Goal: Task Accomplishment & Management: Manage account settings

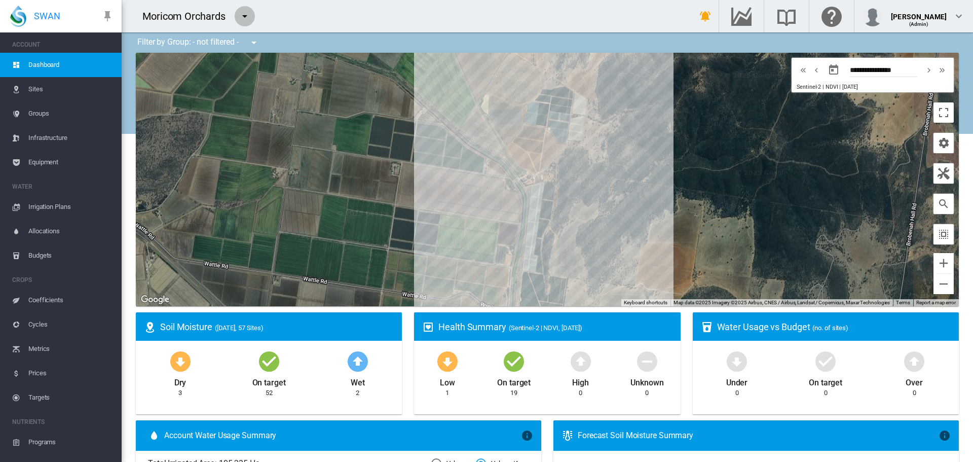
click at [247, 17] on md-icon "icon-menu-down" at bounding box center [245, 16] width 12 height 12
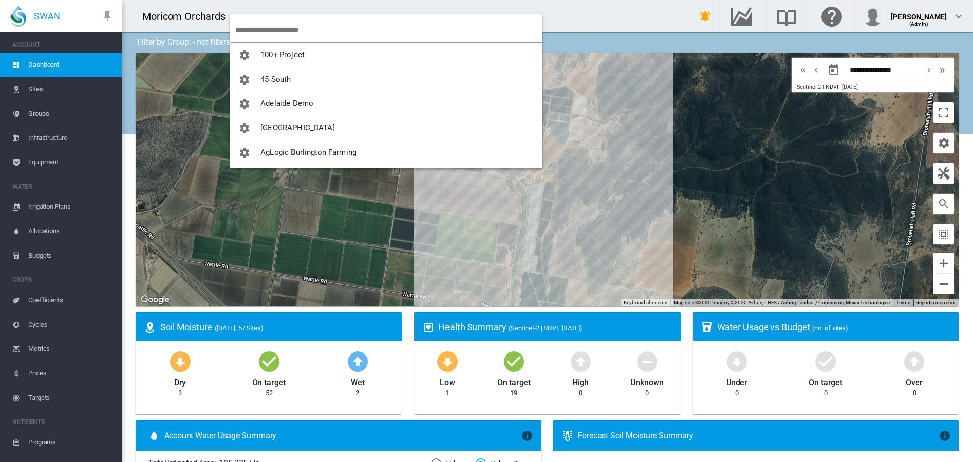
click at [254, 29] on input "search" at bounding box center [388, 30] width 307 height 24
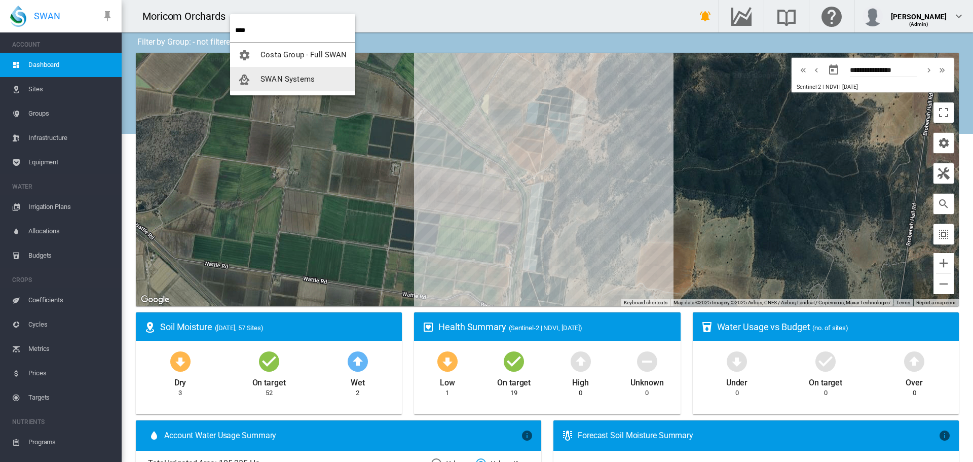
type input "****"
click at [285, 86] on button "SWAN Systems" at bounding box center [292, 79] width 125 height 24
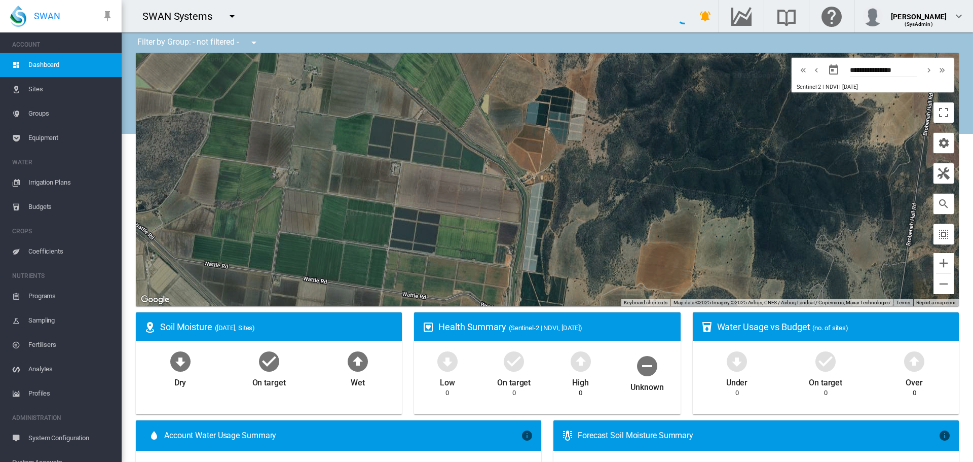
type input "**********"
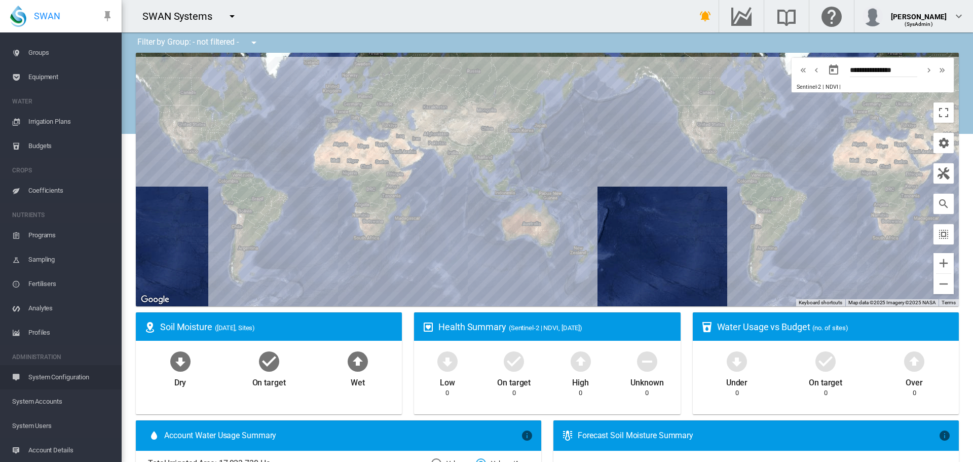
scroll to position [110, 0]
click at [52, 353] on span "System Accounts" at bounding box center [62, 352] width 101 height 24
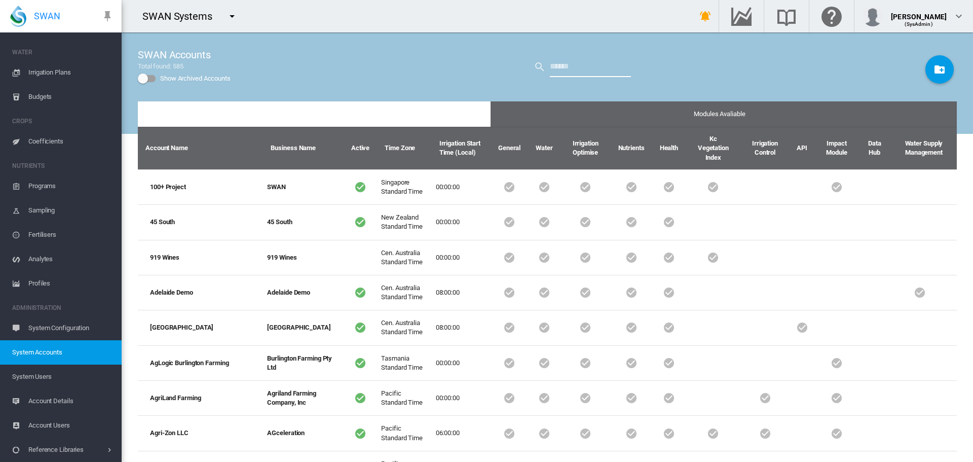
click at [550, 68] on input "text" at bounding box center [590, 67] width 81 height 20
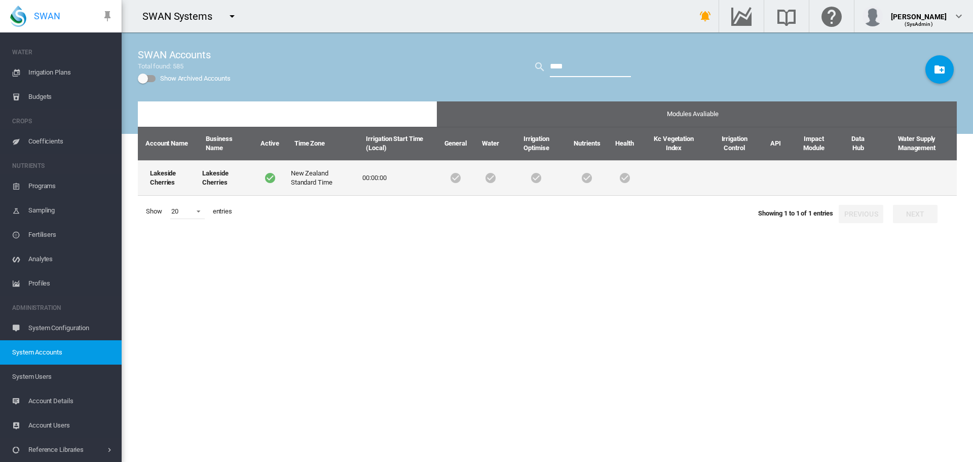
type input "****"
click at [166, 180] on td "Lakeside Cherries" at bounding box center [168, 177] width 60 height 35
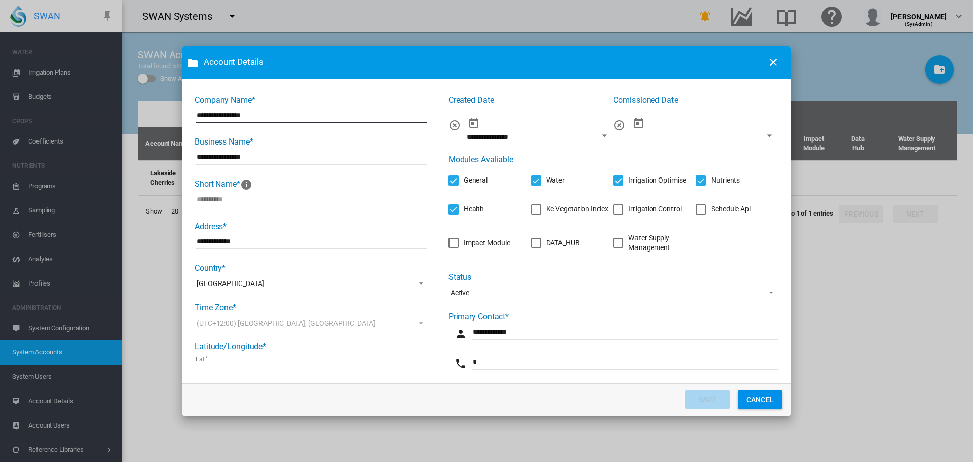
click at [224, 115] on input "**********" at bounding box center [312, 114] width 232 height 15
type input "**********"
click at [224, 155] on input "**********" at bounding box center [312, 157] width 232 height 15
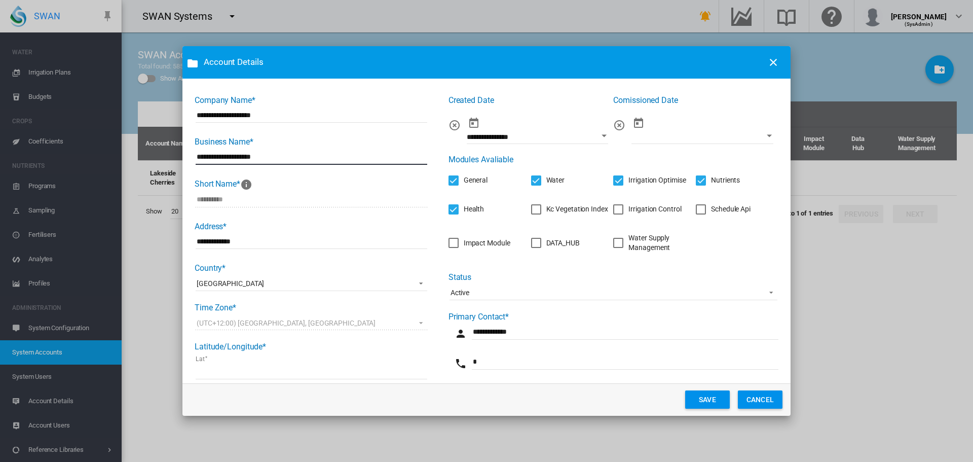
type input "**********"
click at [706, 395] on button "SAVE" at bounding box center [707, 399] width 45 height 18
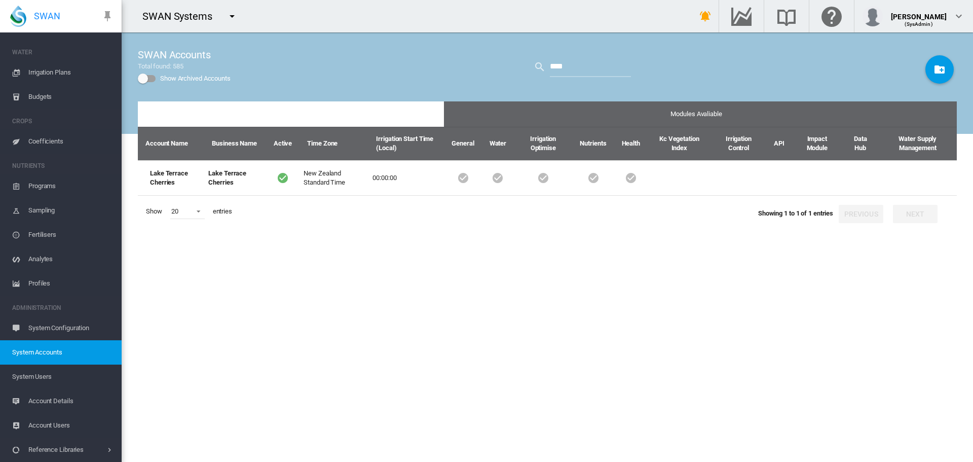
click at [233, 16] on md-icon "icon-menu-down" at bounding box center [232, 16] width 12 height 12
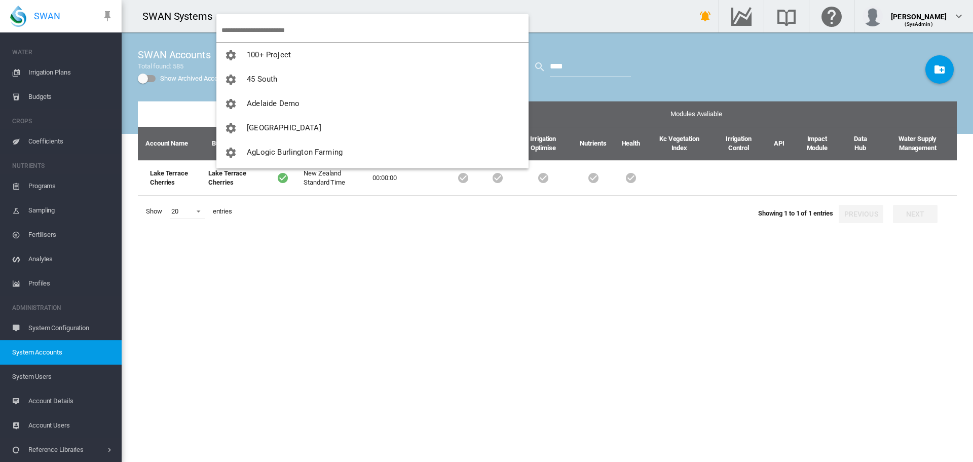
click at [241, 31] on input "search" at bounding box center [374, 30] width 307 height 24
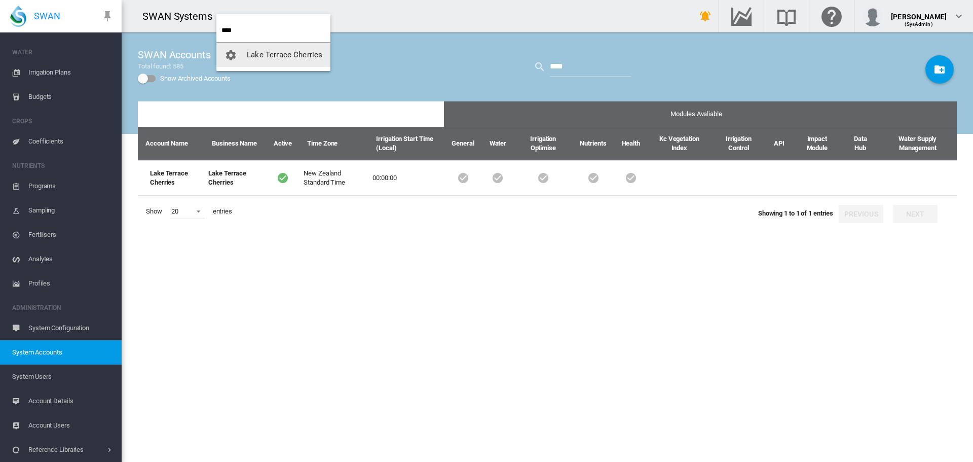
type input "****"
click at [295, 59] on span "Lake Terrace Cherries" at bounding box center [285, 54] width 76 height 9
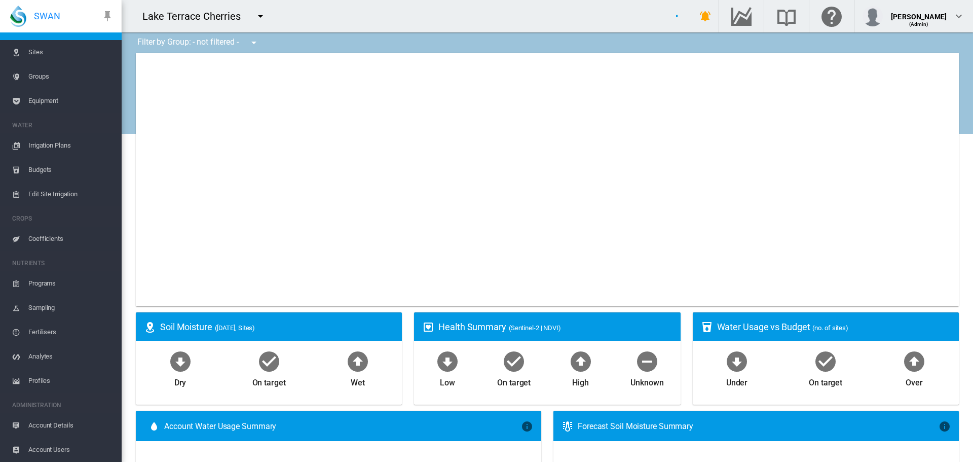
scroll to position [37, 0]
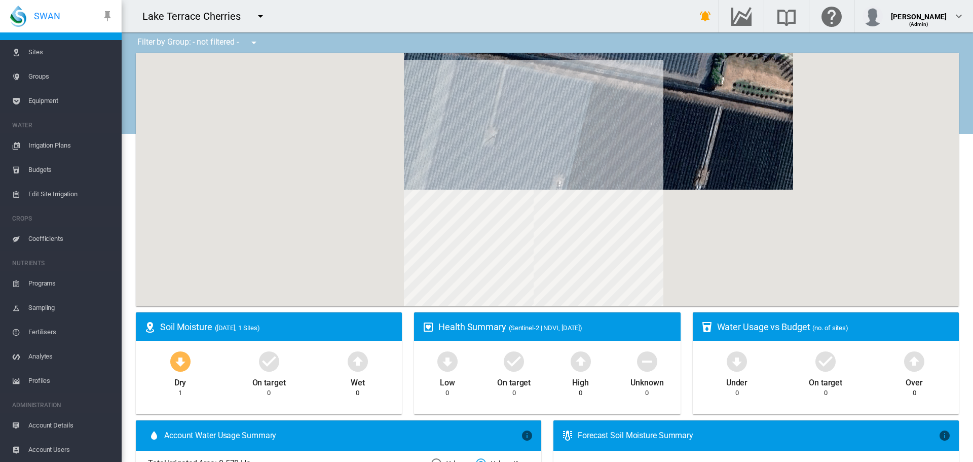
click at [59, 422] on span "Account Details" at bounding box center [70, 425] width 85 height 24
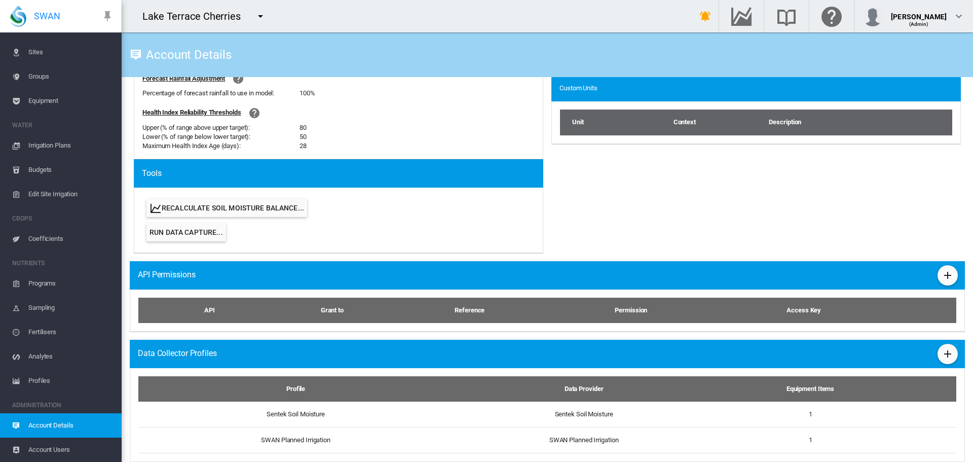
scroll to position [440, 0]
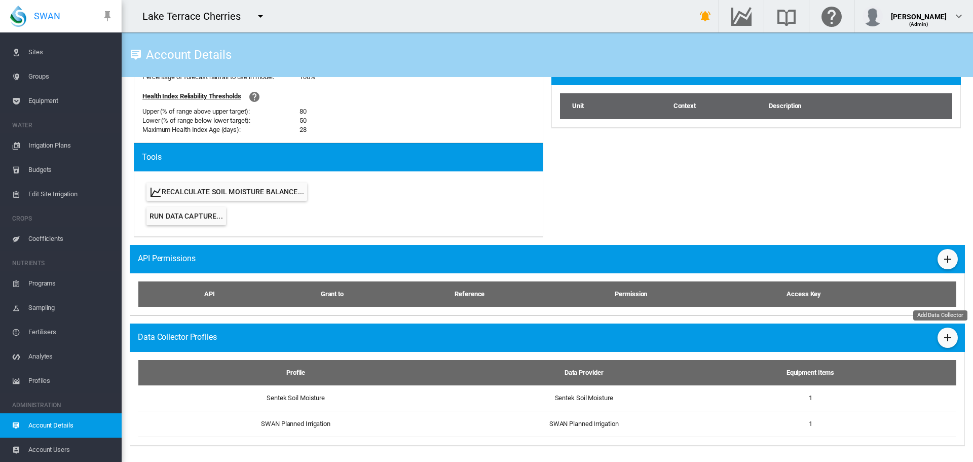
click at [942, 339] on md-icon "icon-plus" at bounding box center [948, 337] width 12 height 12
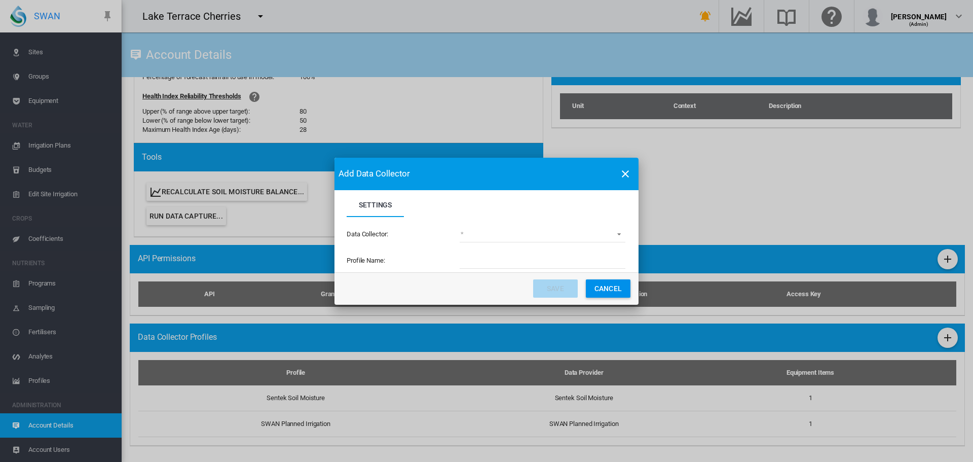
click at [620, 234] on md-select "(deprecated) Toro Lynx Course By Station Adcon Soil Moisture Aquacheck Soil Moi…" at bounding box center [543, 234] width 166 height 15
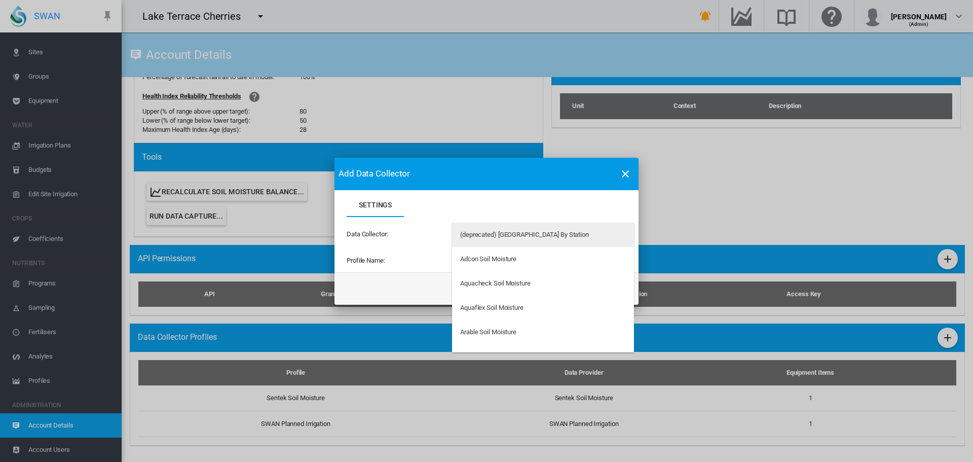
type md-option "34"
type md-option "97"
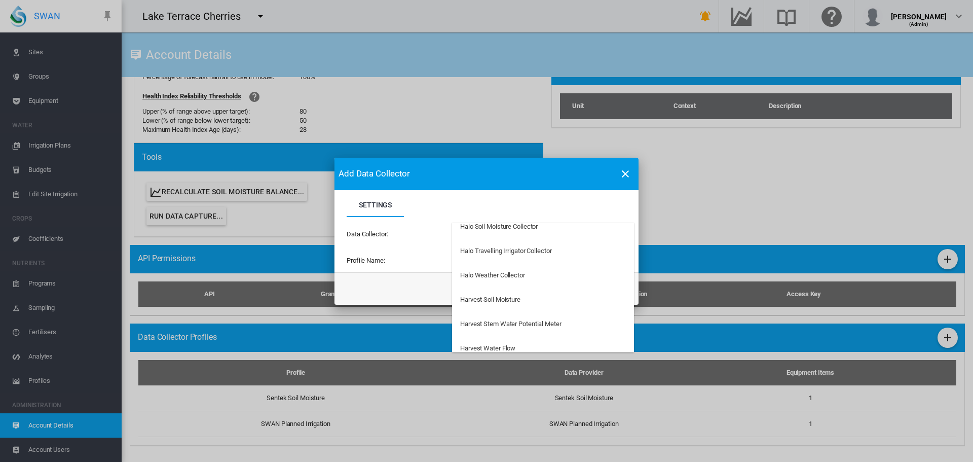
scroll to position [829, 0]
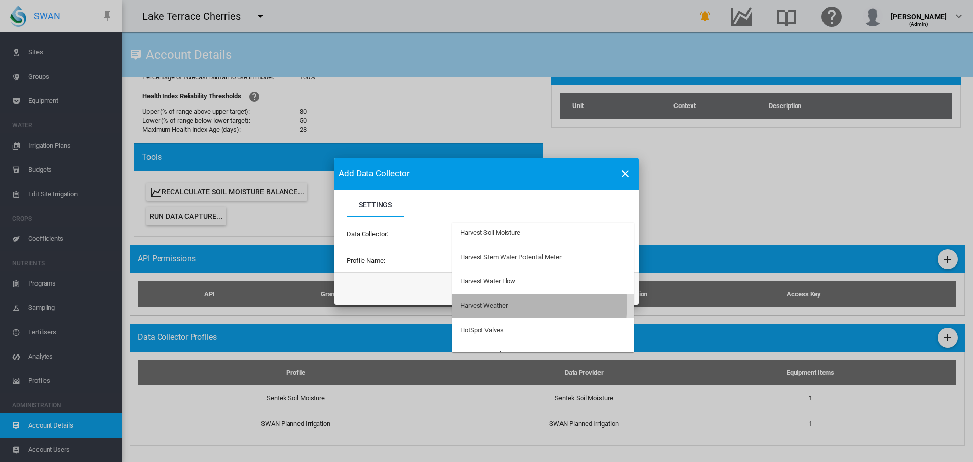
click at [495, 305] on div "Harvest Weather" at bounding box center [484, 305] width 48 height 9
type input "**********"
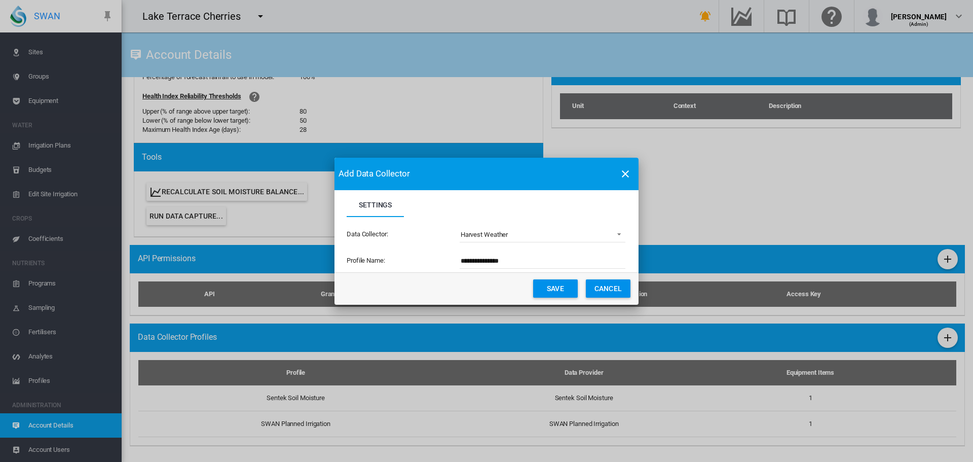
click at [558, 290] on button "Save" at bounding box center [555, 288] width 45 height 18
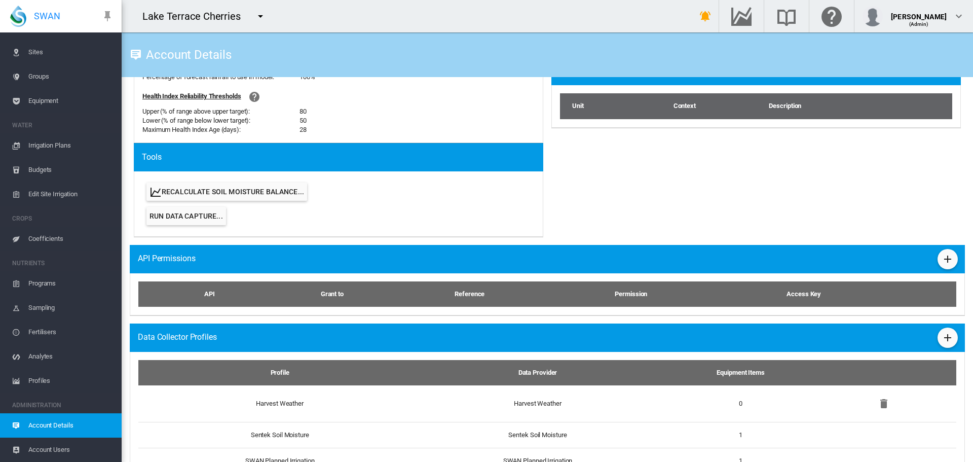
click at [257, 16] on md-icon "icon-menu-down" at bounding box center [260, 16] width 12 height 12
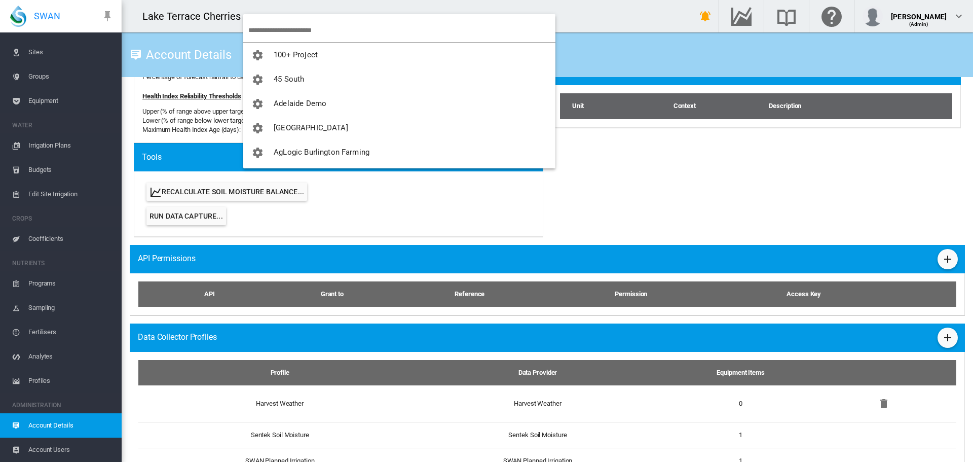
click at [274, 26] on input "search" at bounding box center [401, 30] width 307 height 24
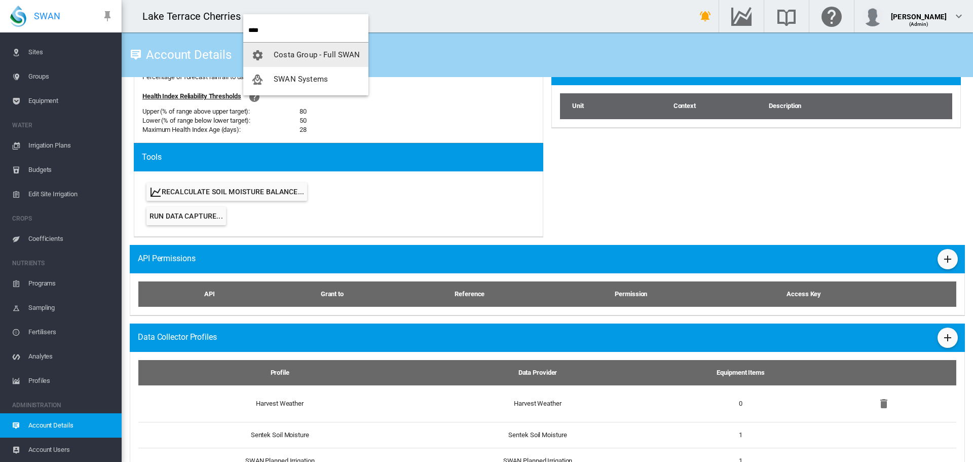
type input "****"
click at [287, 78] on span "SWAN Systems" at bounding box center [301, 79] width 54 height 9
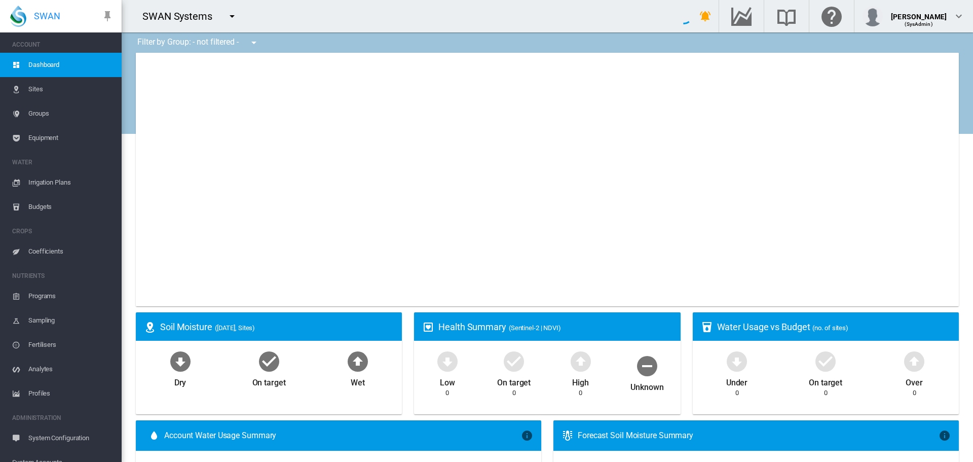
type input "**********"
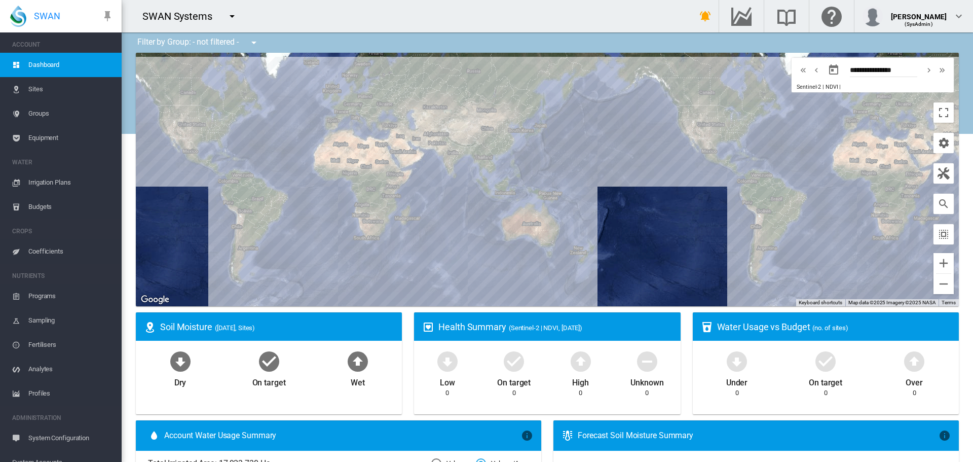
click at [39, 90] on span "Sites" at bounding box center [70, 89] width 85 height 24
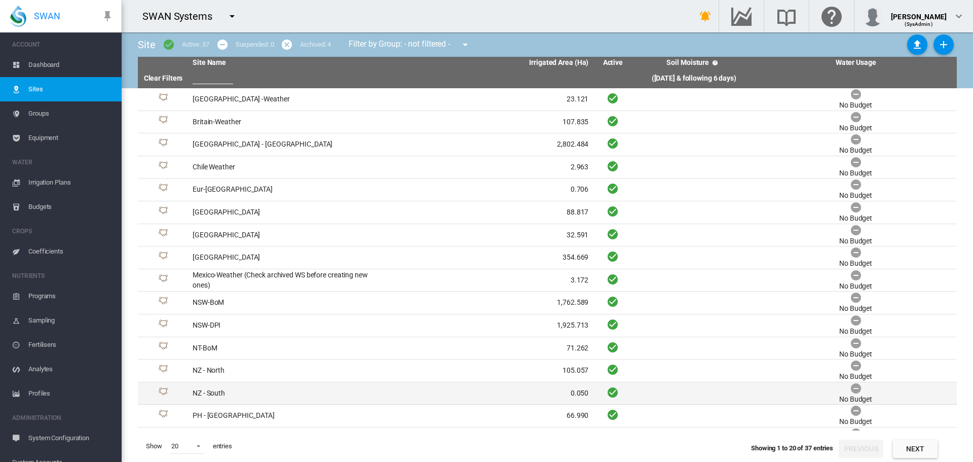
click at [213, 392] on td "NZ - South" at bounding box center [290, 393] width 202 height 22
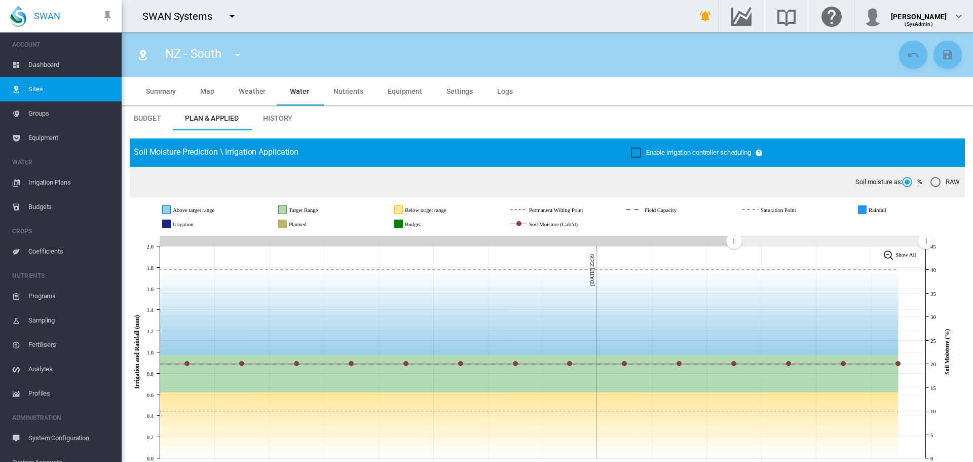
click at [36, 88] on span "Sites" at bounding box center [70, 89] width 85 height 24
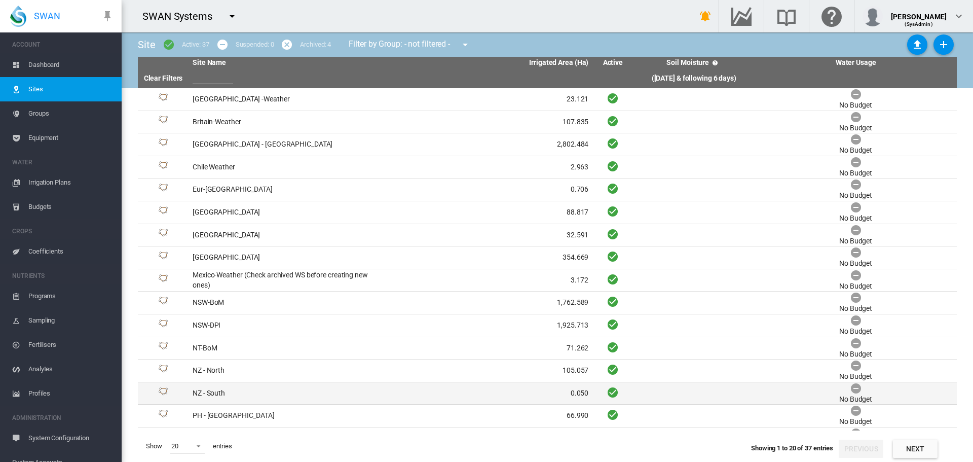
click at [215, 393] on td "NZ - South" at bounding box center [290, 393] width 202 height 22
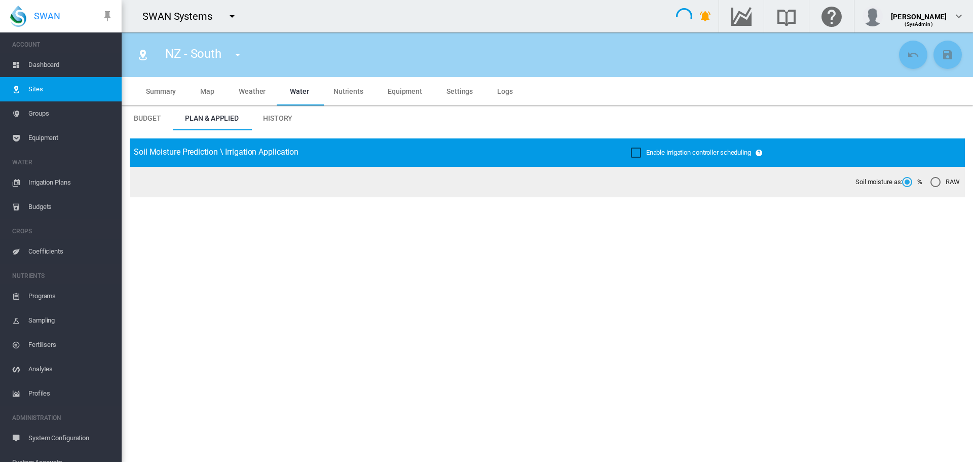
type input "**********"
type input "*********"
type input "**"
type input "*******"
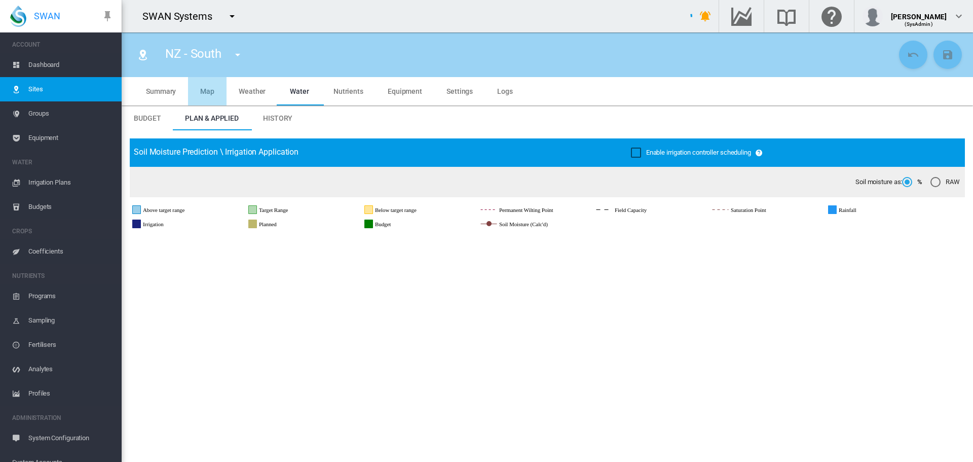
click at [209, 90] on span "Map" at bounding box center [207, 91] width 14 height 8
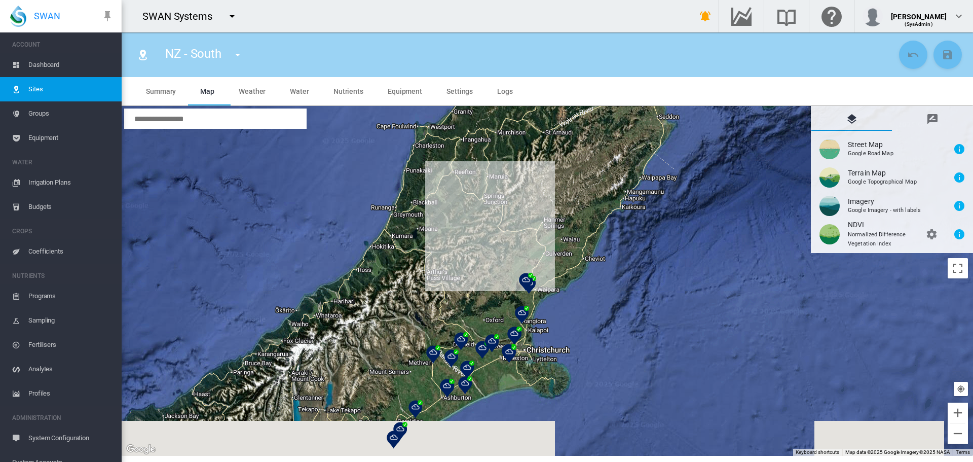
drag, startPoint x: 416, startPoint y: 390, endPoint x: 464, endPoint y: 313, distance: 90.8
click at [464, 313] on div at bounding box center [547, 281] width 851 height 350
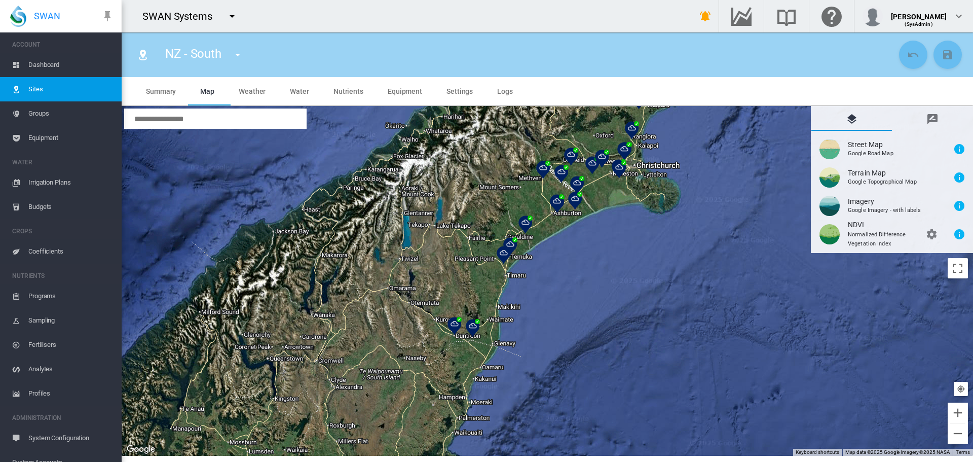
drag, startPoint x: 402, startPoint y: 395, endPoint x: 514, endPoint y: 209, distance: 216.7
click at [514, 209] on div at bounding box center [547, 281] width 851 height 350
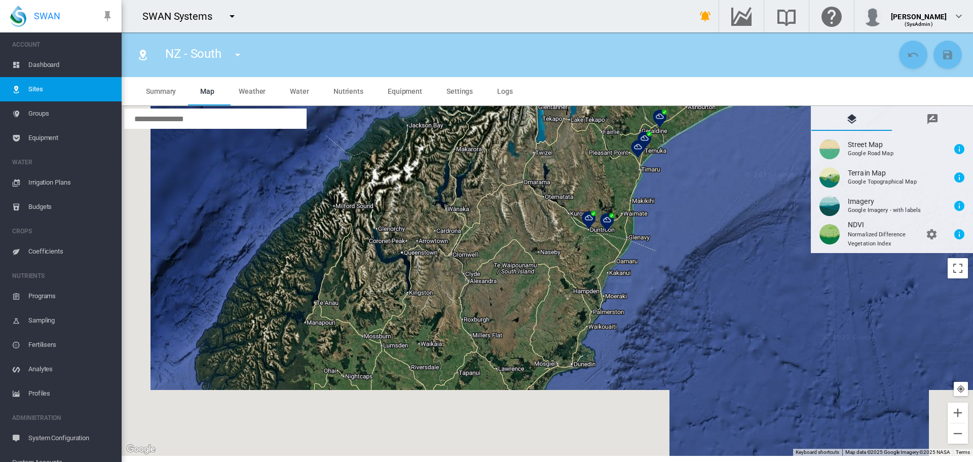
drag, startPoint x: 335, startPoint y: 389, endPoint x: 470, endPoint y: 282, distance: 172.6
click at [470, 282] on div at bounding box center [547, 281] width 851 height 350
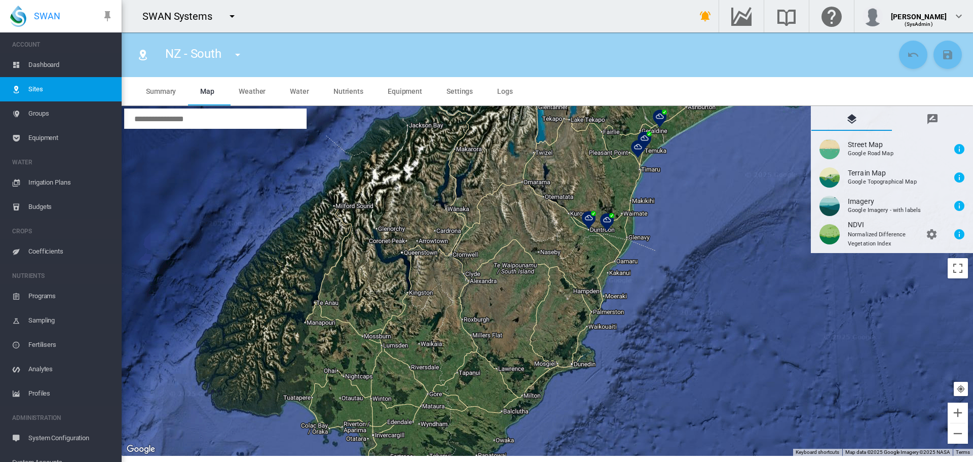
click at [590, 219] on img at bounding box center [589, 220] width 14 height 18
click at [604, 221] on img at bounding box center [607, 222] width 14 height 18
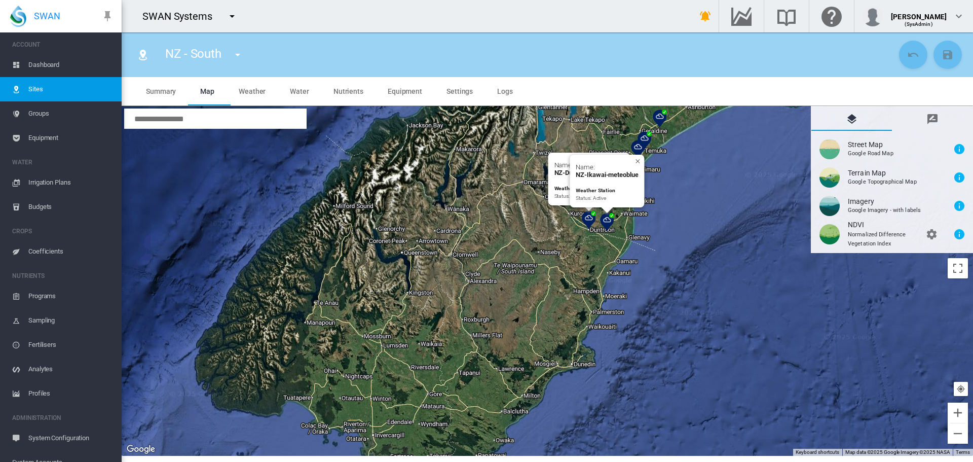
click at [645, 136] on img at bounding box center [645, 140] width 14 height 18
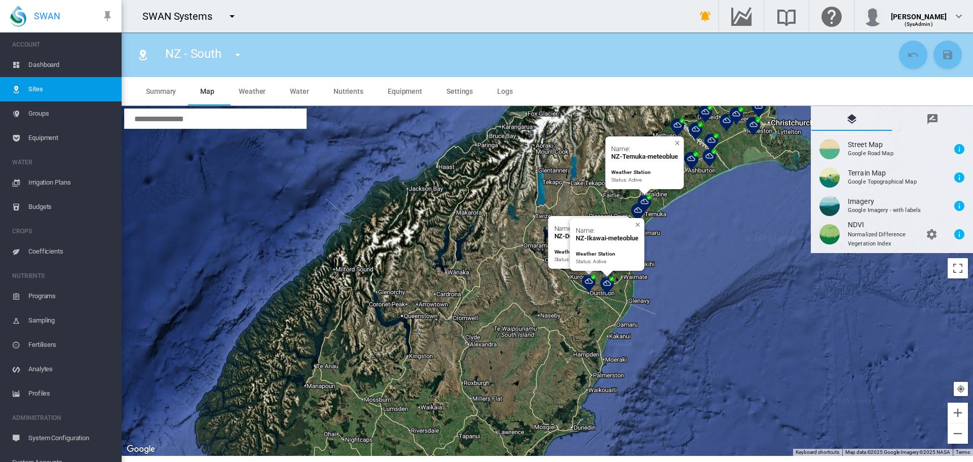
click at [636, 210] on img at bounding box center [638, 212] width 14 height 18
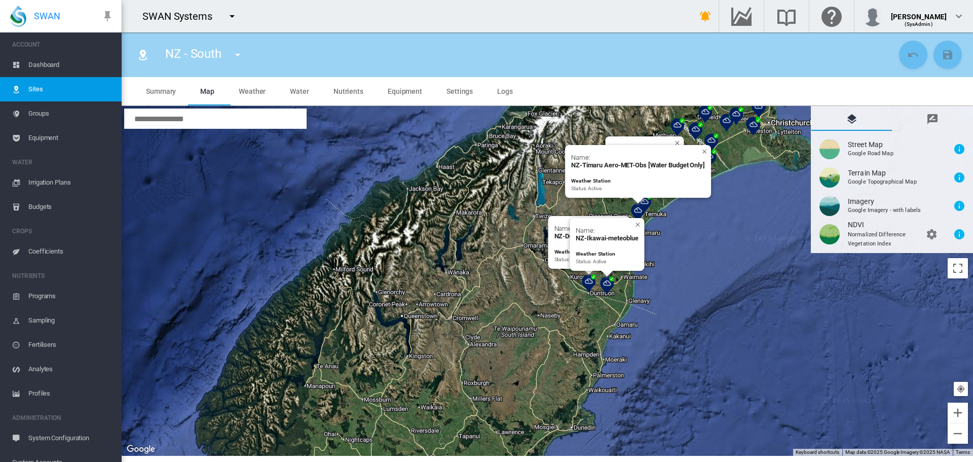
click at [42, 139] on span "Equipment" at bounding box center [70, 138] width 85 height 24
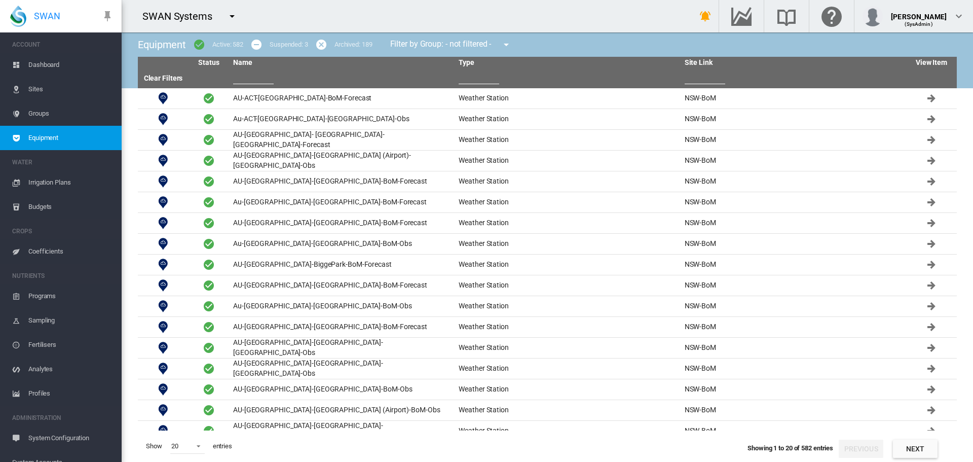
click at [245, 78] on input "text" at bounding box center [253, 76] width 41 height 15
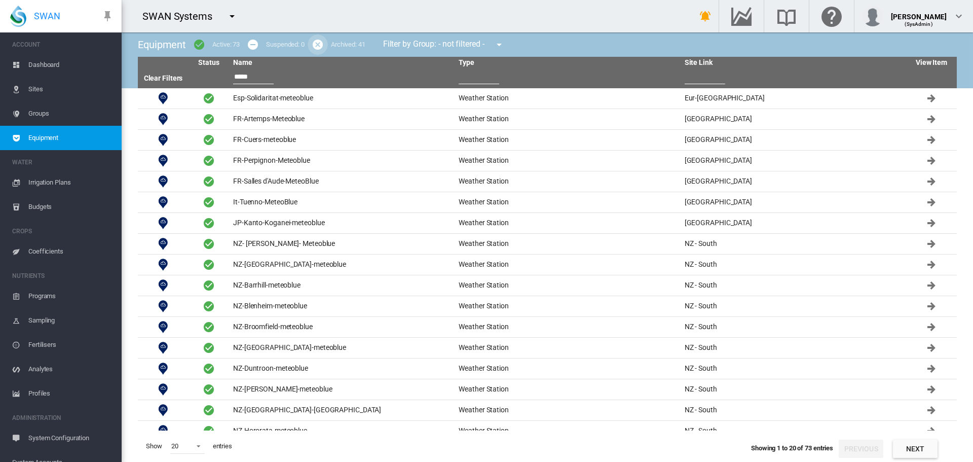
click at [318, 41] on md-icon "icon-cancel" at bounding box center [318, 45] width 12 height 12
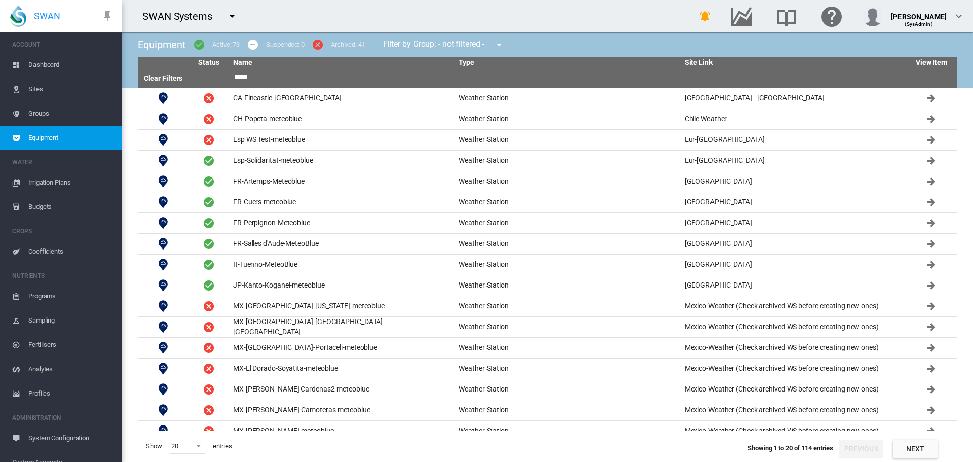
click at [234, 76] on input "*****" at bounding box center [253, 76] width 41 height 15
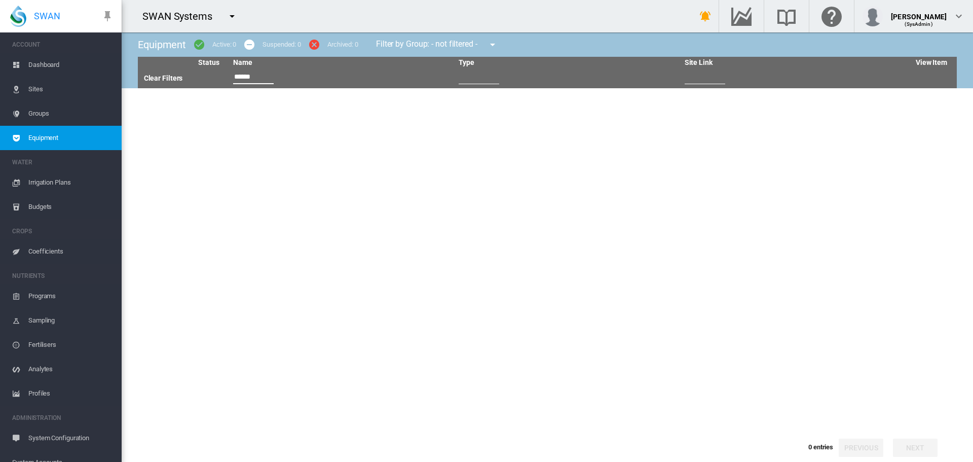
type input "*****"
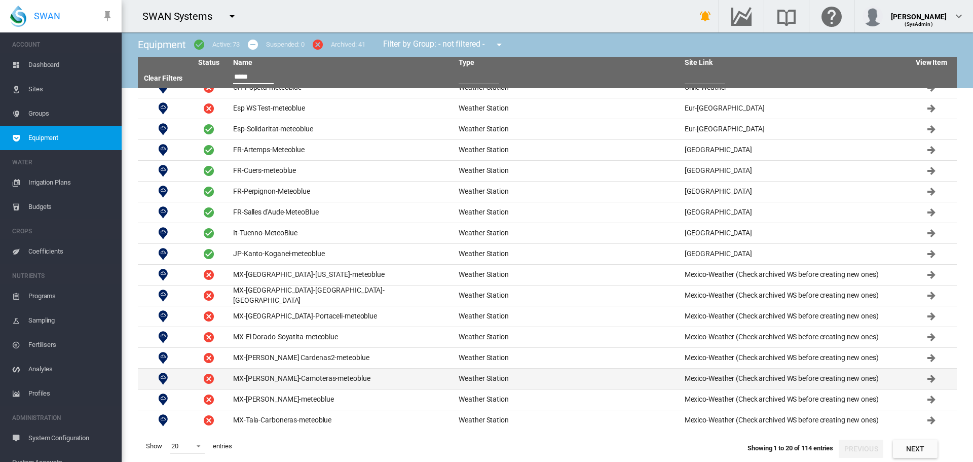
scroll to position [73, 0]
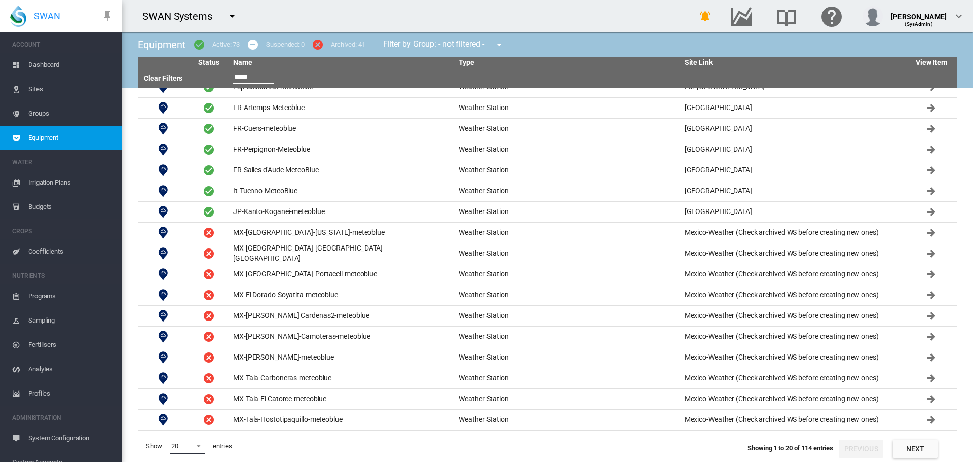
click at [201, 448] on span at bounding box center [196, 444] width 12 height 9
click at [191, 445] on md-option "200" at bounding box center [197, 445] width 69 height 24
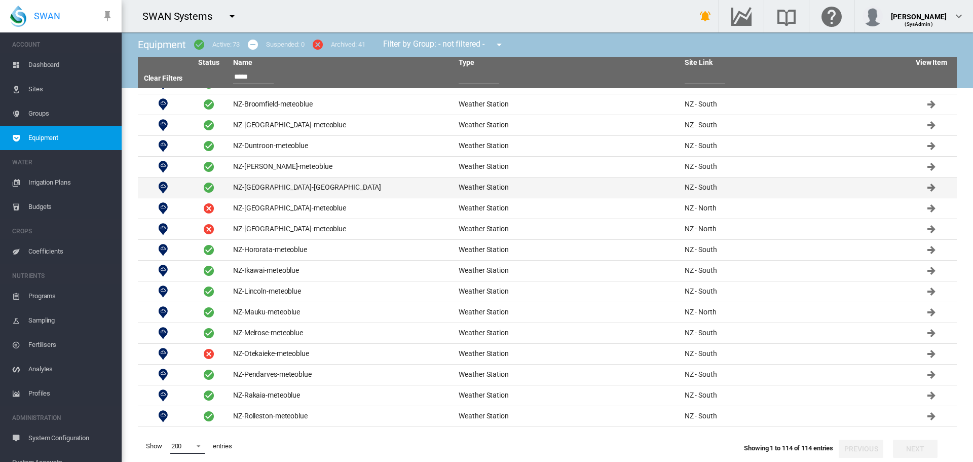
scroll to position [783, 0]
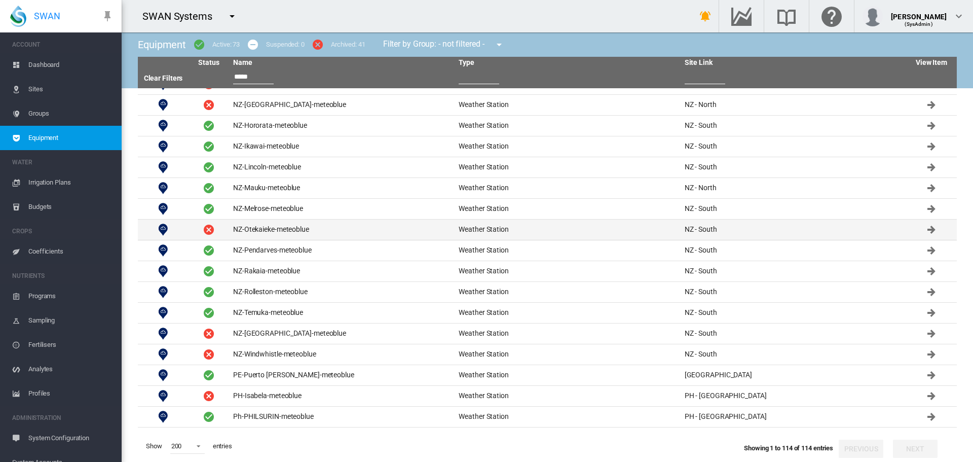
click at [268, 229] on td "NZ-Otekaieke-meteoblue" at bounding box center [342, 229] width 226 height 20
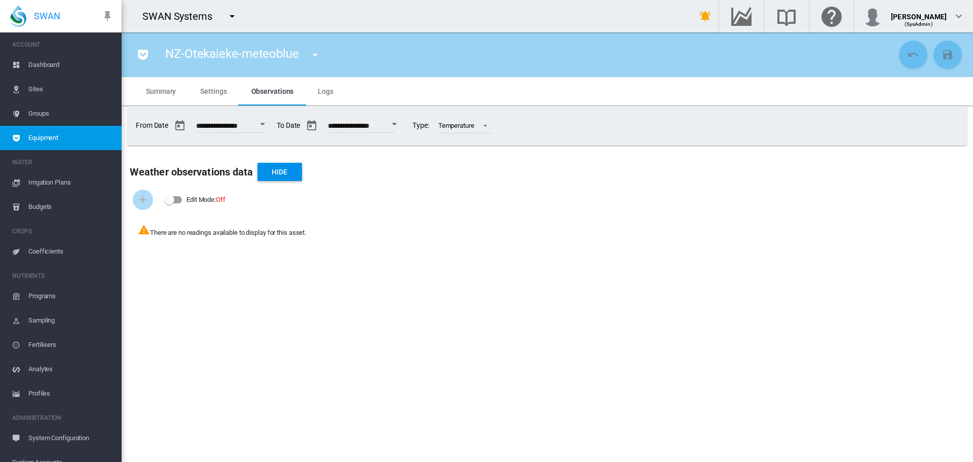
click at [210, 94] on span "Settings" at bounding box center [213, 91] width 26 height 8
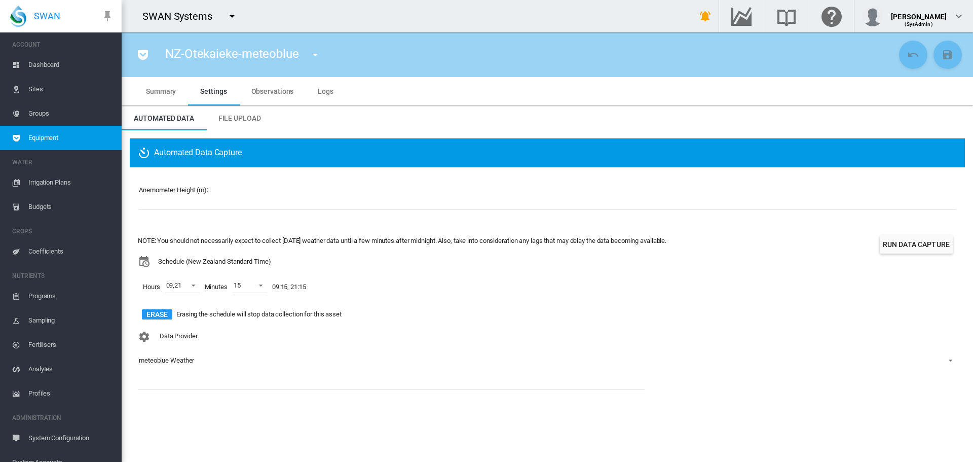
click at [156, 91] on span "Summary" at bounding box center [161, 91] width 30 height 8
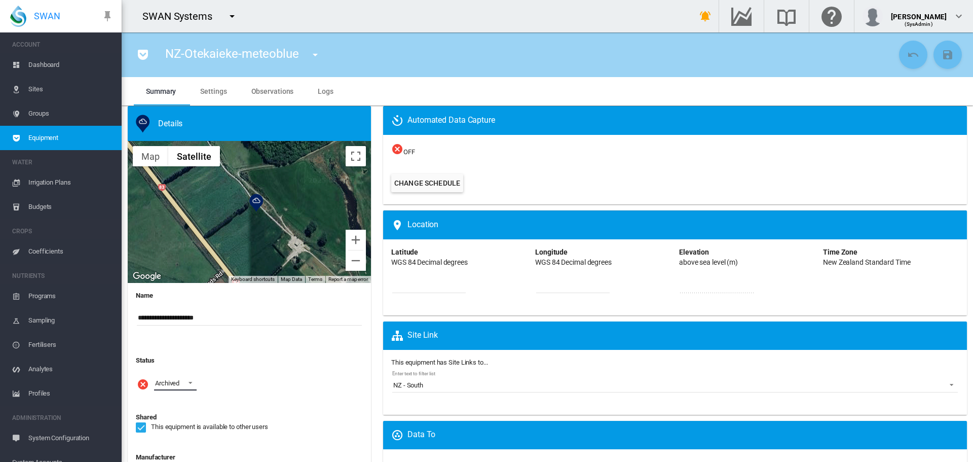
click at [188, 383] on span at bounding box center [187, 381] width 12 height 9
click at [178, 340] on md-option "Active" at bounding box center [181, 334] width 69 height 24
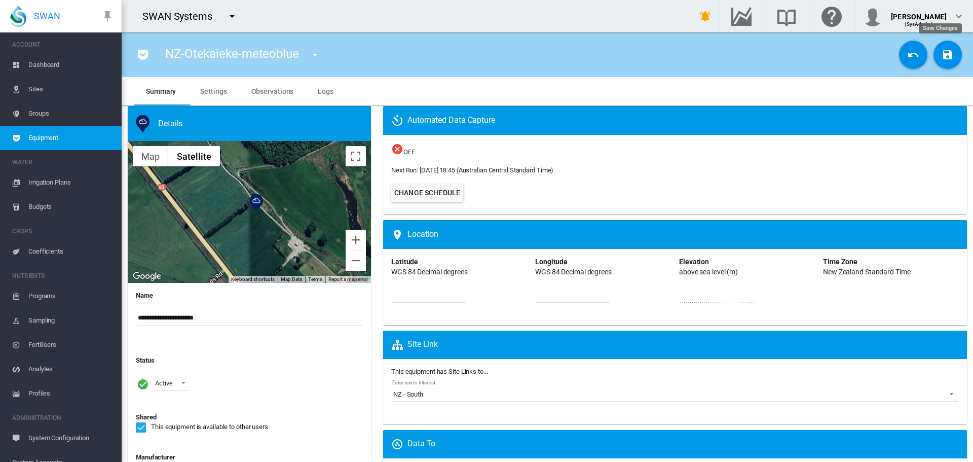
click at [942, 62] on button "Save Changes" at bounding box center [948, 55] width 28 height 28
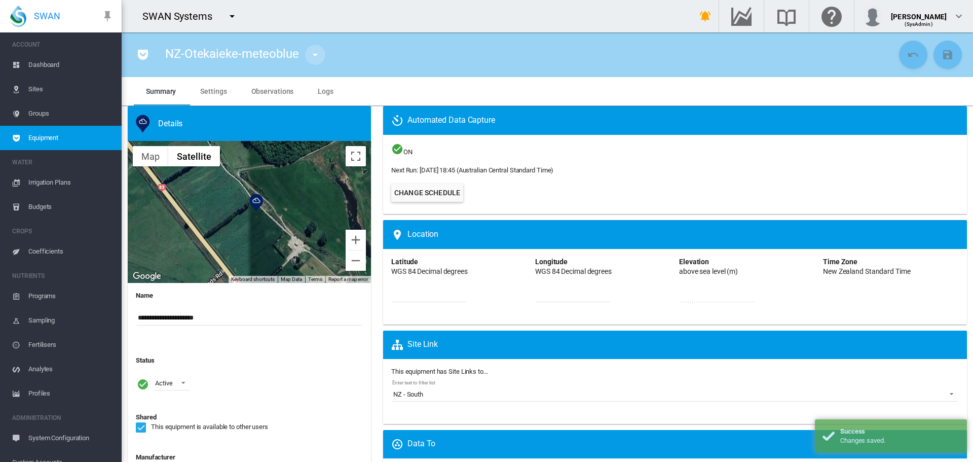
click at [313, 52] on md-icon "icon-menu-down" at bounding box center [315, 55] width 12 height 12
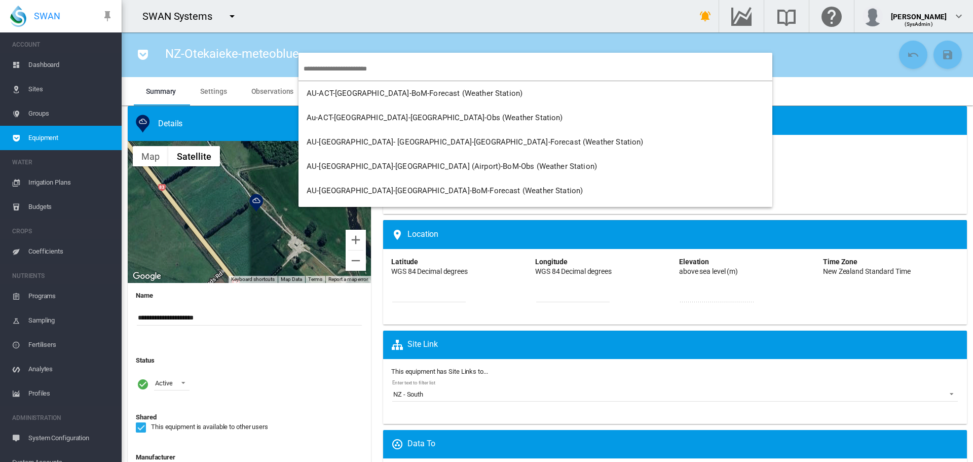
click at [367, 68] on input "search" at bounding box center [538, 69] width 469 height 24
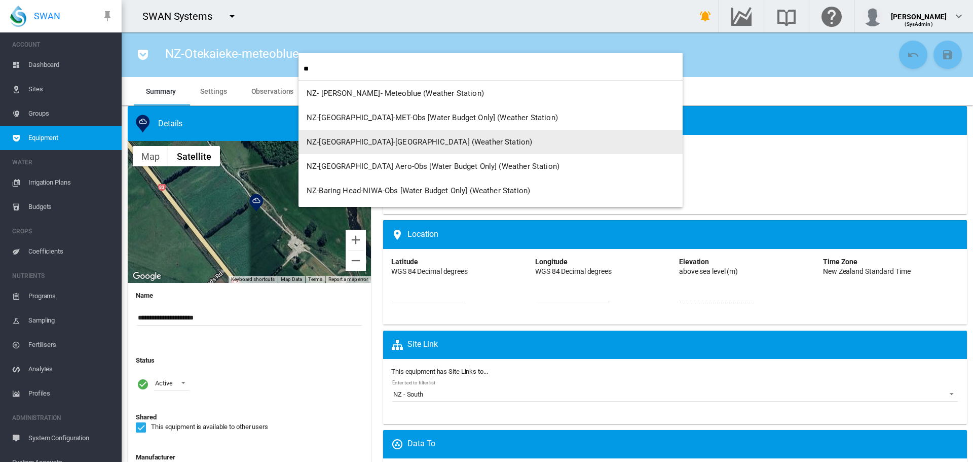
type input "**"
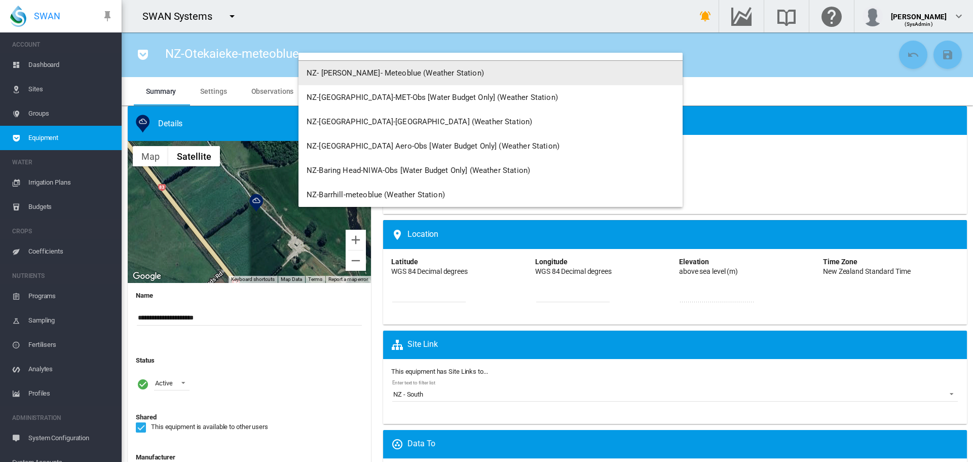
click at [31, 140] on md-backdrop at bounding box center [486, 231] width 973 height 462
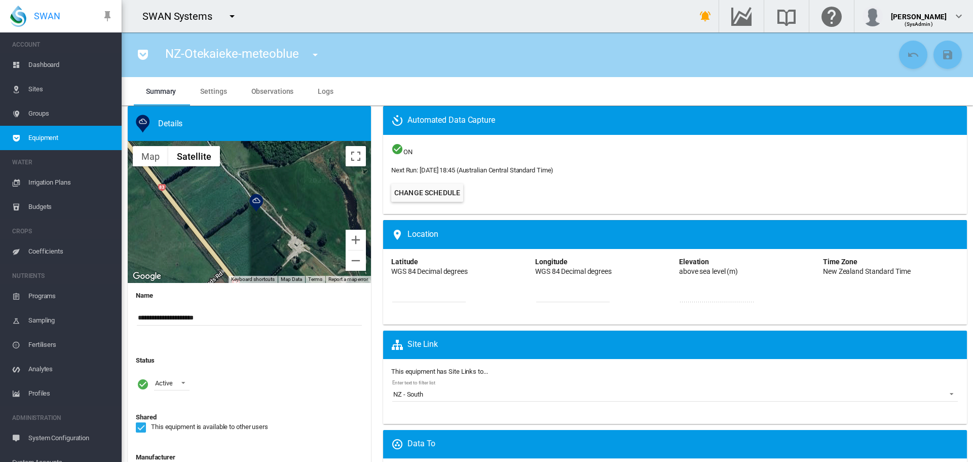
click at [33, 140] on span "Equipment" at bounding box center [70, 138] width 85 height 24
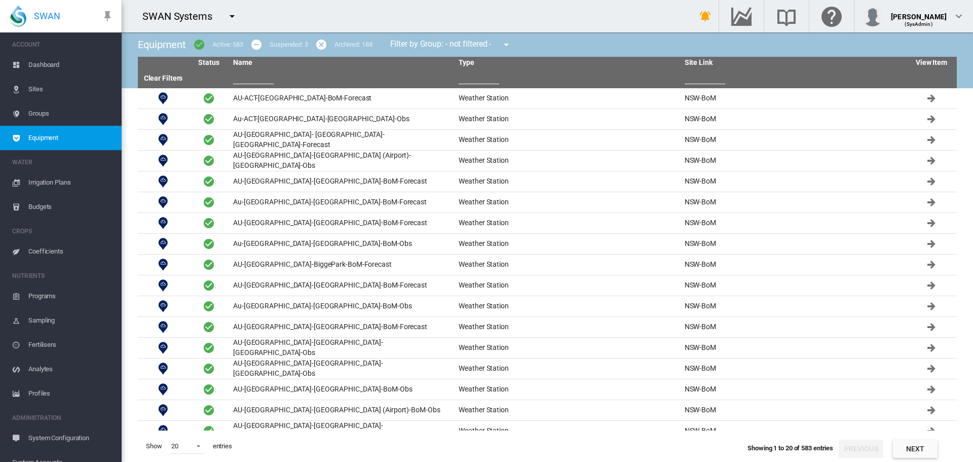
click at [324, 46] on md-icon "icon-cancel" at bounding box center [321, 45] width 12 height 12
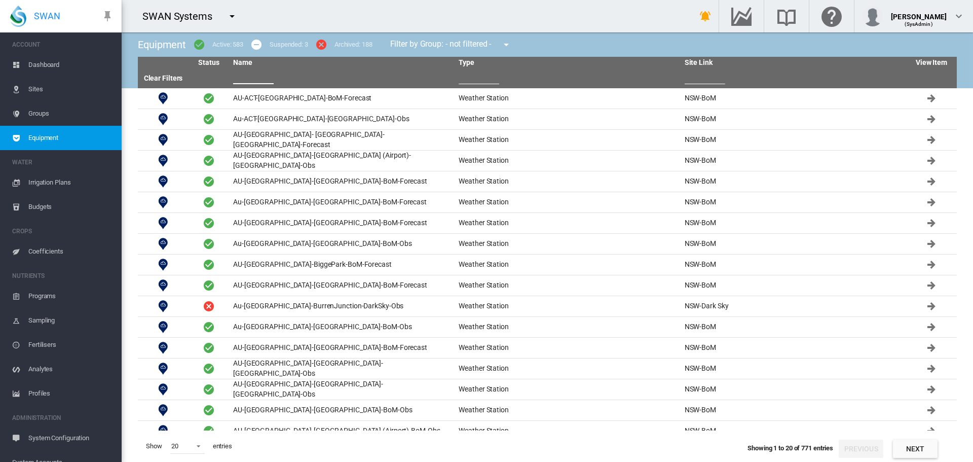
click at [237, 83] on input "text" at bounding box center [253, 76] width 41 height 15
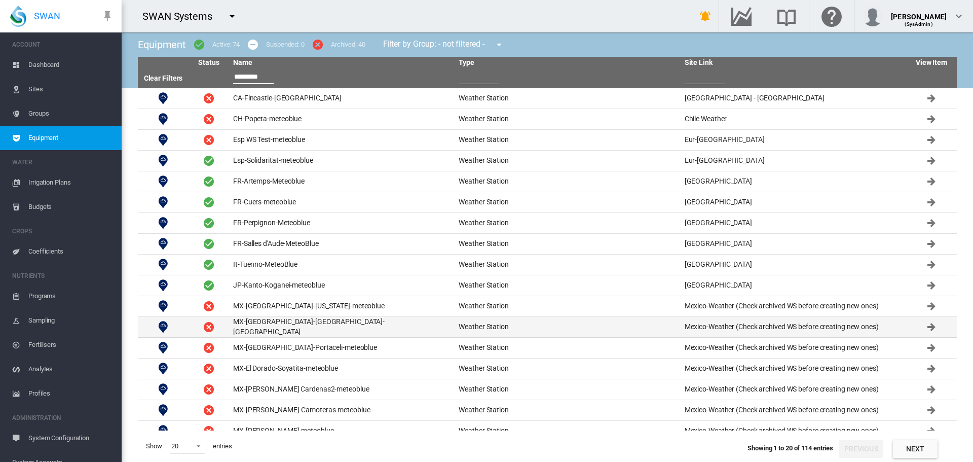
scroll to position [73, 0]
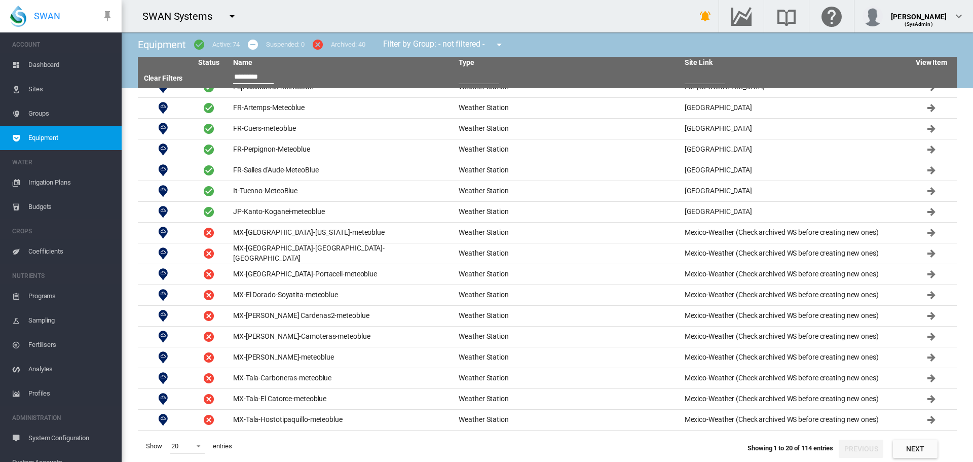
type input "*********"
click at [198, 448] on span at bounding box center [196, 444] width 12 height 9
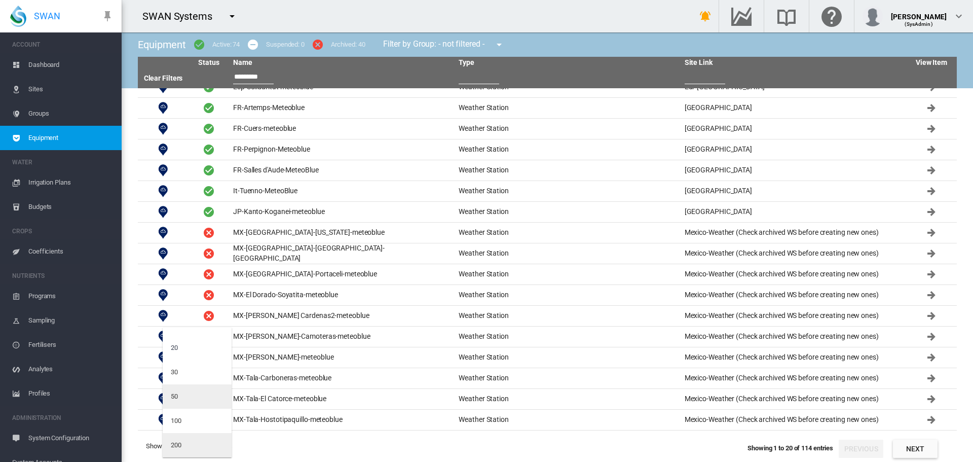
click at [198, 442] on md-option "200" at bounding box center [197, 445] width 69 height 24
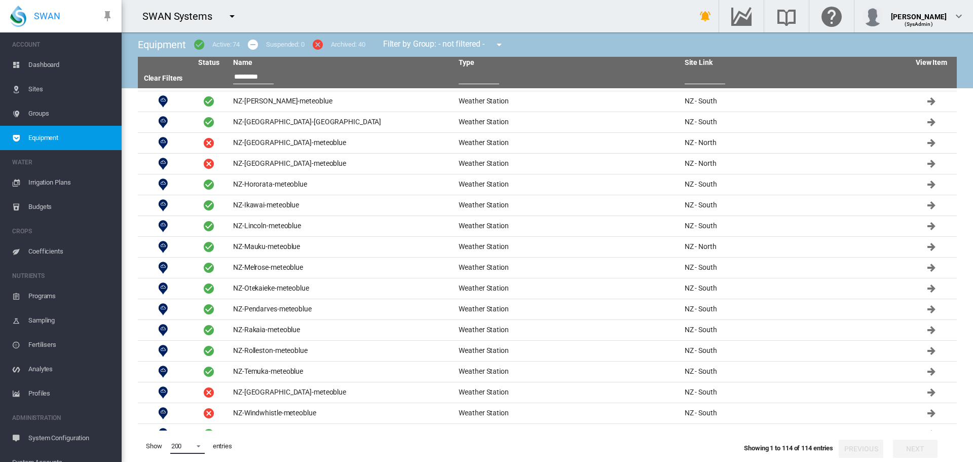
scroll to position [732, 0]
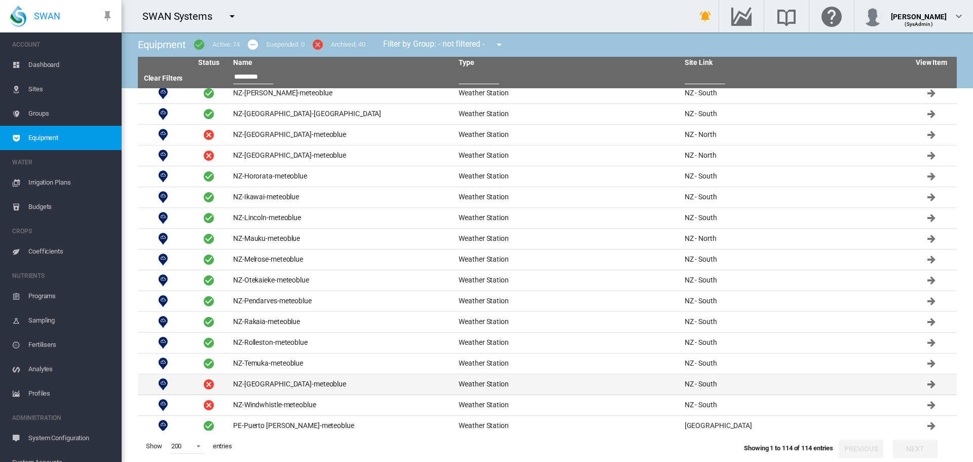
click at [245, 386] on td "NZ-Windsor-meteoblue" at bounding box center [342, 384] width 226 height 20
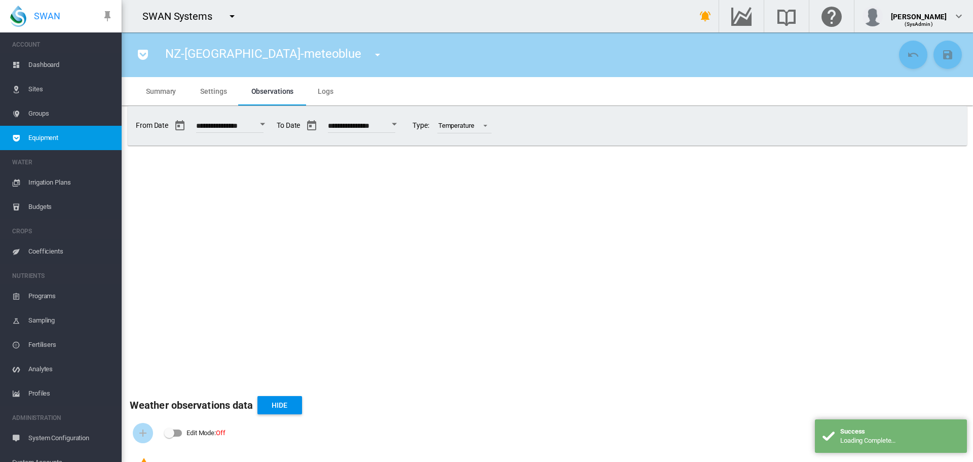
click at [174, 92] on span "Summary" at bounding box center [161, 91] width 30 height 8
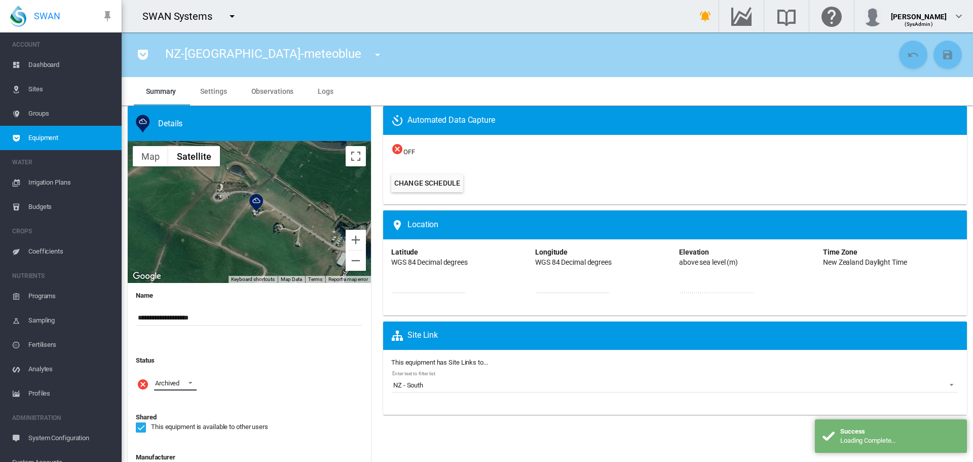
click at [190, 384] on span at bounding box center [187, 381] width 12 height 9
click at [181, 336] on md-option "Active" at bounding box center [181, 334] width 69 height 24
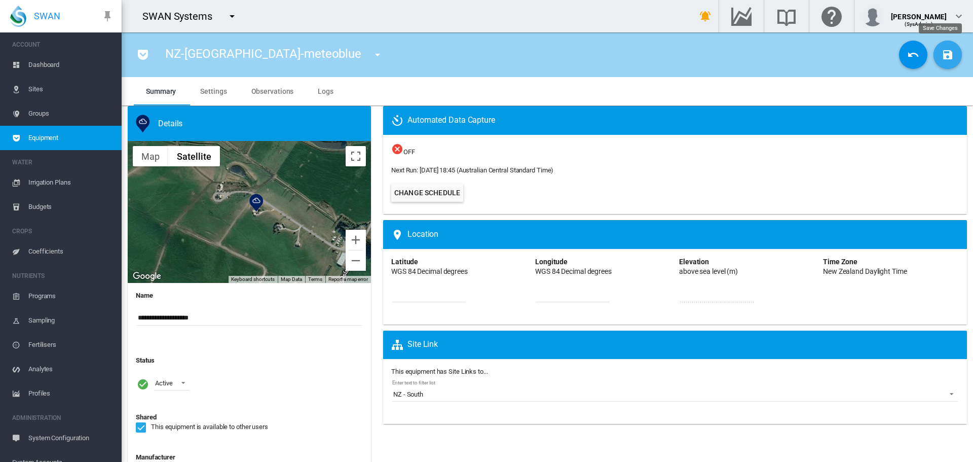
click at [942, 50] on md-icon "icon-content-save" at bounding box center [948, 55] width 12 height 12
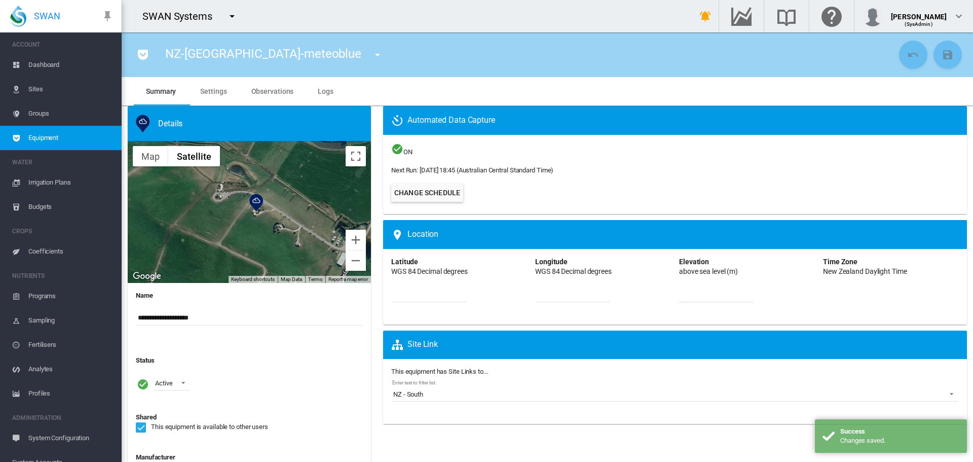
click at [230, 14] on md-icon "icon-menu-down" at bounding box center [232, 16] width 12 height 12
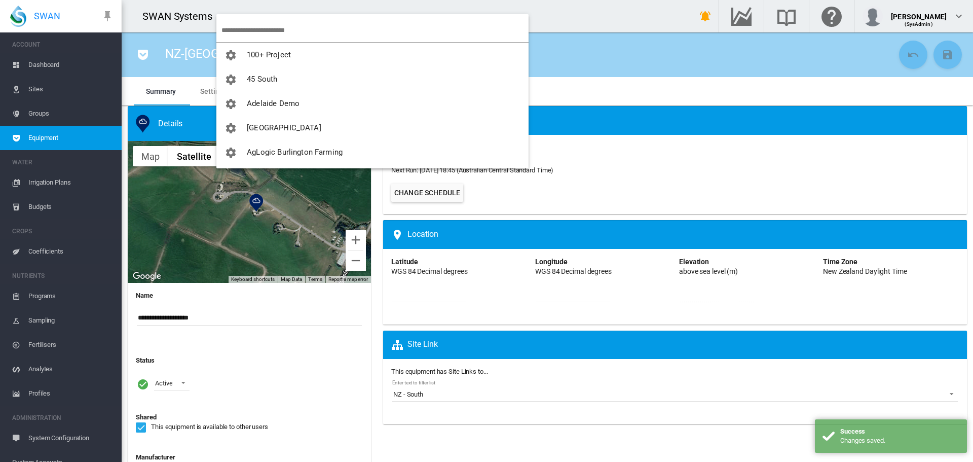
click at [254, 27] on input "search" at bounding box center [374, 30] width 307 height 24
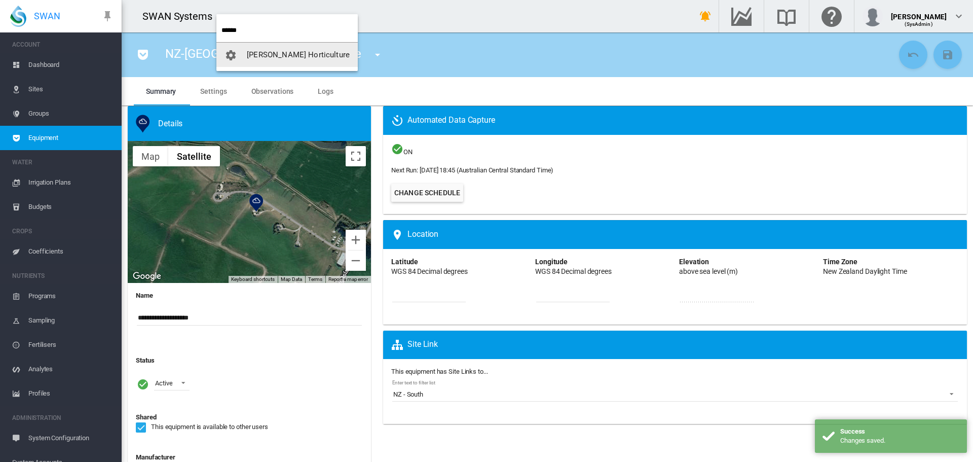
type input "******"
click at [270, 60] on button "[PERSON_NAME] Horticulture" at bounding box center [286, 55] width 141 height 24
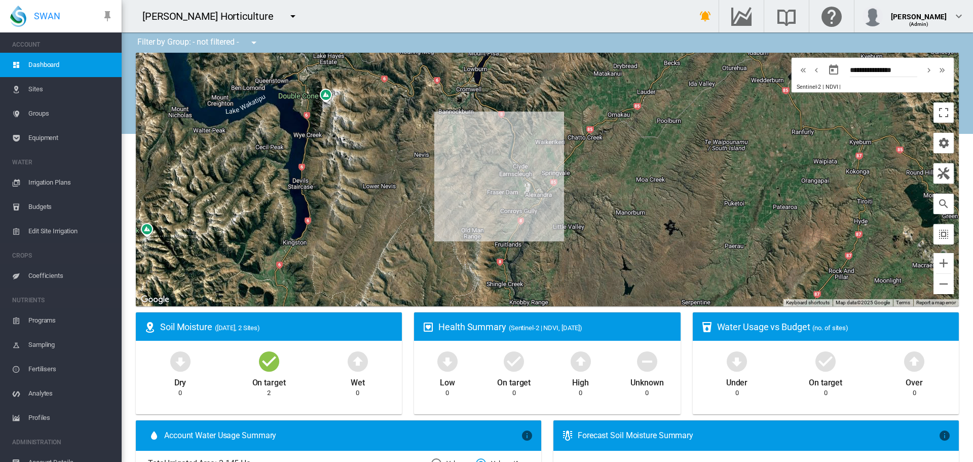
click at [33, 87] on span "Sites" at bounding box center [70, 89] width 85 height 24
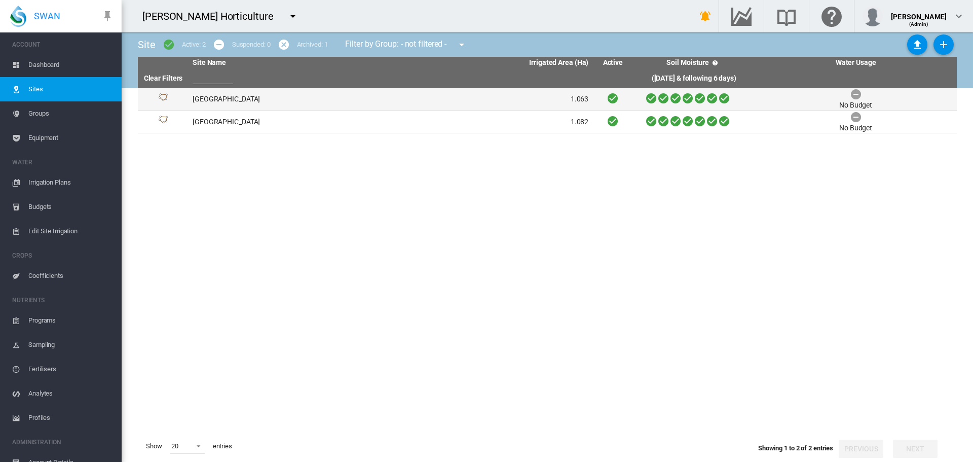
click at [201, 97] on td "[GEOGRAPHIC_DATA]" at bounding box center [290, 99] width 202 height 22
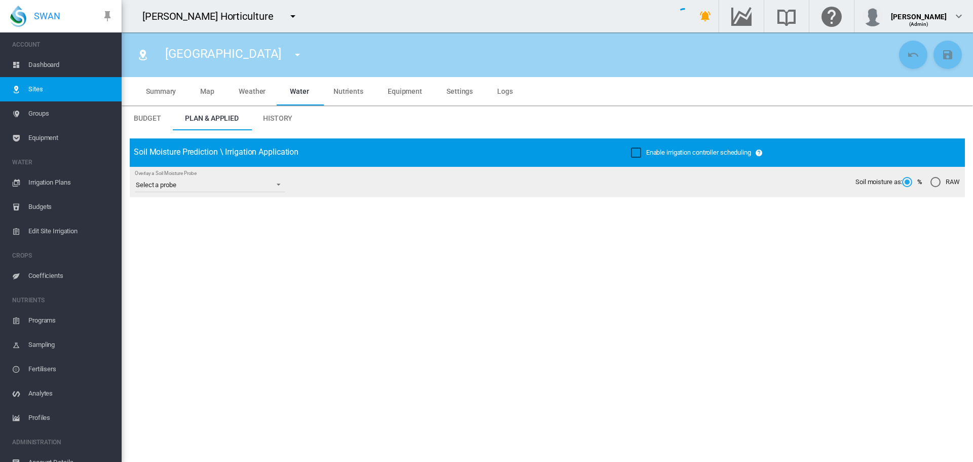
type input "*****"
click at [453, 87] on span "Settings" at bounding box center [460, 91] width 26 height 8
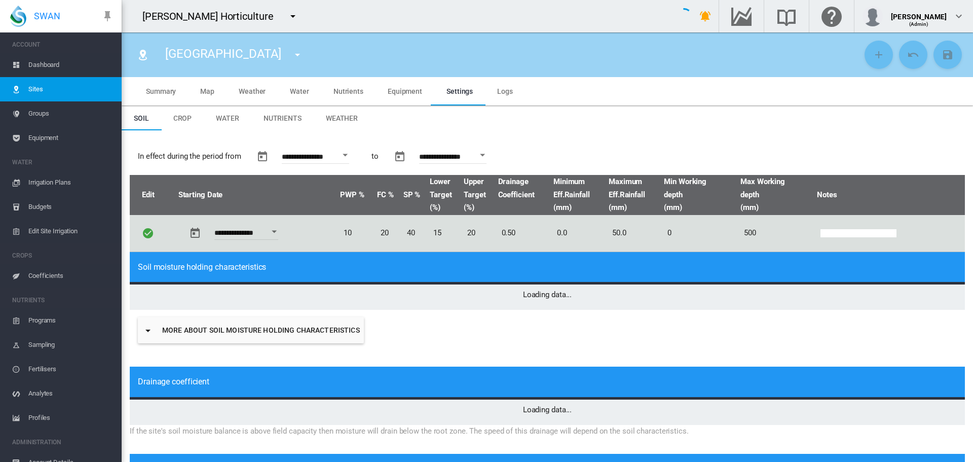
click at [335, 116] on span "Weather" at bounding box center [342, 118] width 32 height 8
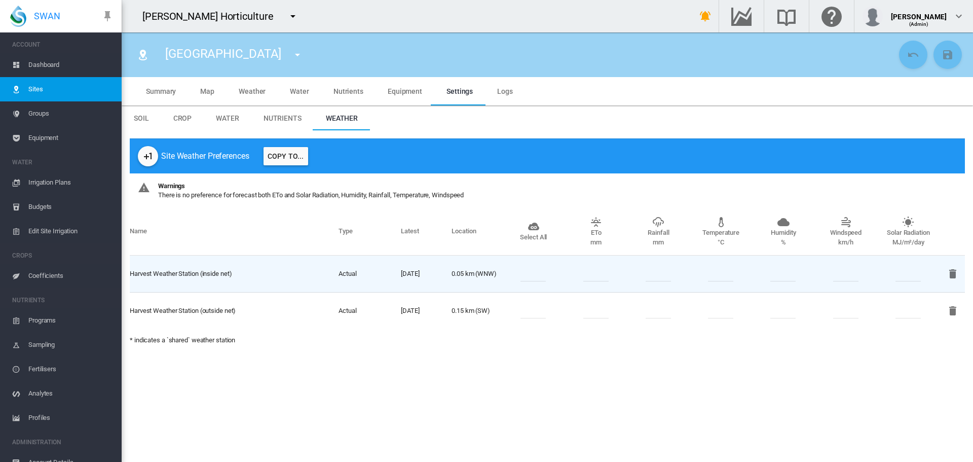
type input "*"
type input "**"
type input "*****"
type input "***"
type input "*****"
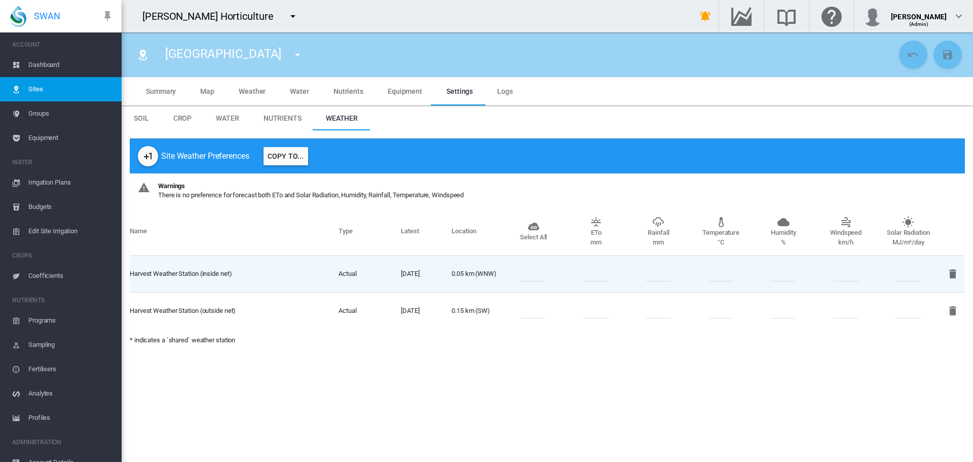
click at [150, 159] on md-icon "icon-plus-one" at bounding box center [148, 156] width 12 height 12
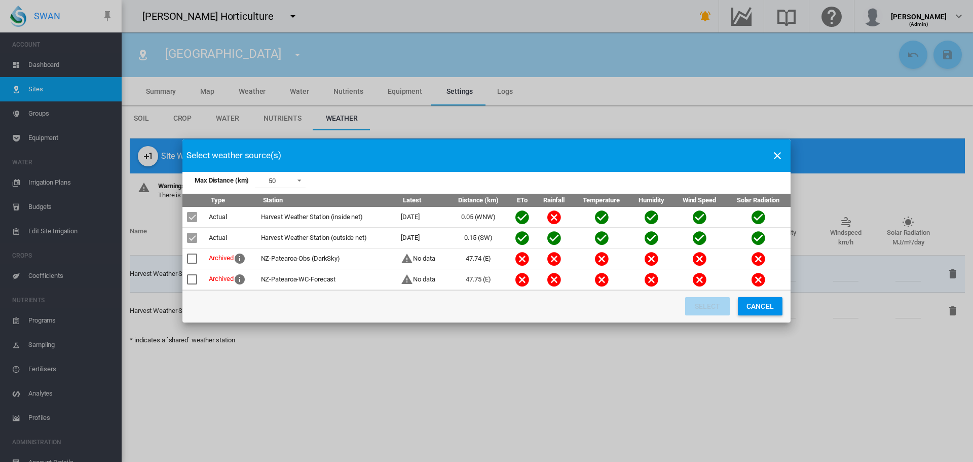
click at [301, 182] on span "Max Distance ..." at bounding box center [296, 179] width 12 height 9
click at [280, 209] on md-option "100" at bounding box center [282, 205] width 69 height 24
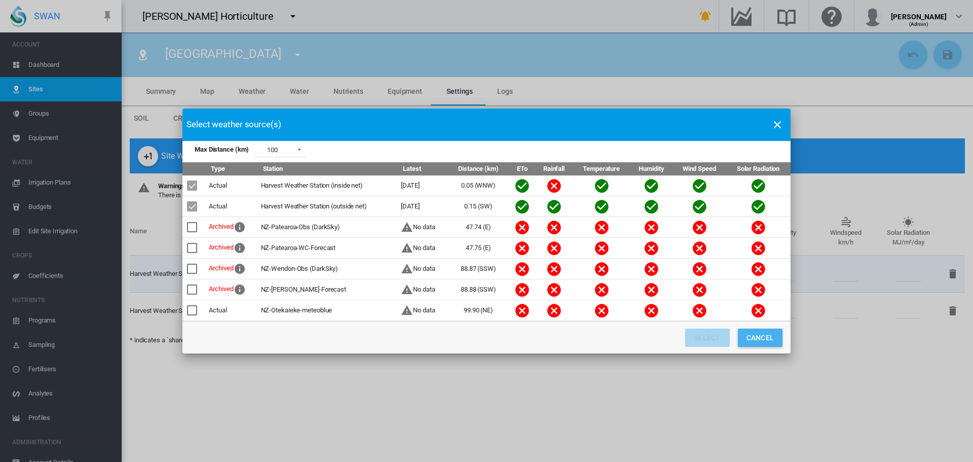
click at [765, 341] on button "Cancel" at bounding box center [760, 337] width 45 height 18
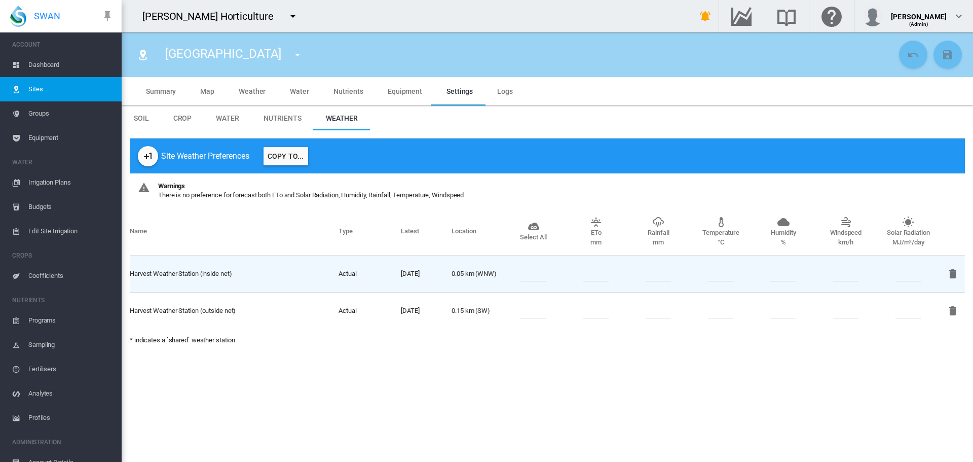
click at [287, 17] on md-icon "icon-menu-down" at bounding box center [293, 16] width 12 height 12
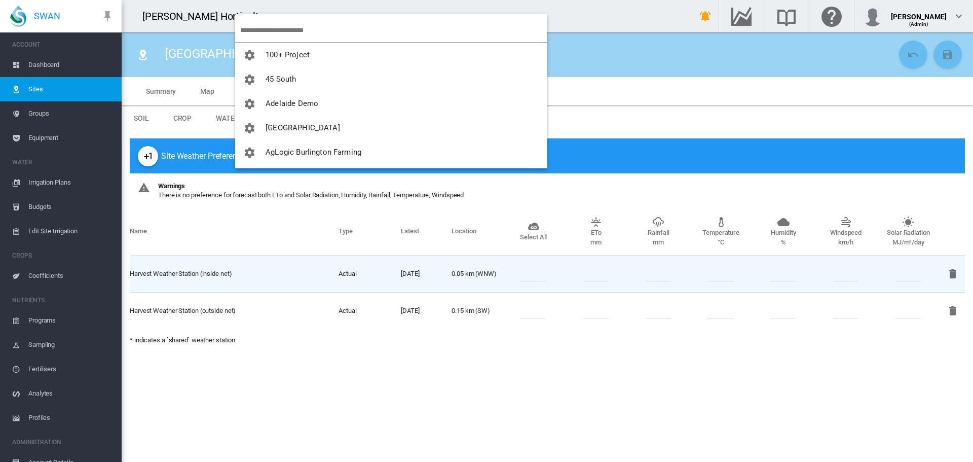
click at [255, 25] on input "search" at bounding box center [393, 30] width 307 height 24
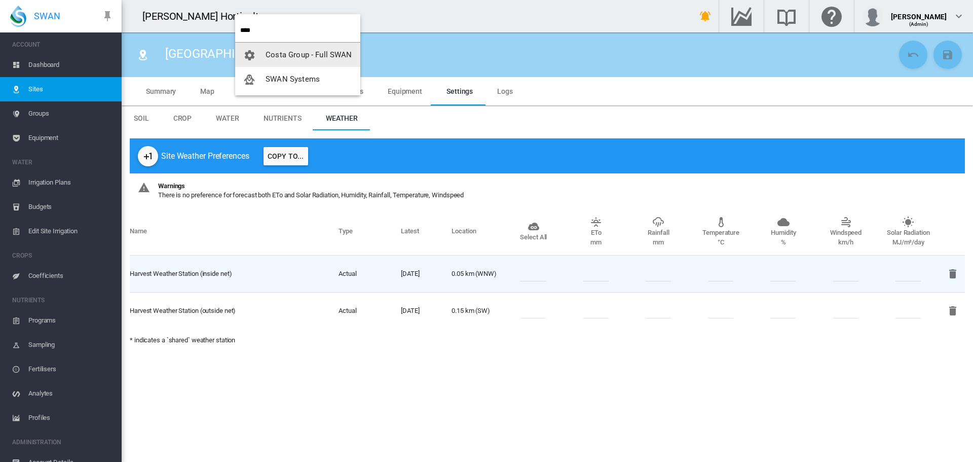
type input "****"
click at [287, 78] on span "SWAN Systems" at bounding box center [293, 79] width 54 height 9
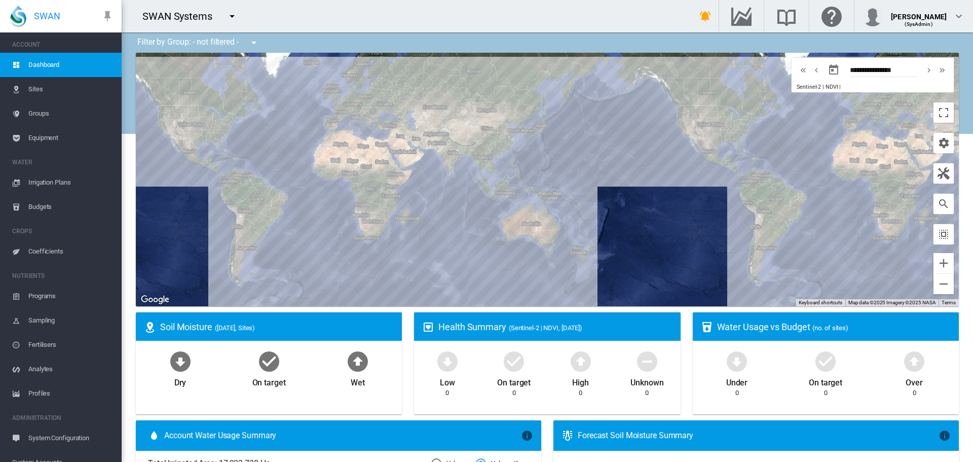
click at [36, 93] on span "Sites" at bounding box center [70, 89] width 85 height 24
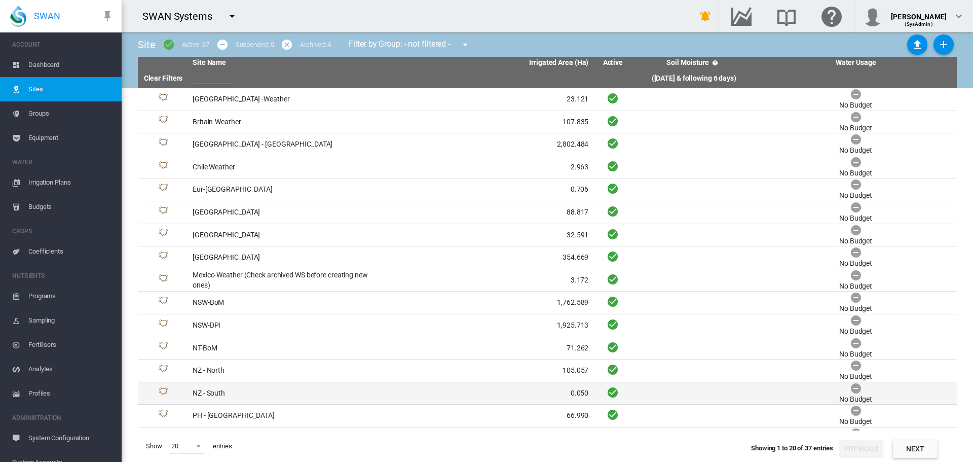
click at [214, 393] on td "NZ - South" at bounding box center [290, 393] width 202 height 22
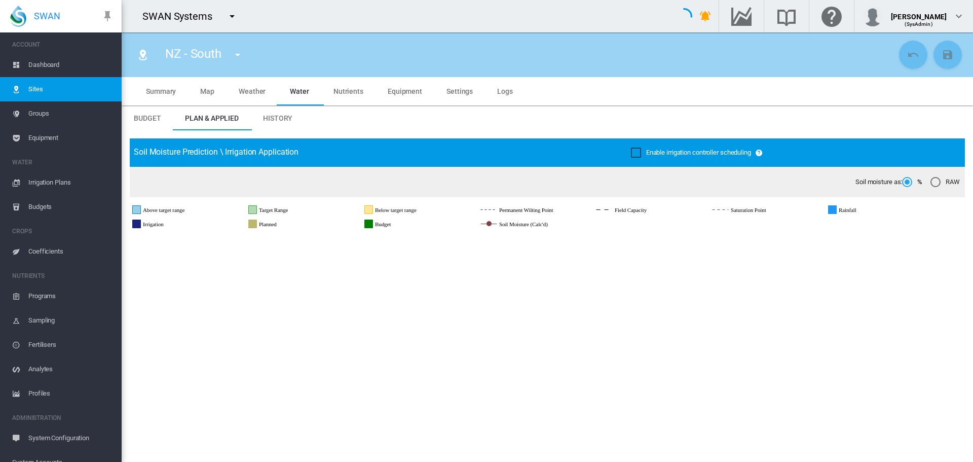
click at [211, 91] on span "Map" at bounding box center [207, 91] width 14 height 8
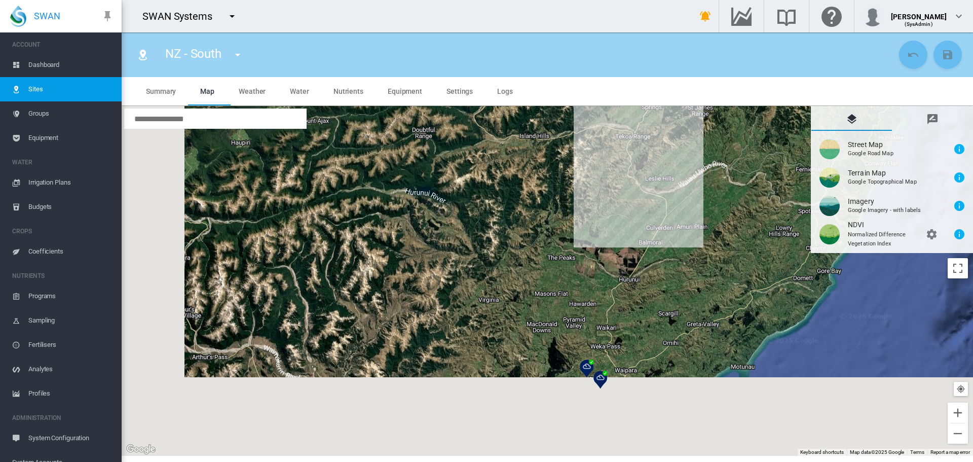
drag, startPoint x: 362, startPoint y: 353, endPoint x: 578, endPoint y: 177, distance: 278.2
click at [578, 177] on div at bounding box center [547, 281] width 851 height 350
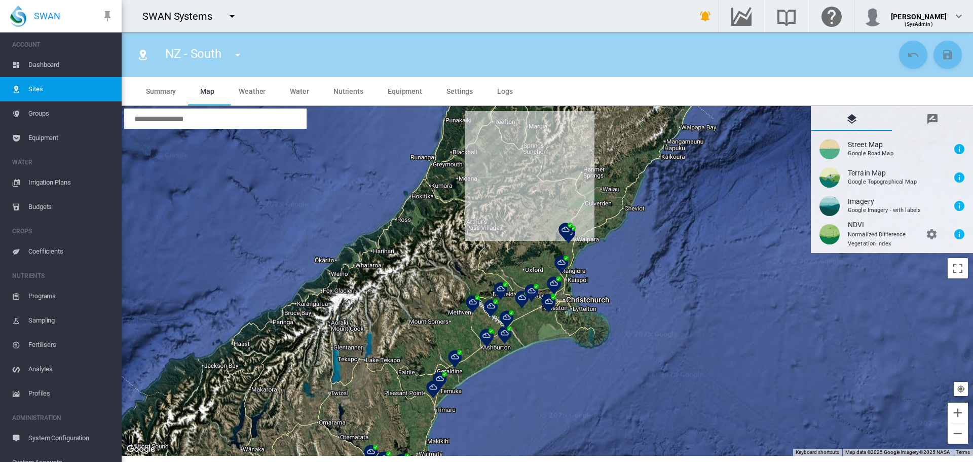
drag, startPoint x: 483, startPoint y: 266, endPoint x: 507, endPoint y: 240, distance: 35.5
click at [507, 240] on div at bounding box center [547, 281] width 851 height 350
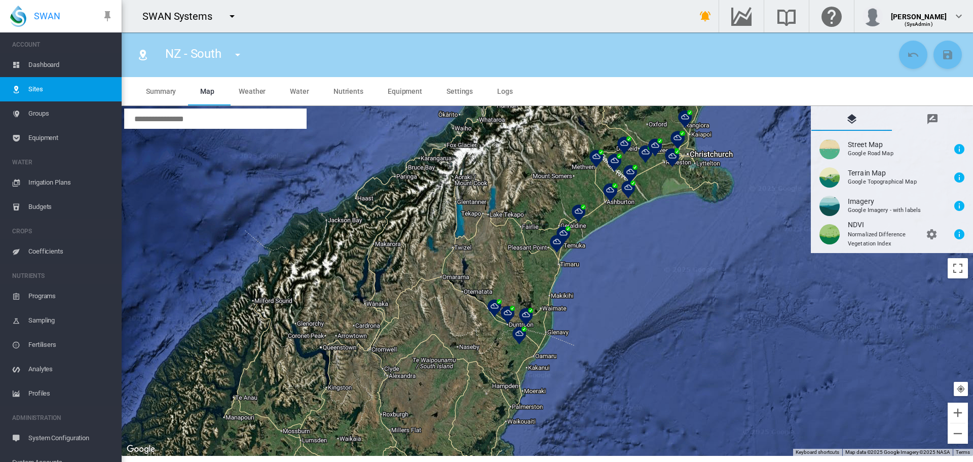
drag, startPoint x: 430, startPoint y: 316, endPoint x: 514, endPoint y: 224, distance: 124.9
click at [514, 224] on div at bounding box center [547, 281] width 851 height 350
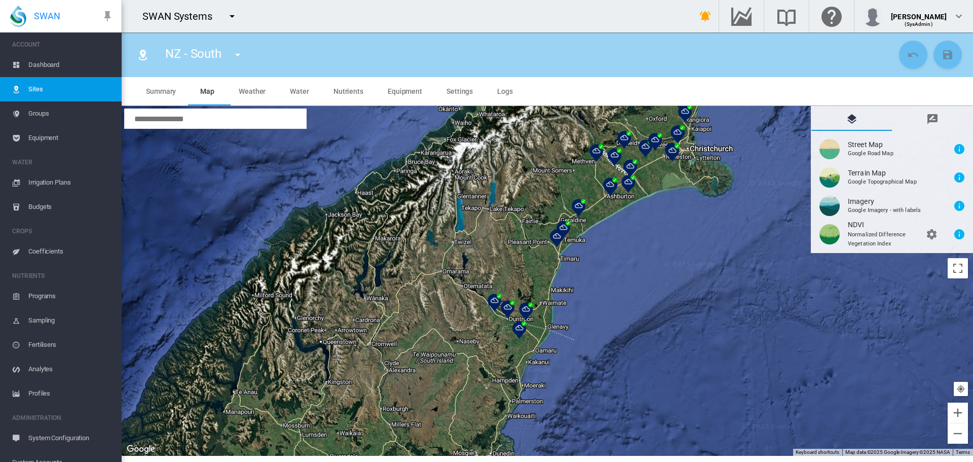
drag, startPoint x: 454, startPoint y: 295, endPoint x: 554, endPoint y: 167, distance: 162.9
click at [554, 167] on div at bounding box center [547, 281] width 851 height 350
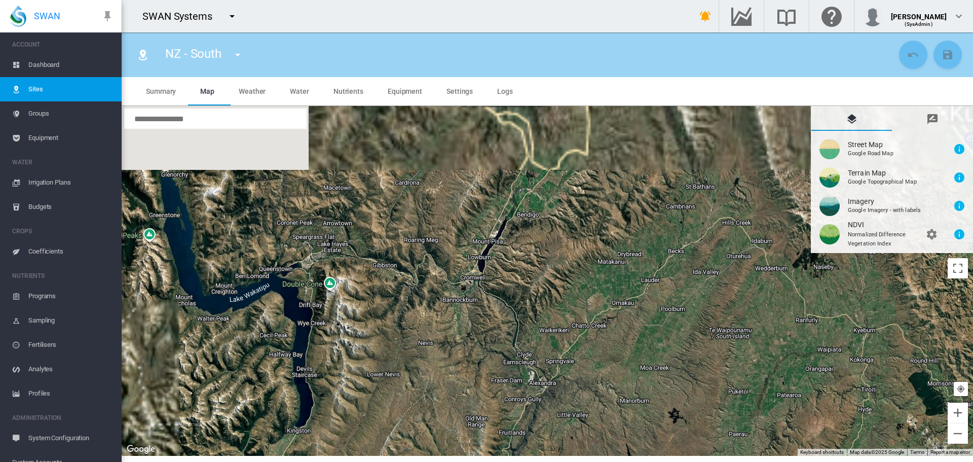
drag, startPoint x: 416, startPoint y: 213, endPoint x: 491, endPoint y: 322, distance: 131.6
click at [491, 322] on div at bounding box center [547, 281] width 851 height 350
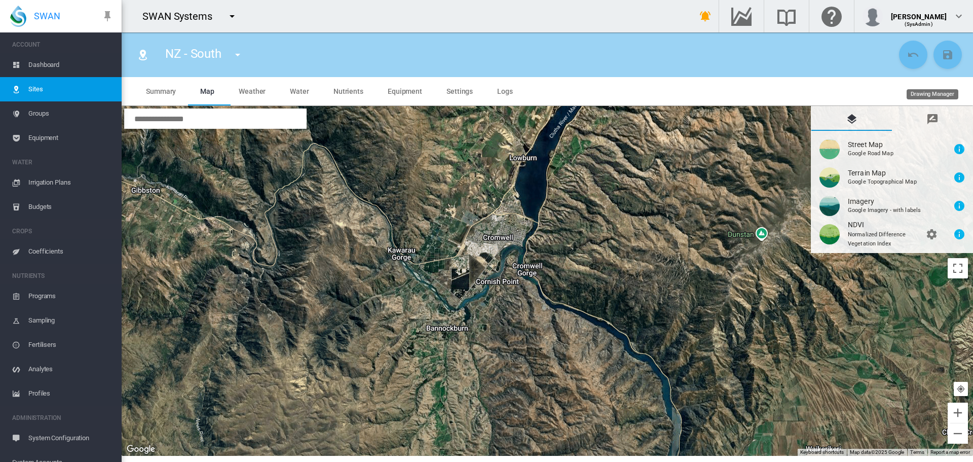
click at [933, 117] on md-icon "icon-message-draw" at bounding box center [933, 119] width 12 height 12
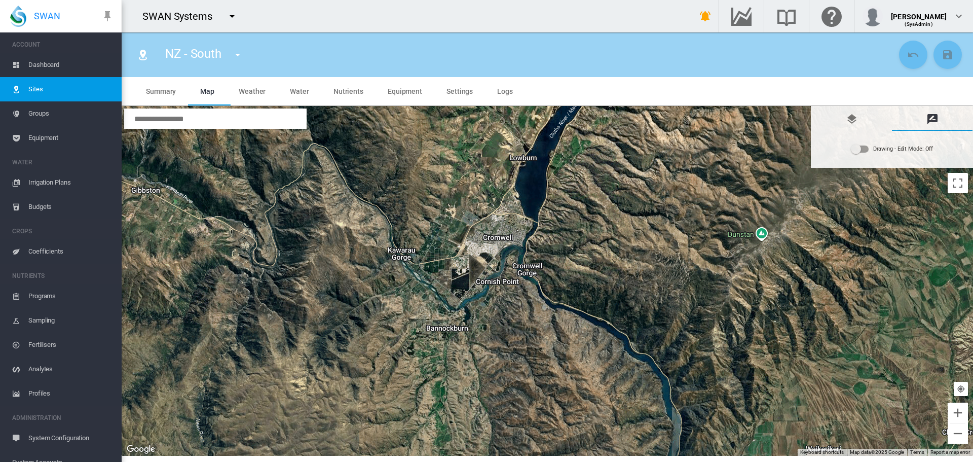
click at [866, 150] on div "Drawing - Edit Mode:\a Off" at bounding box center [859, 148] width 17 height 7
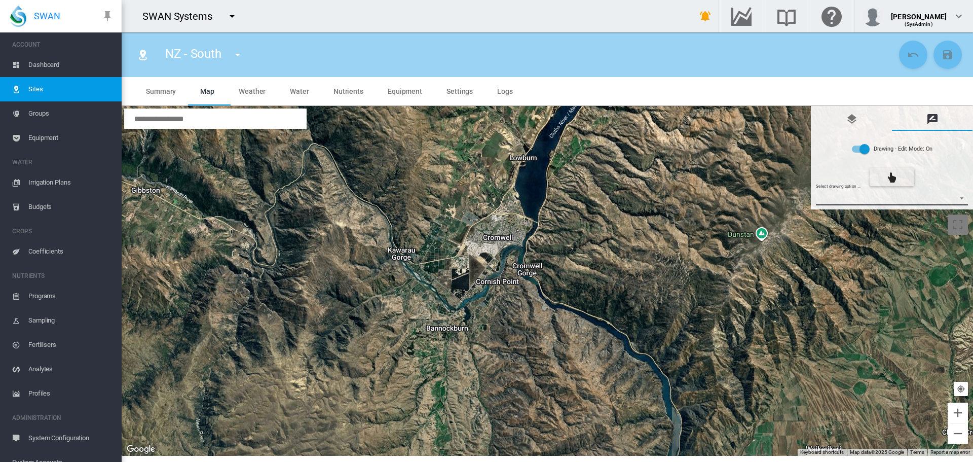
click at [964, 197] on md-select "Select drawing option ... None Site (IMU) Site Health Area Flow Meter Weather S…" at bounding box center [892, 197] width 153 height 15
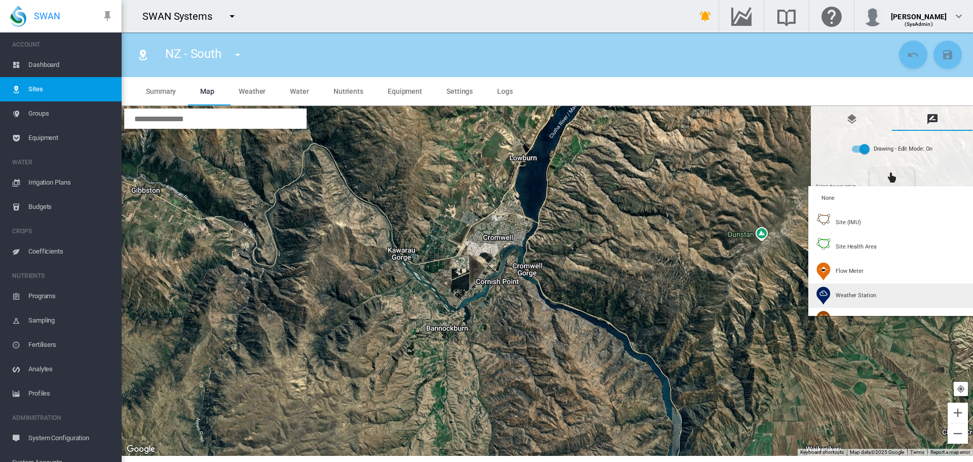
type input "*"
type input "**"
type input "****"
click at [848, 294] on span "Weather Station" at bounding box center [856, 295] width 41 height 8
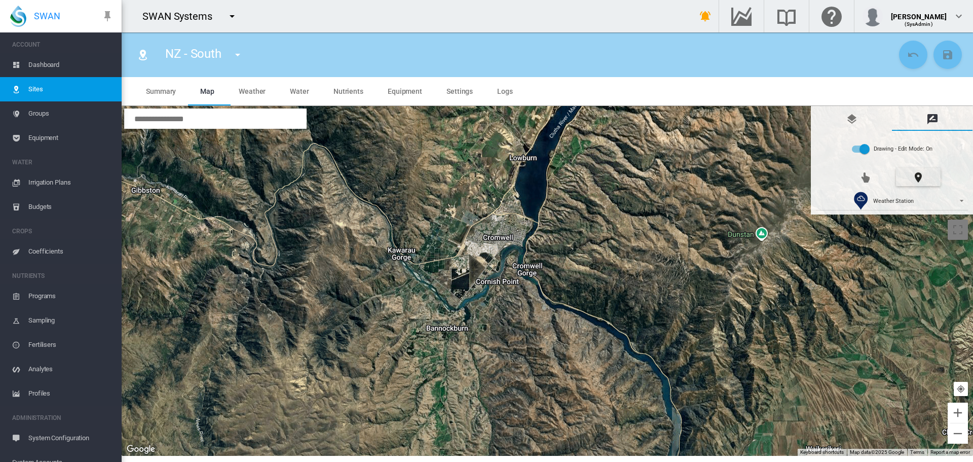
click at [490, 231] on div at bounding box center [547, 281] width 851 height 350
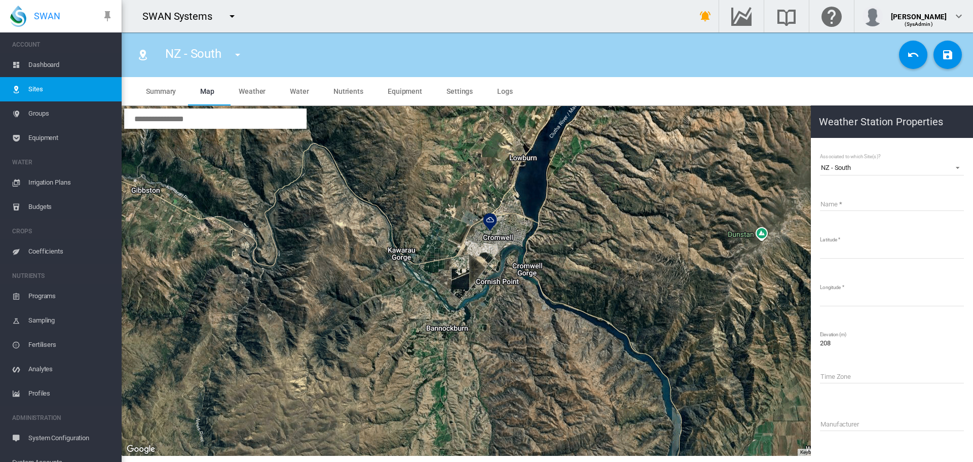
click at [834, 203] on input "Name" at bounding box center [892, 203] width 144 height 15
type input "**********"
click at [944, 51] on md-icon "icon-content-save" at bounding box center [948, 55] width 12 height 12
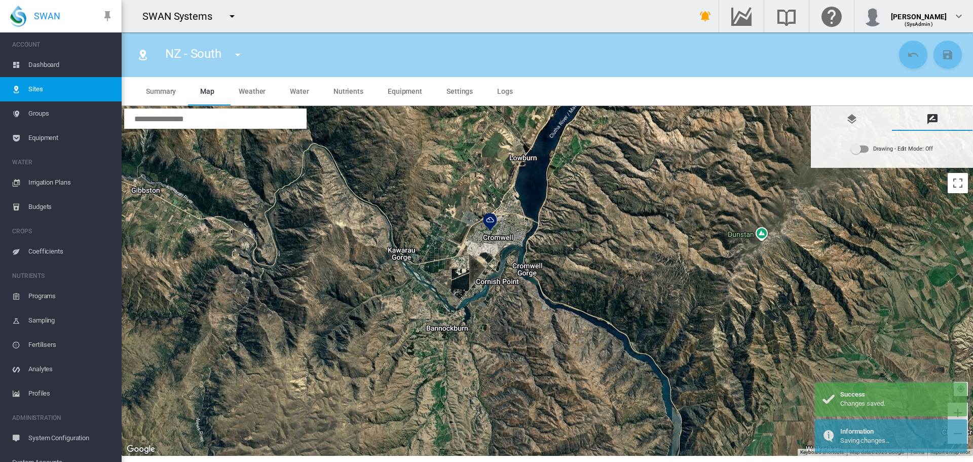
click at [38, 139] on span "Equipment" at bounding box center [70, 138] width 85 height 24
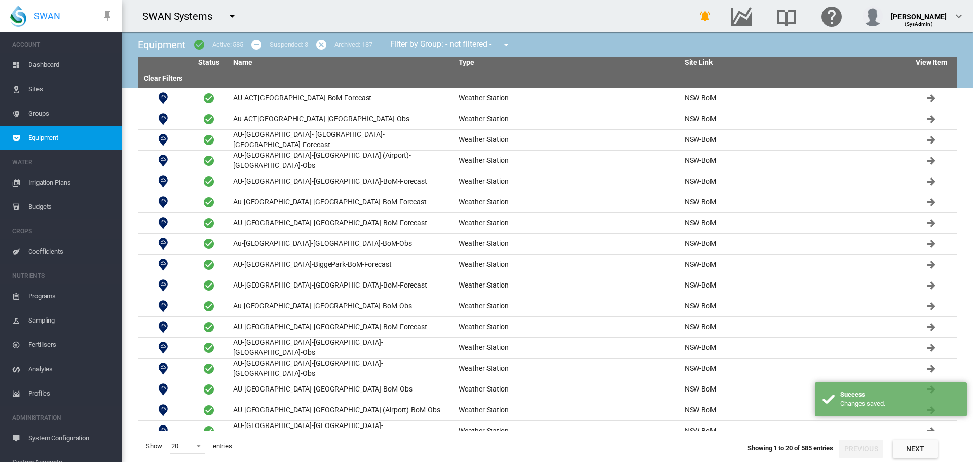
click at [255, 81] on input "text" at bounding box center [253, 76] width 41 height 15
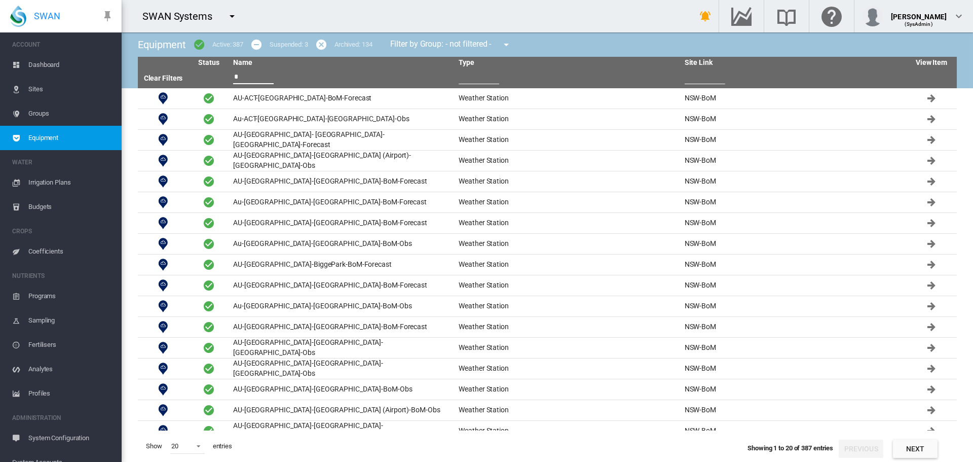
type input "**"
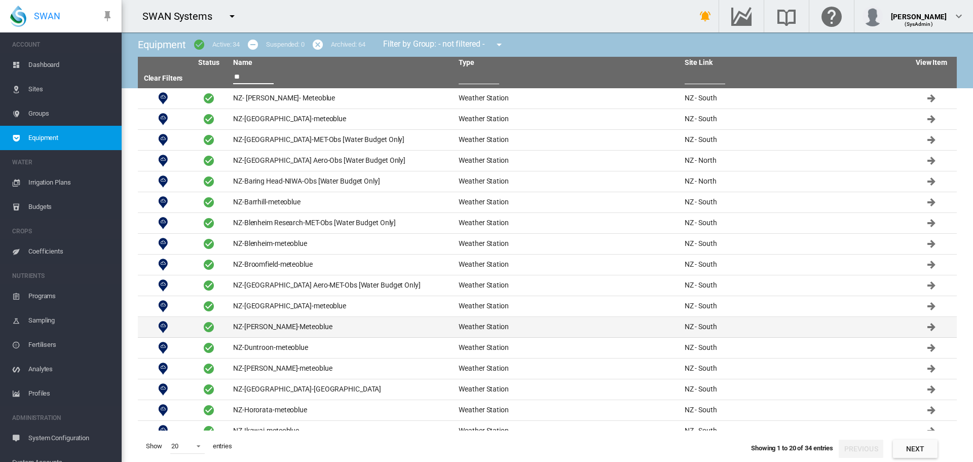
click at [266, 325] on td "NZ-[PERSON_NAME]-Meteoblue" at bounding box center [342, 327] width 226 height 20
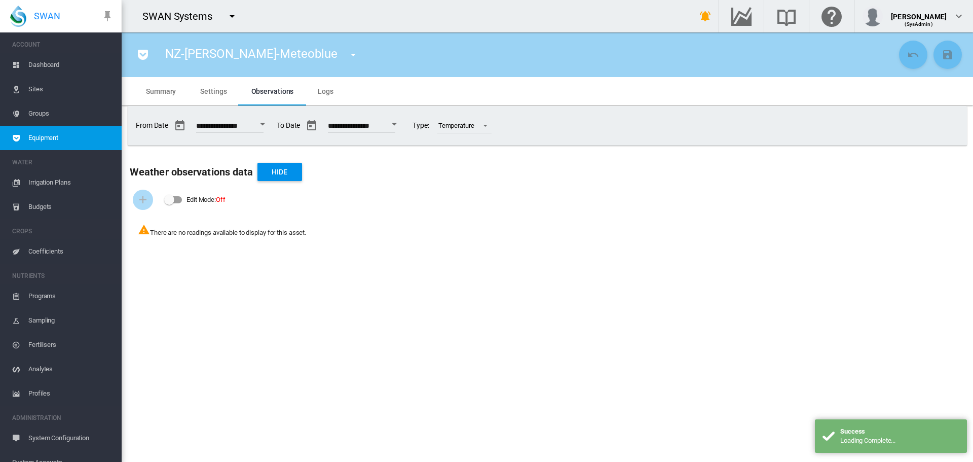
click at [166, 87] on span "Summary" at bounding box center [161, 91] width 30 height 8
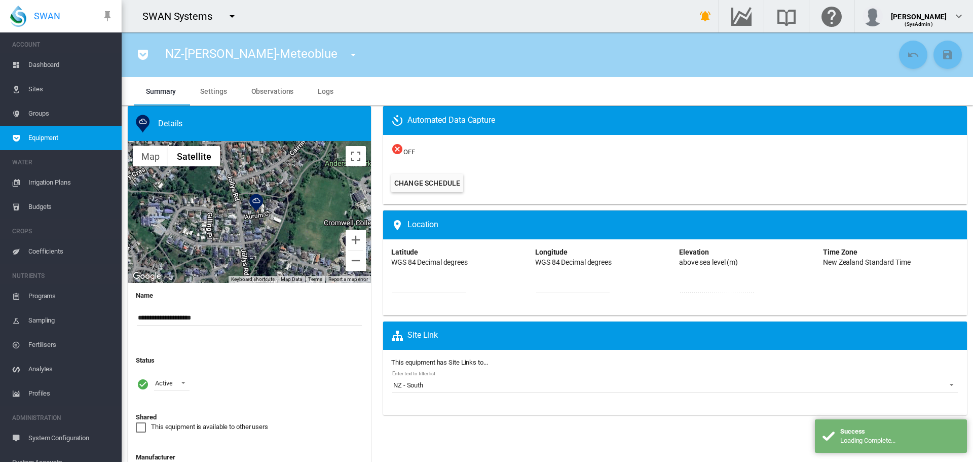
click at [217, 94] on span "Settings" at bounding box center [213, 91] width 26 height 8
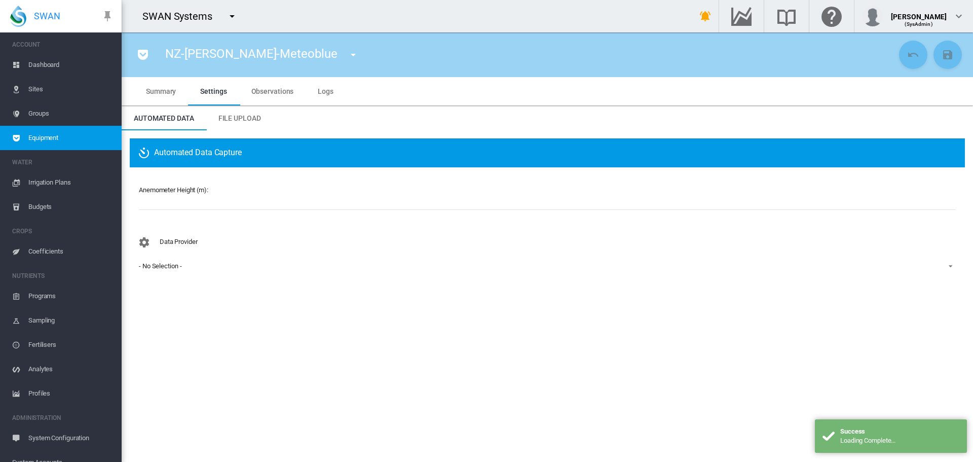
click at [165, 263] on div "- No Selection -" at bounding box center [160, 266] width 43 height 8
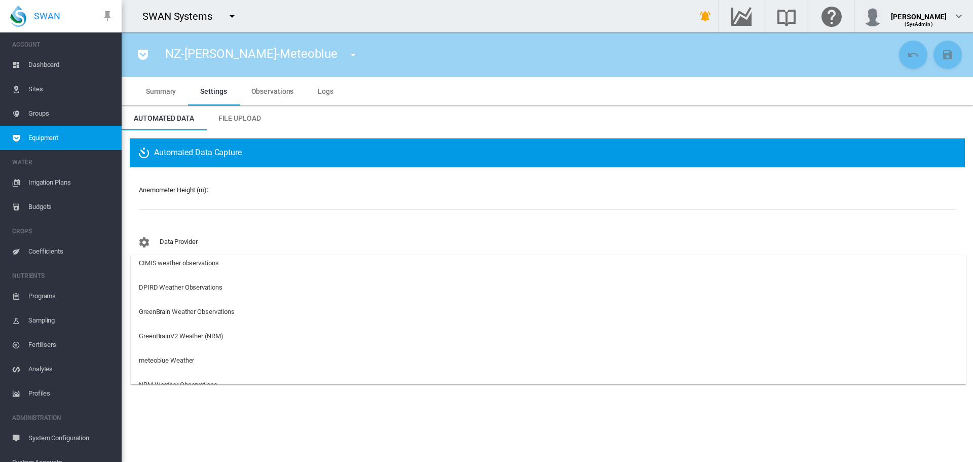
scroll to position [101, 0]
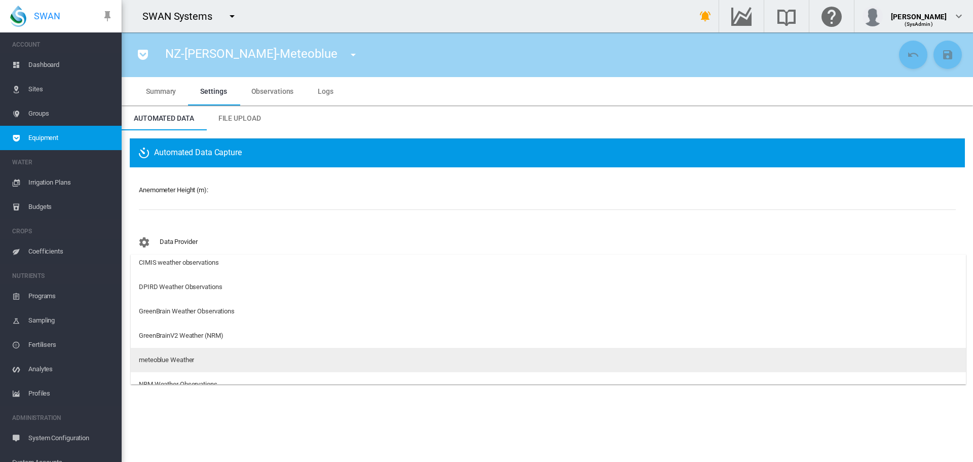
click at [171, 357] on div "meteoblue Weather" at bounding box center [166, 359] width 55 height 9
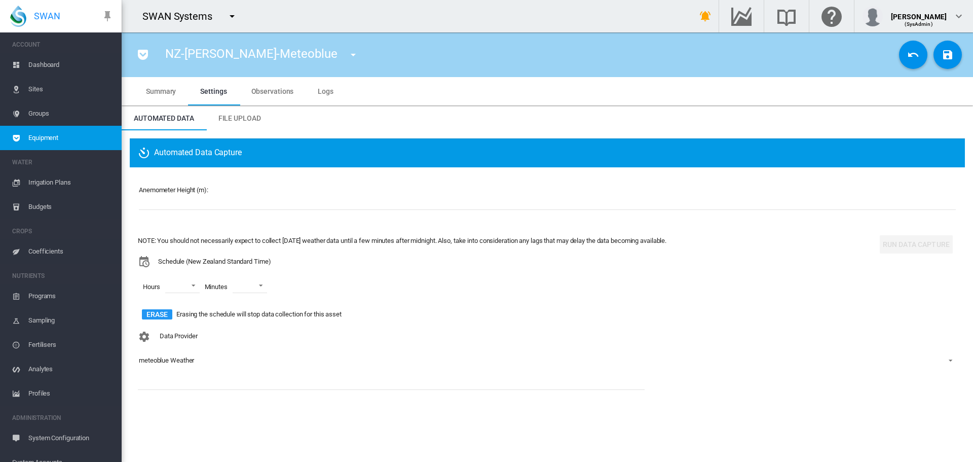
click at [213, 382] on div "Data Provider meteoblue Weather" at bounding box center [547, 355] width 819 height 59
click at [189, 206] on input "number" at bounding box center [547, 202] width 817 height 15
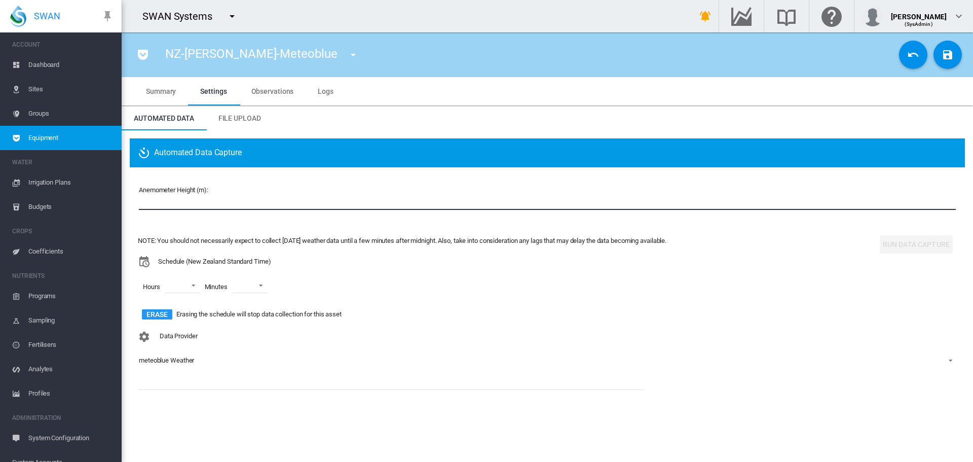
type input "**"
click at [193, 284] on md-select "00 01 02 03 04 05 06 07 08 09 10 11 12 13 14 15 16 17 18 19 20 21 22 23" at bounding box center [182, 285] width 34 height 15
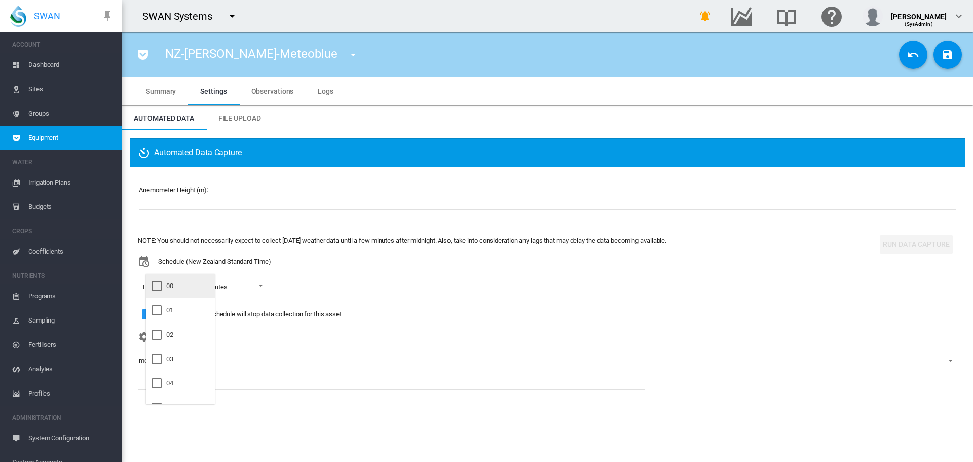
click at [169, 289] on div "00" at bounding box center [169, 285] width 7 height 9
drag, startPoint x: 166, startPoint y: 332, endPoint x: 166, endPoint y: 339, distance: 7.1
click at [162, 332] on div at bounding box center [157, 334] width 10 height 10
click at [162, 382] on div at bounding box center [157, 383] width 10 height 10
click at [271, 281] on md-backdrop at bounding box center [486, 231] width 973 height 462
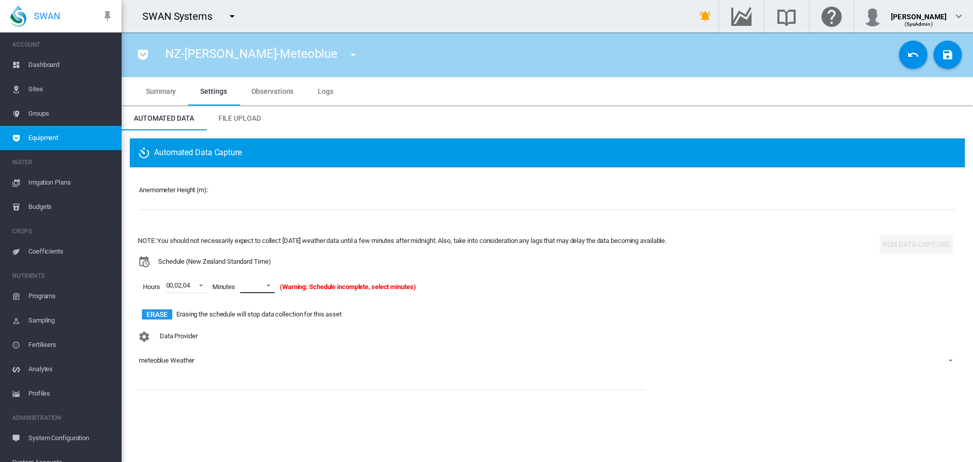
click at [271, 281] on span at bounding box center [266, 284] width 12 height 9
click at [255, 373] on md-option "15" at bounding box center [268, 371] width 69 height 24
click at [947, 57] on md-icon "icon-content-save" at bounding box center [948, 55] width 12 height 12
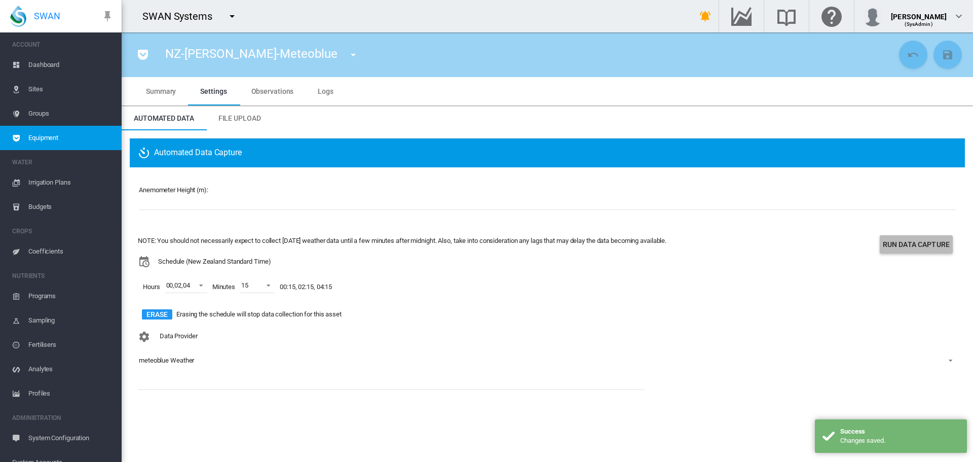
click at [925, 240] on button "Run Data Capture" at bounding box center [916, 244] width 73 height 18
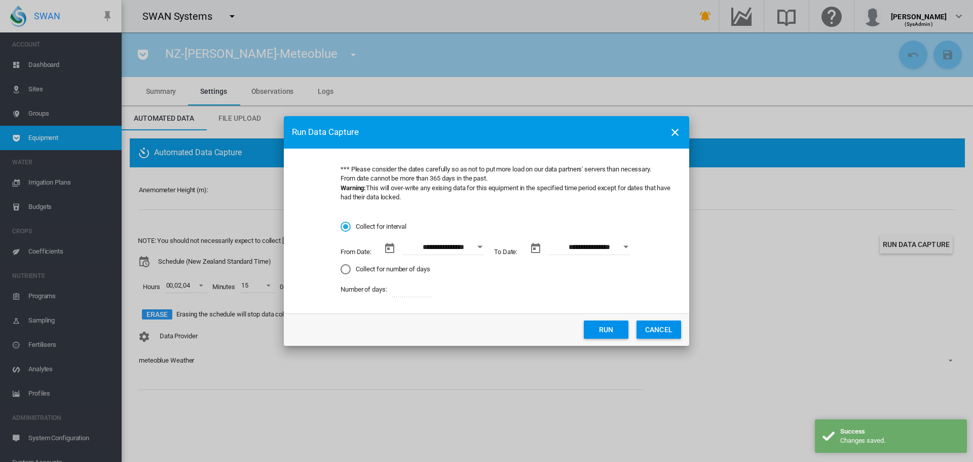
click at [347, 269] on div "Collect for number of days" at bounding box center [346, 269] width 10 height 10
click at [594, 330] on button "Run" at bounding box center [606, 329] width 45 height 18
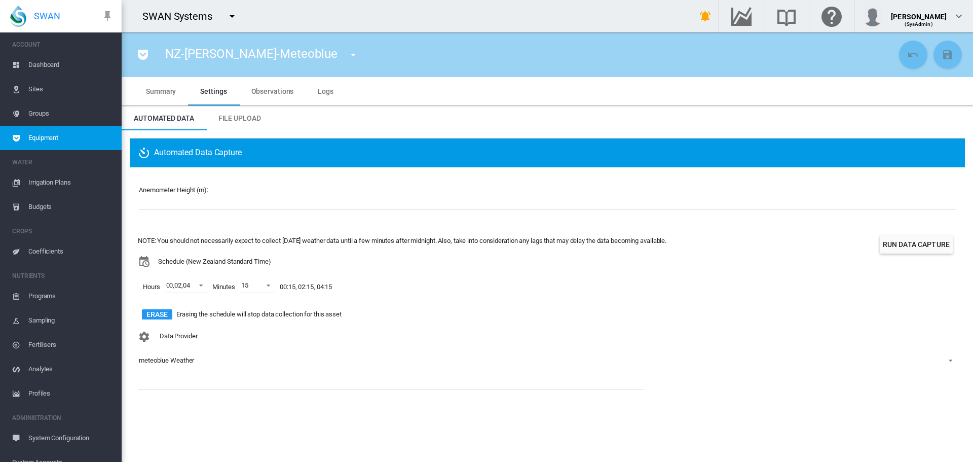
click at [353, 403] on div "Automated Data Capture Anemometer Height (m): ** NOTE: You should not necessari…" at bounding box center [547, 270] width 851 height 280
click at [325, 97] on md-tab-item "Logs" at bounding box center [326, 91] width 40 height 28
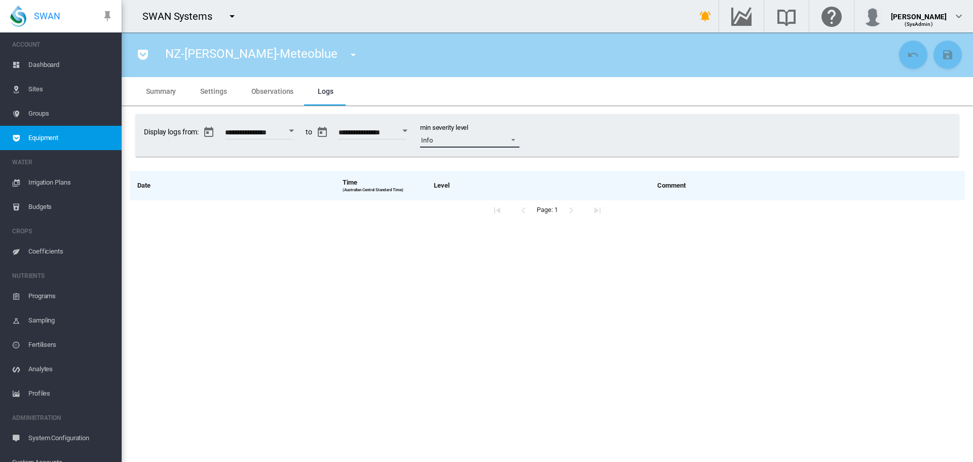
click at [516, 141] on span at bounding box center [510, 138] width 12 height 9
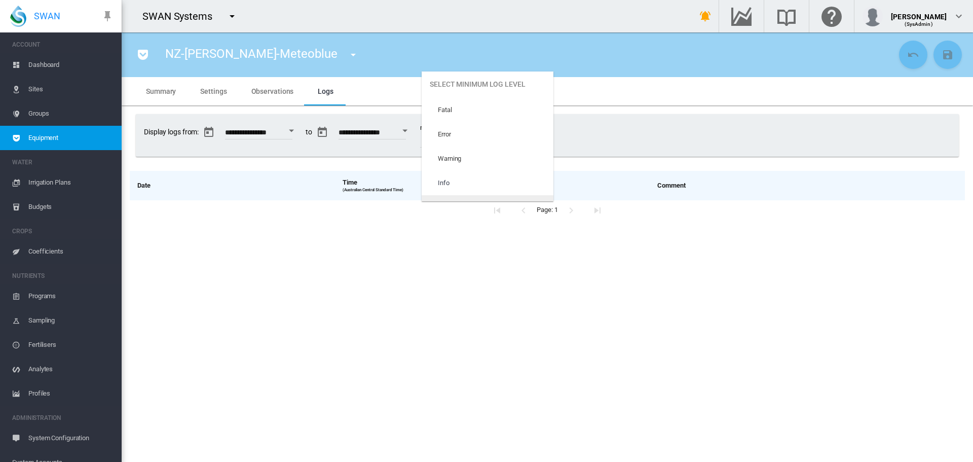
scroll to position [43, 0]
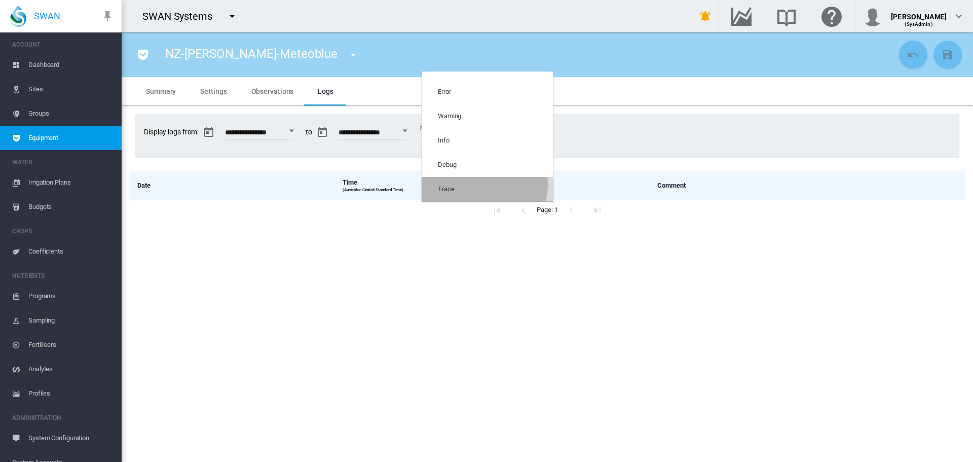
click at [483, 185] on md-option "Trace" at bounding box center [488, 189] width 132 height 24
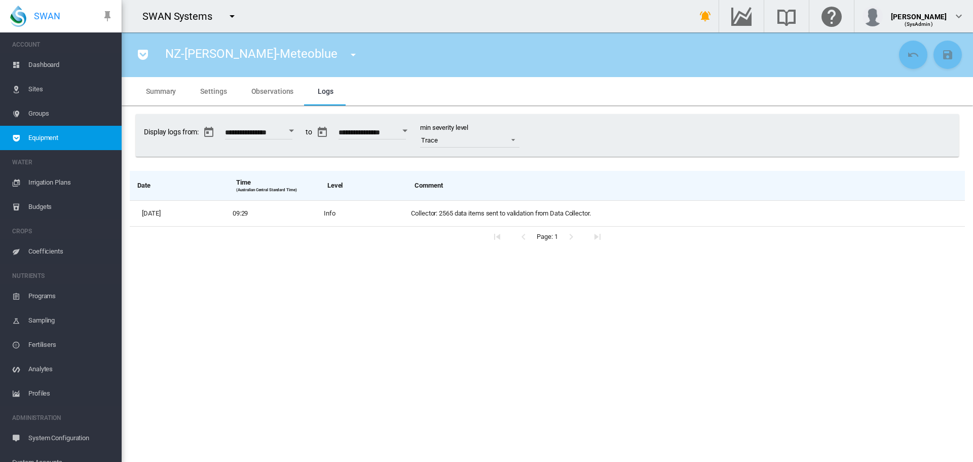
click at [264, 94] on span "Observations" at bounding box center [272, 91] width 43 height 8
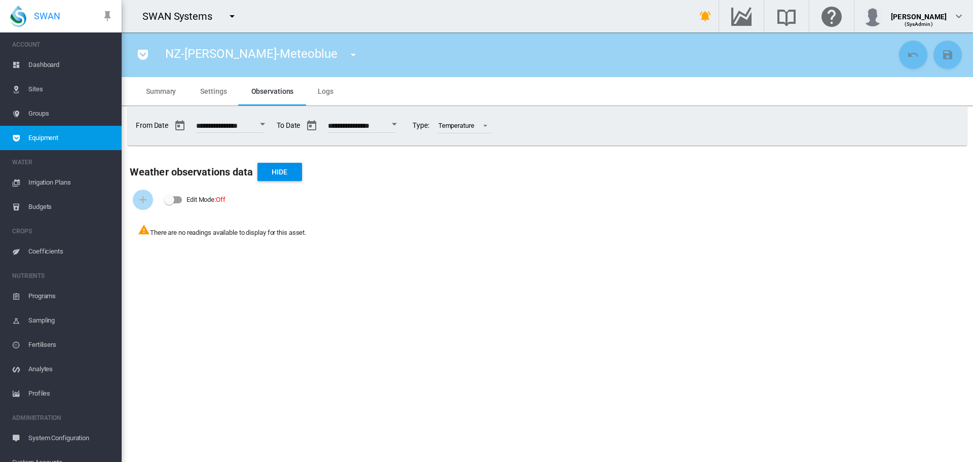
click at [319, 94] on span "Logs" at bounding box center [326, 91] width 16 height 8
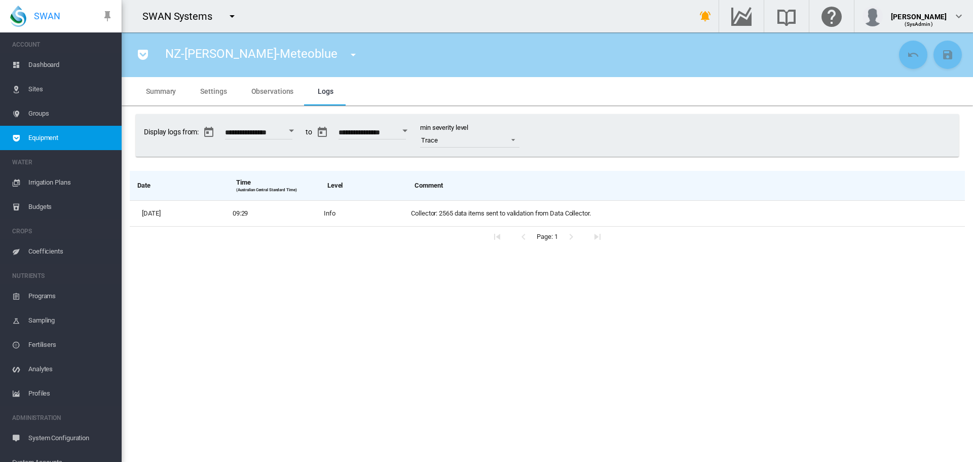
click at [280, 94] on span "Observations" at bounding box center [272, 91] width 43 height 8
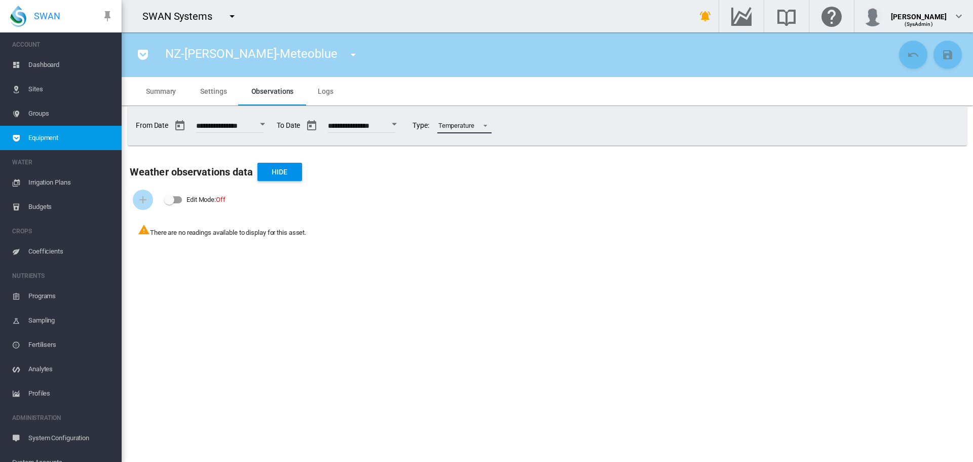
click at [489, 124] on span at bounding box center [482, 124] width 12 height 9
click at [557, 126] on md-backdrop at bounding box center [486, 231] width 973 height 462
click at [37, 91] on span "Sites" at bounding box center [70, 89] width 85 height 24
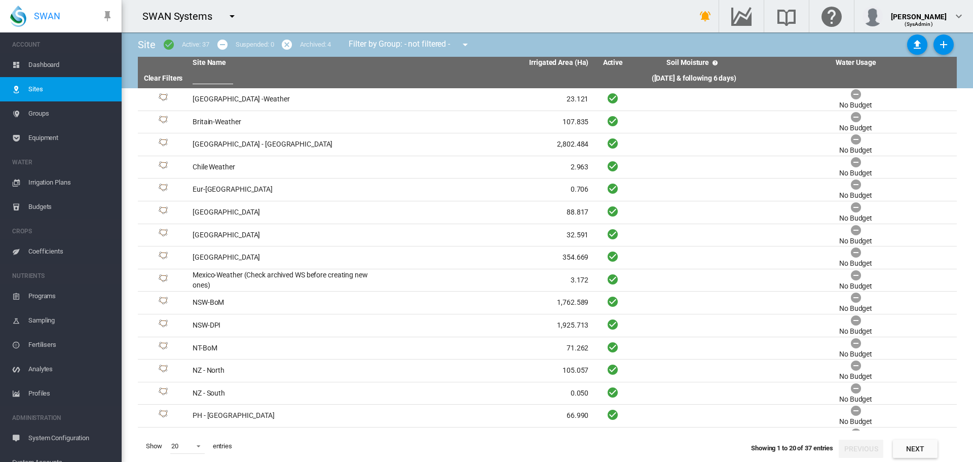
click at [232, 16] on md-icon "icon-menu-down" at bounding box center [232, 16] width 12 height 12
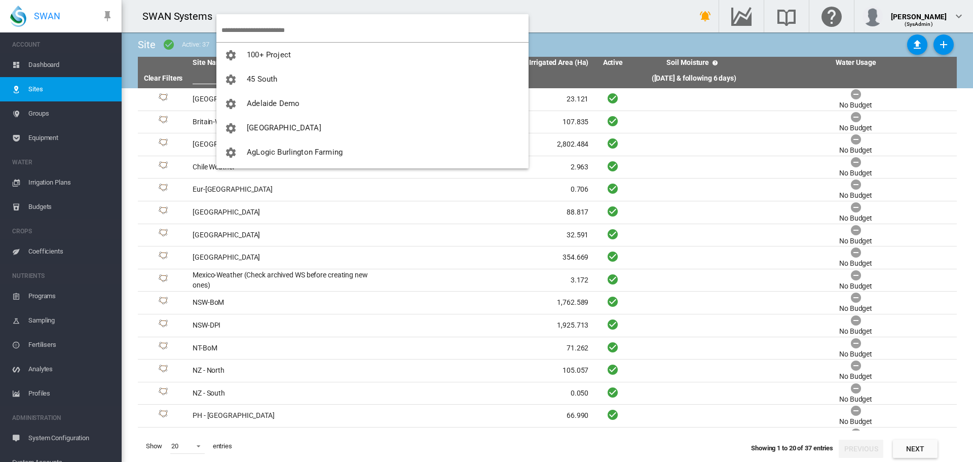
click at [249, 24] on input "search" at bounding box center [374, 30] width 307 height 24
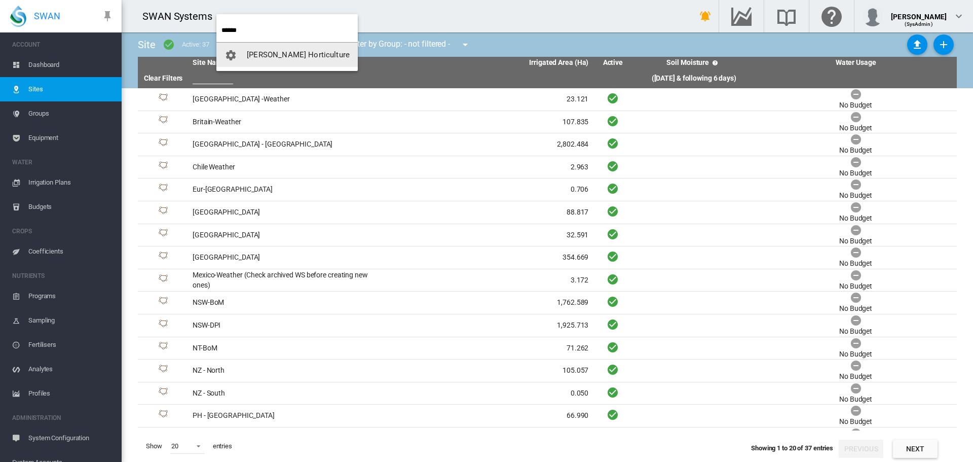
type input "******"
click at [256, 50] on span "[PERSON_NAME] Horticulture" at bounding box center [298, 54] width 103 height 9
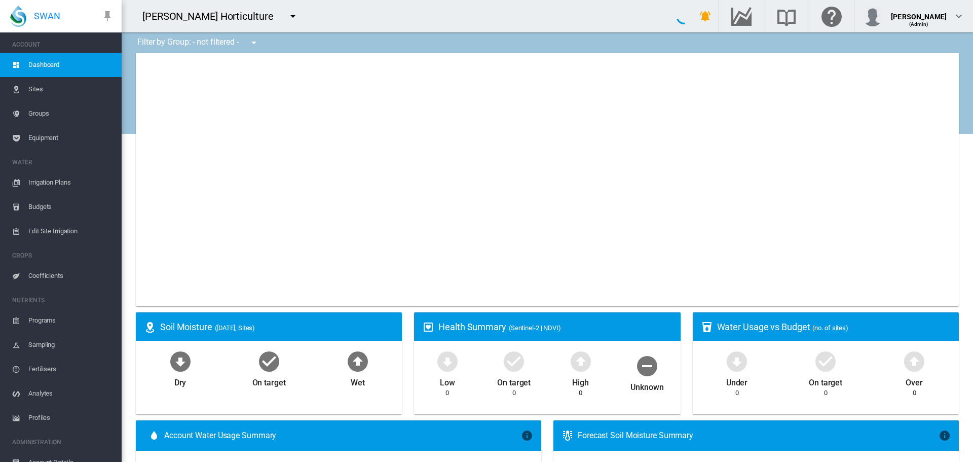
type input "**********"
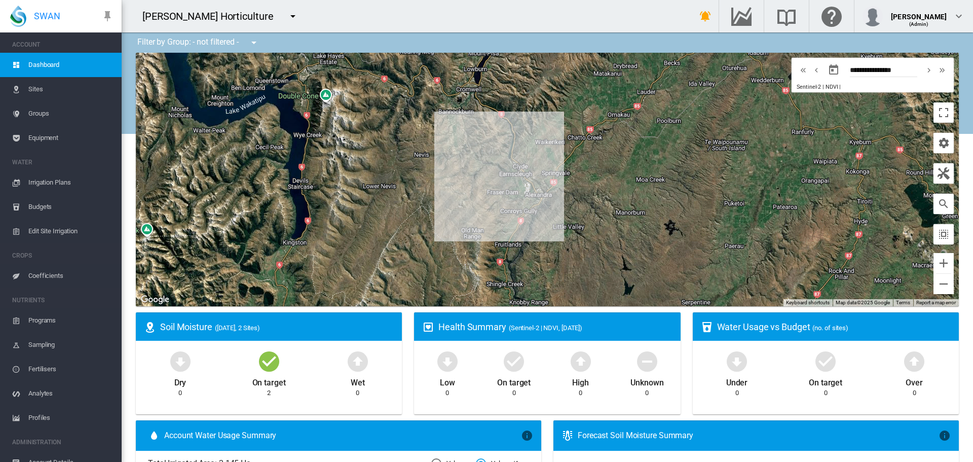
click at [39, 87] on span "Sites" at bounding box center [70, 89] width 85 height 24
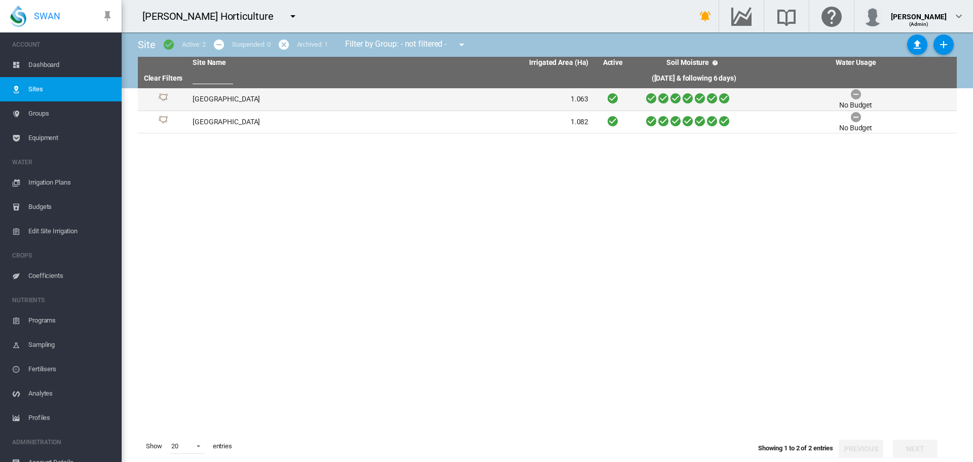
click at [201, 97] on td "[GEOGRAPHIC_DATA]" at bounding box center [290, 99] width 202 height 22
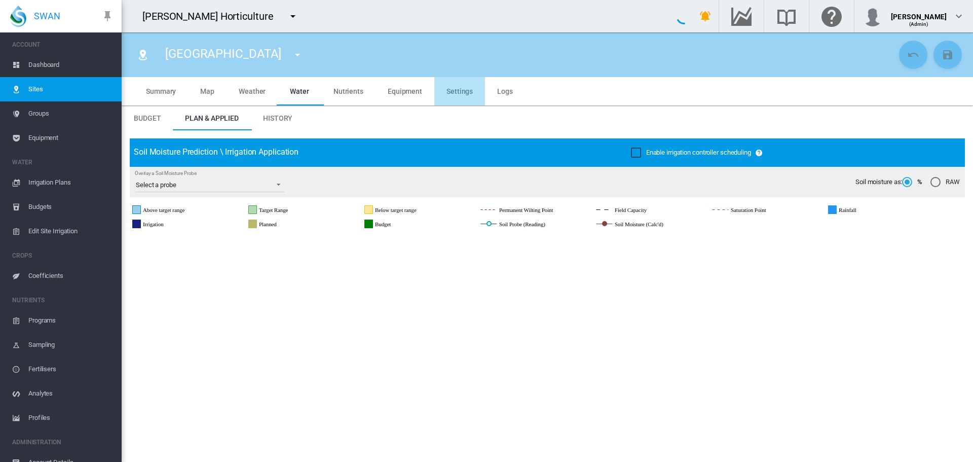
click at [453, 94] on span "Settings" at bounding box center [460, 91] width 26 height 8
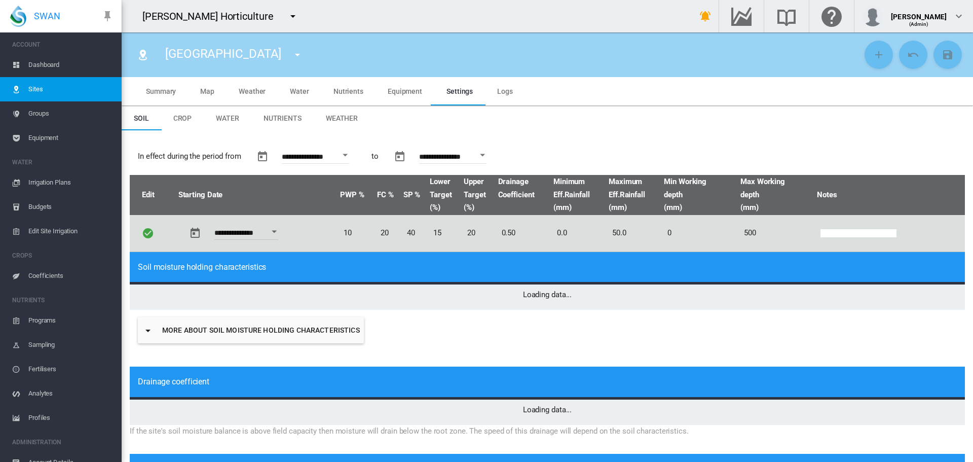
click at [337, 117] on span "Weather" at bounding box center [342, 118] width 32 height 8
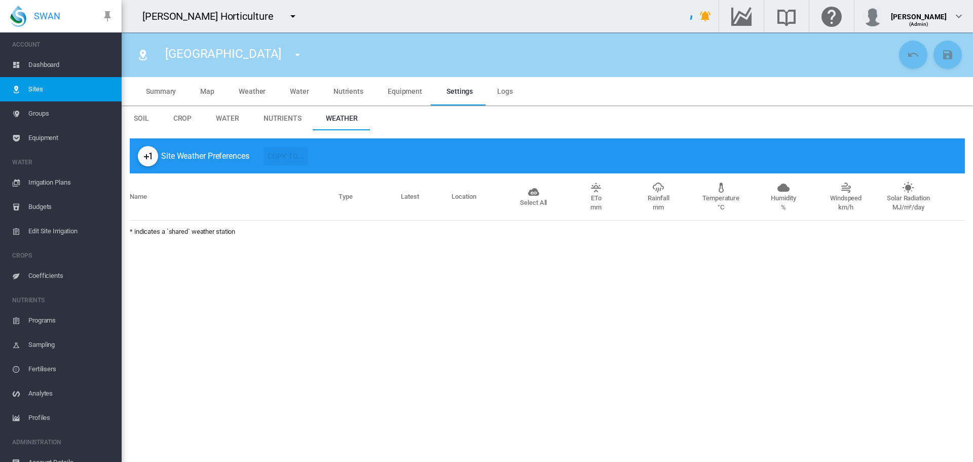
type input "*"
type input "**"
type input "*****"
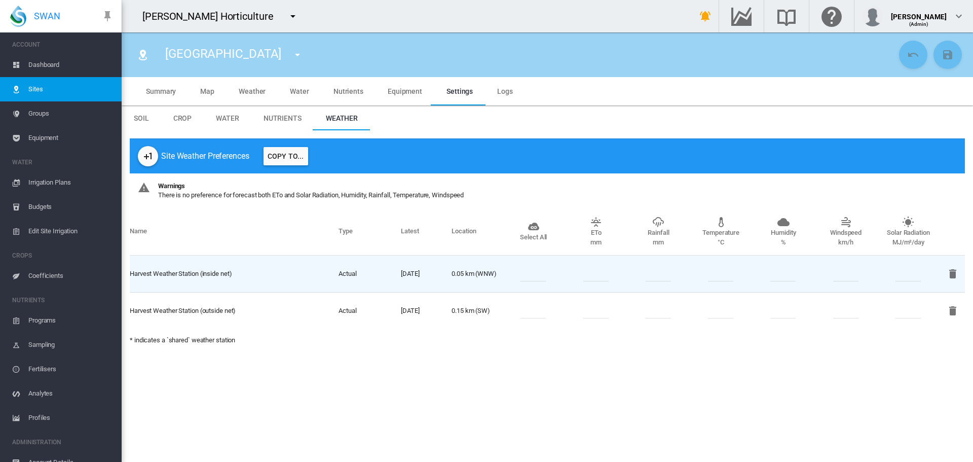
click at [154, 154] on md-icon "icon-plus-one" at bounding box center [148, 156] width 12 height 12
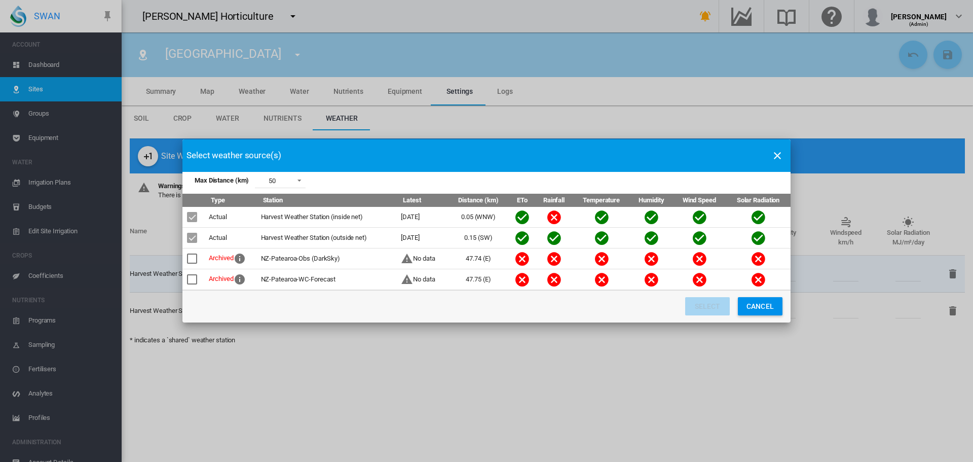
click at [770, 308] on button "Cancel" at bounding box center [760, 306] width 45 height 18
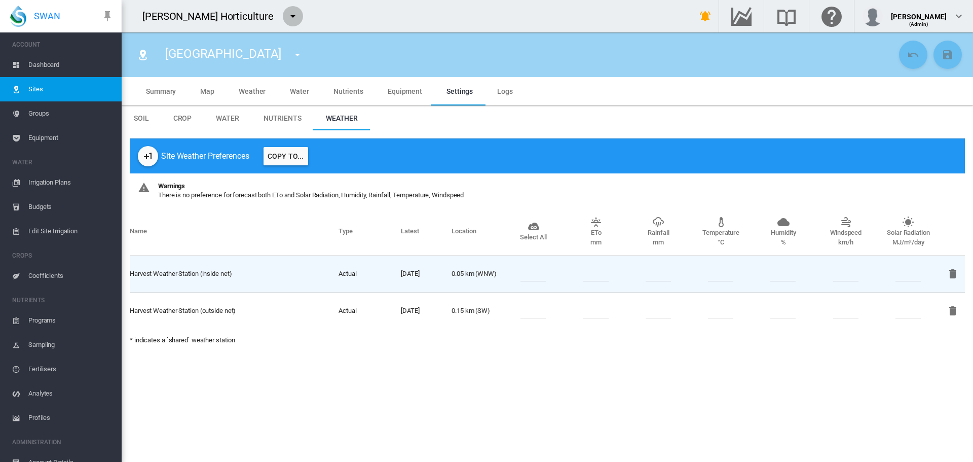
click at [287, 15] on md-icon "icon-menu-down" at bounding box center [293, 16] width 12 height 12
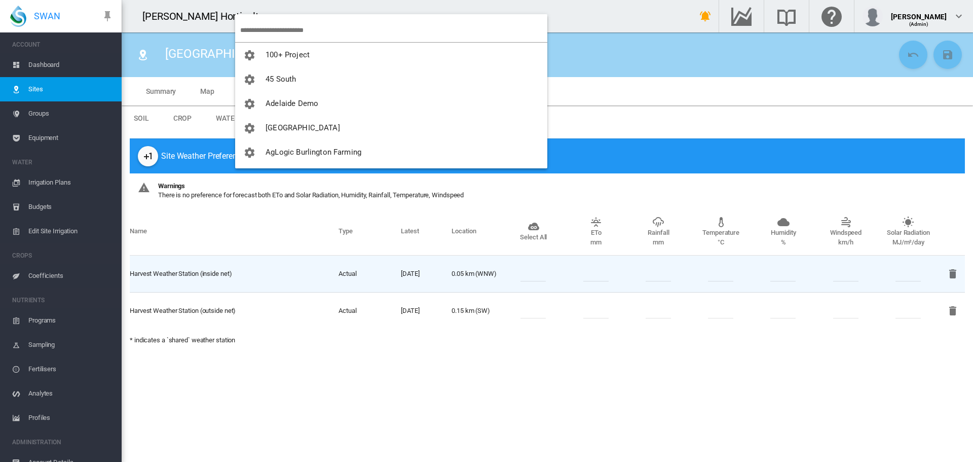
click at [268, 24] on input "search" at bounding box center [393, 30] width 307 height 24
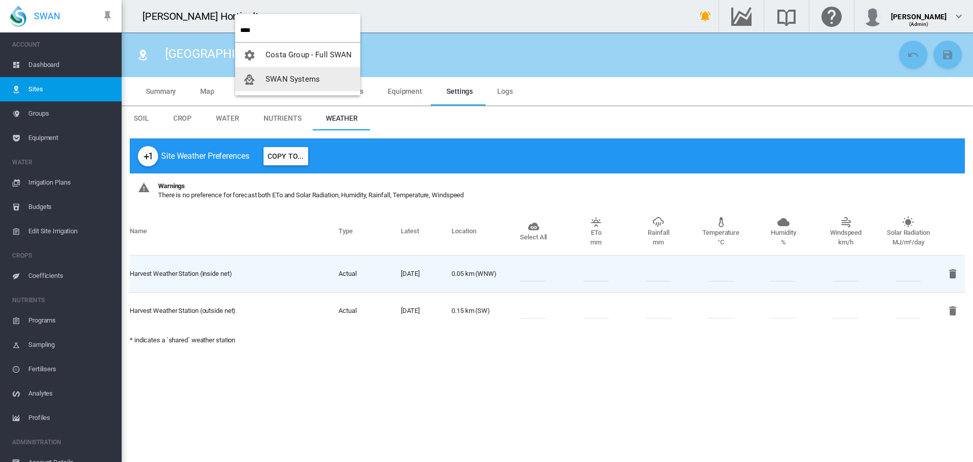
type input "****"
click at [276, 78] on span "SWAN Systems" at bounding box center [293, 79] width 54 height 9
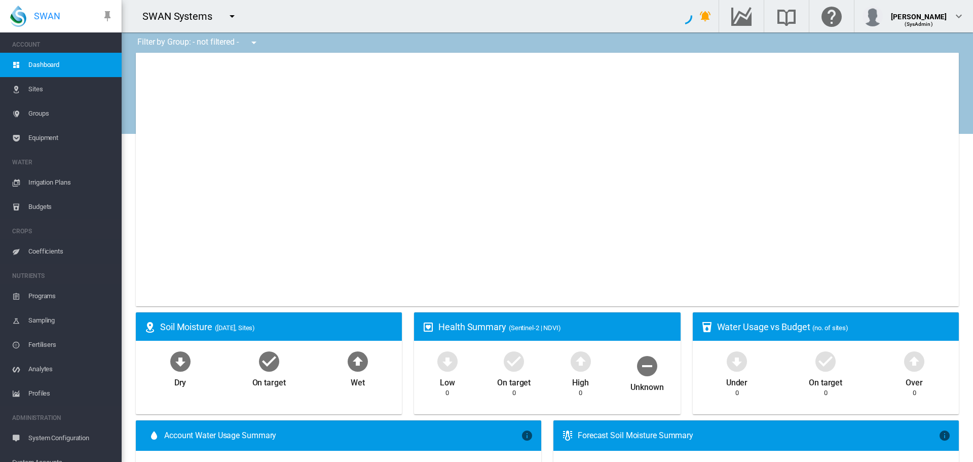
click at [35, 140] on span "Equipment" at bounding box center [70, 138] width 85 height 24
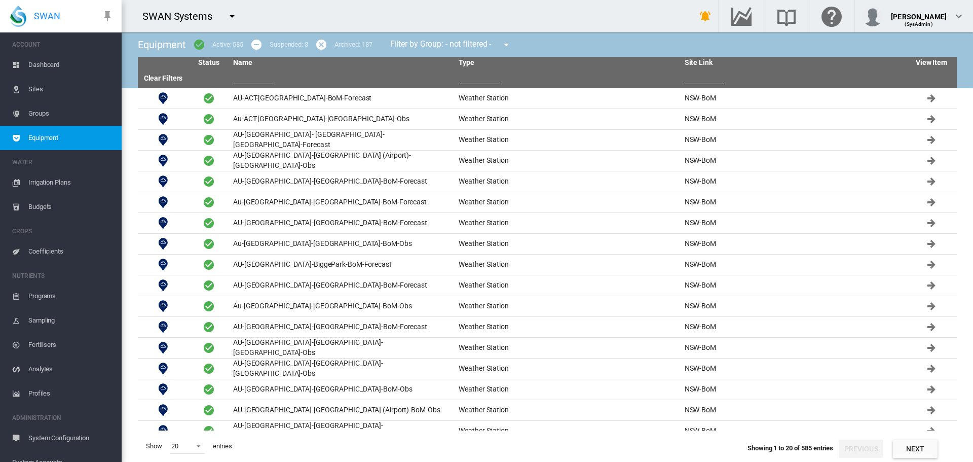
click at [239, 80] on input "text" at bounding box center [253, 76] width 41 height 15
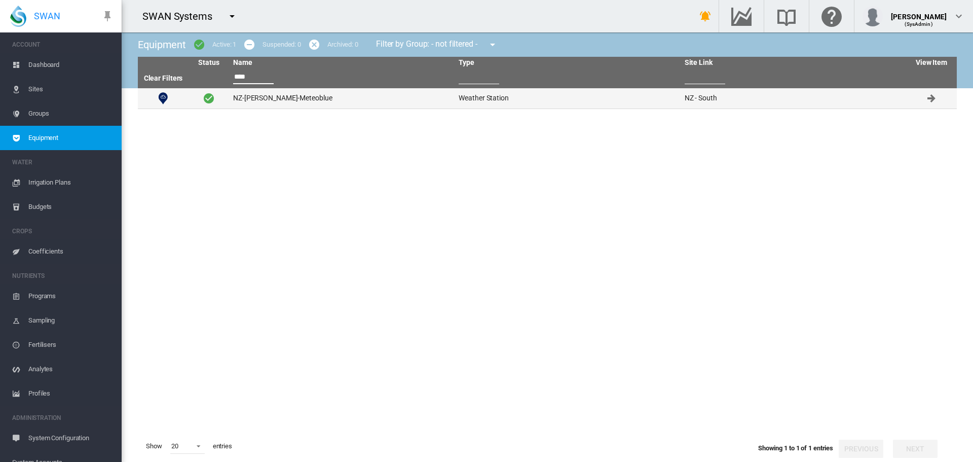
type input "****"
click at [274, 98] on td "NZ-[PERSON_NAME]-Meteoblue" at bounding box center [342, 98] width 226 height 20
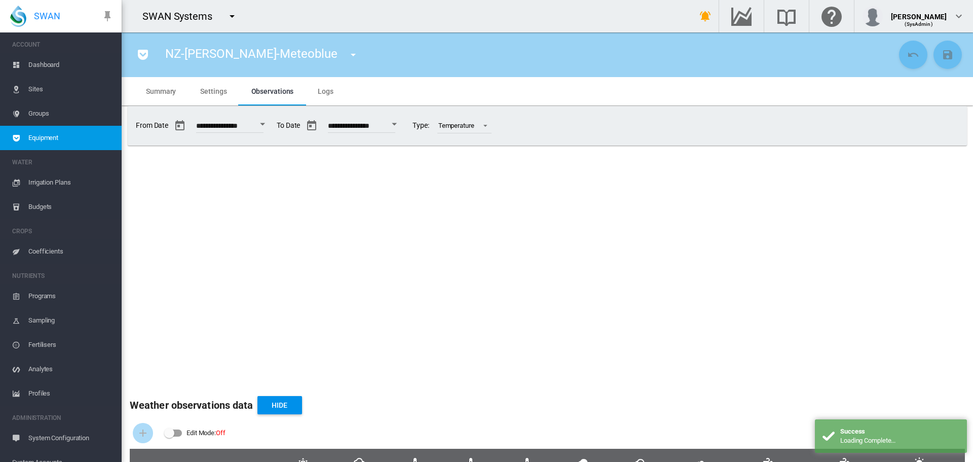
click at [157, 90] on span "Summary" at bounding box center [161, 91] width 30 height 8
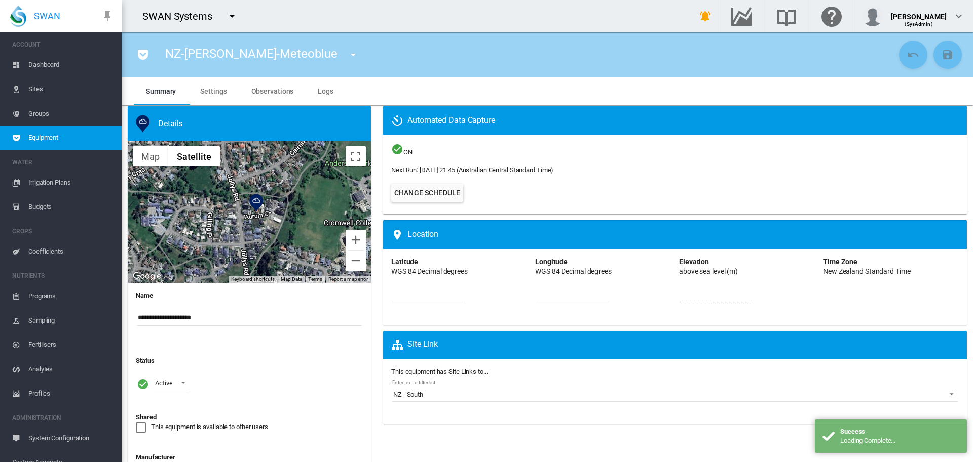
click at [138, 426] on div "This equipment is available to other users" at bounding box center [141, 427] width 10 height 10
click at [942, 58] on md-icon "icon-content-save" at bounding box center [948, 55] width 12 height 12
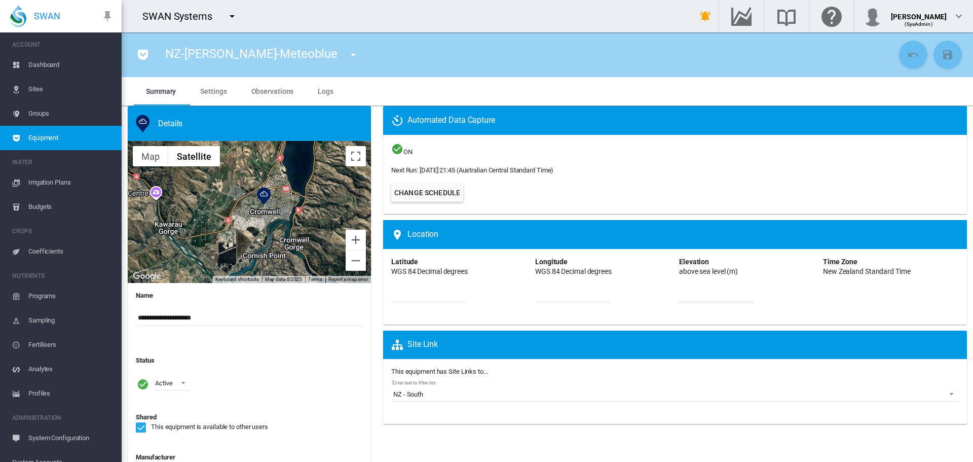
click at [234, 15] on md-icon "icon-menu-down" at bounding box center [232, 16] width 12 height 12
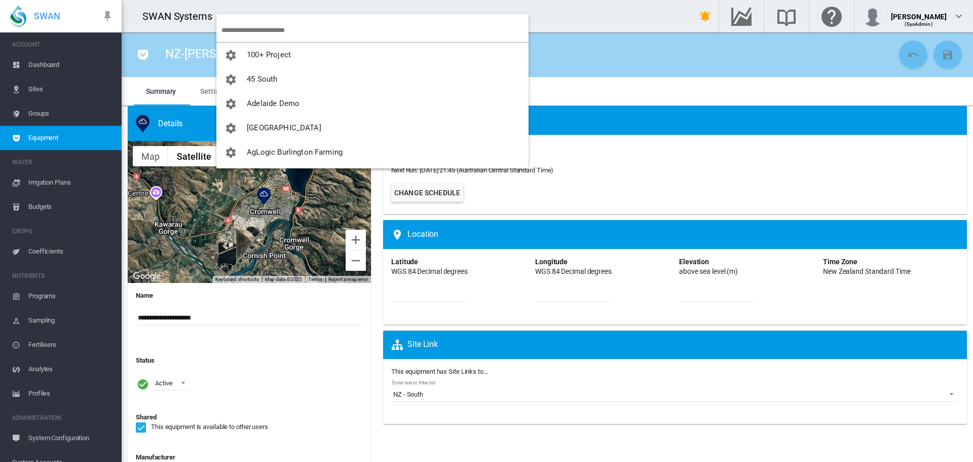
click at [251, 32] on input "search" at bounding box center [374, 30] width 307 height 24
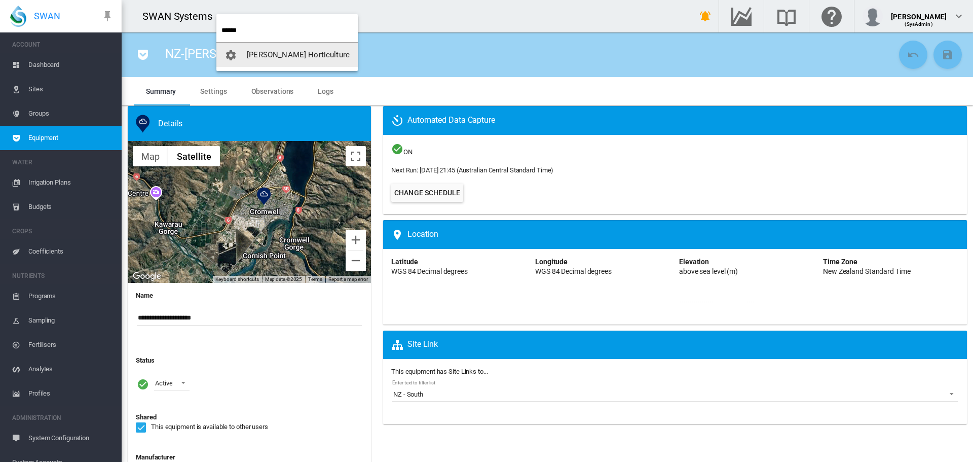
type input "******"
click at [265, 63] on button "[PERSON_NAME] Horticulture" at bounding box center [286, 55] width 141 height 24
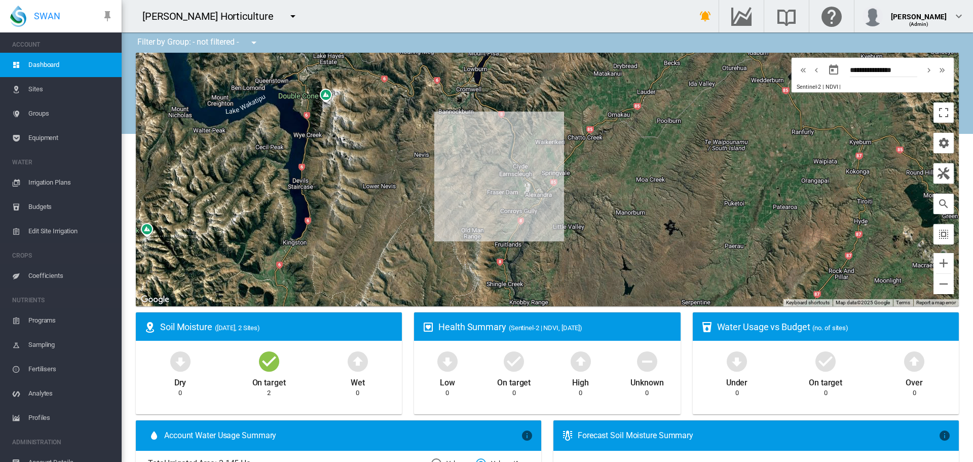
click at [41, 85] on span "Sites" at bounding box center [70, 89] width 85 height 24
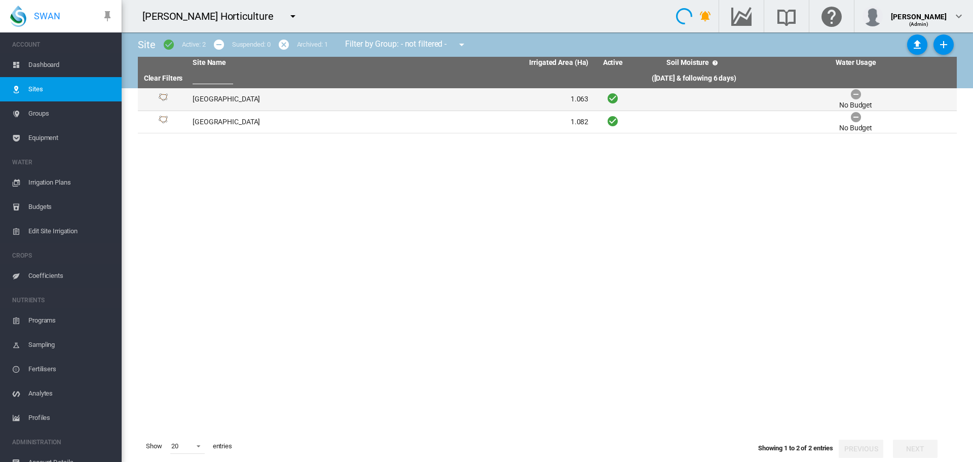
click at [209, 100] on td "[GEOGRAPHIC_DATA]" at bounding box center [290, 99] width 202 height 22
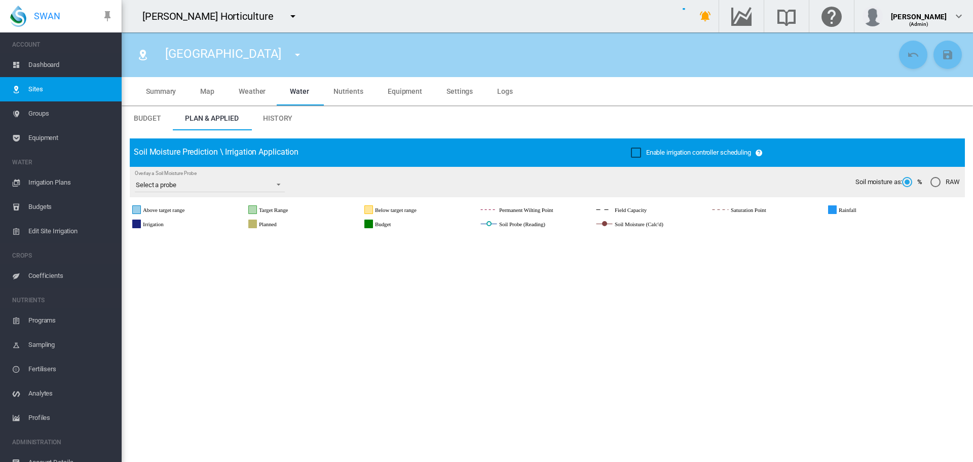
click at [506, 91] on span "Logs" at bounding box center [505, 91] width 16 height 8
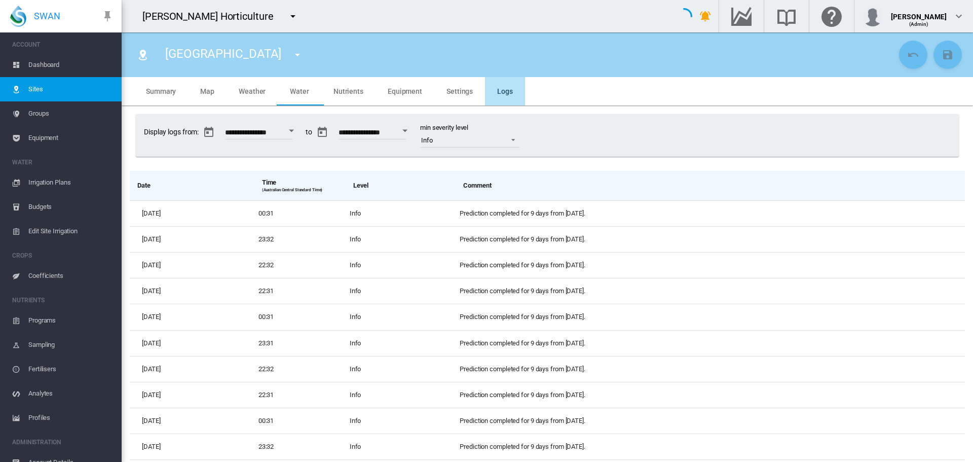
click at [464, 91] on span "Settings" at bounding box center [460, 91] width 26 height 8
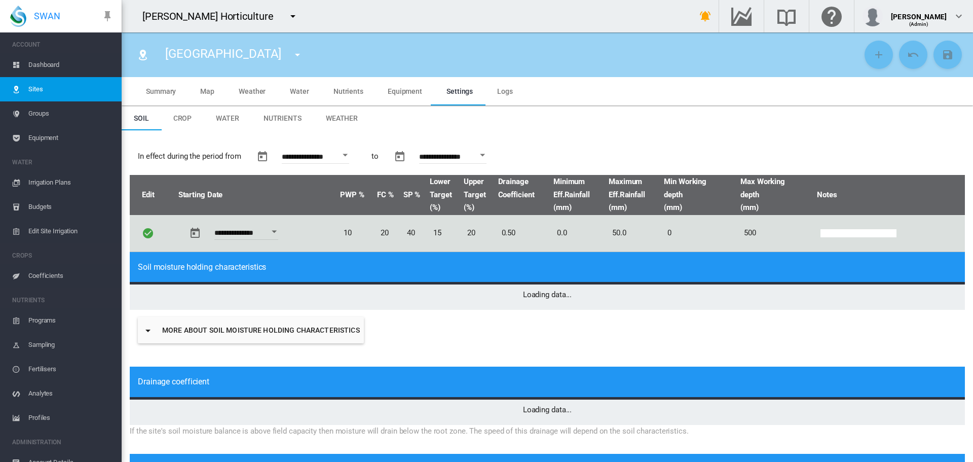
click at [339, 117] on span "Weather" at bounding box center [342, 118] width 32 height 8
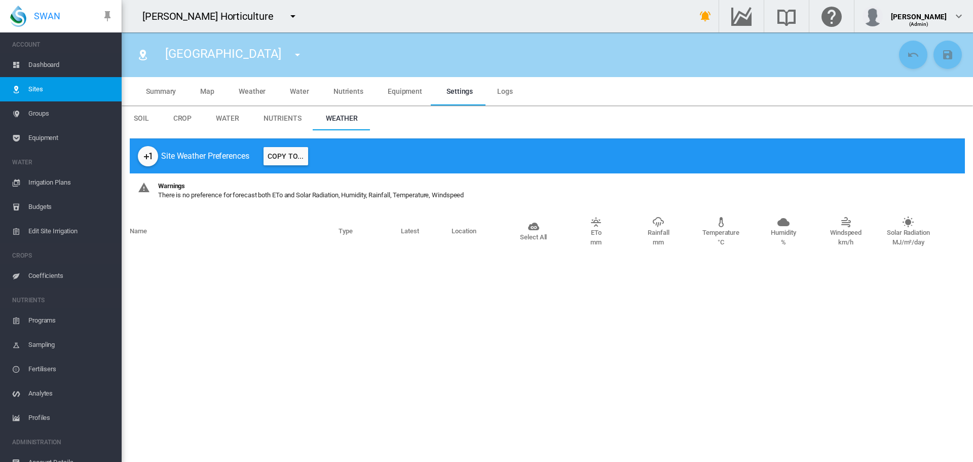
type input "*"
type input "**"
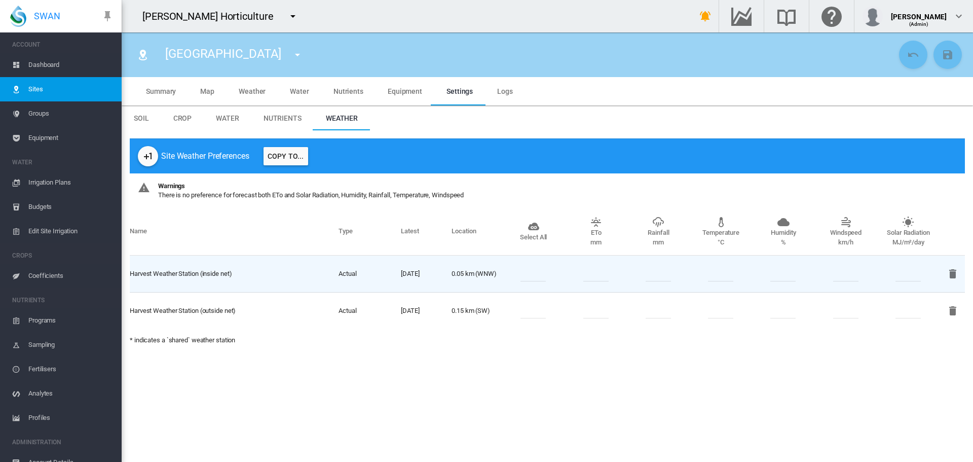
click at [148, 153] on md-icon "icon-plus-one" at bounding box center [148, 156] width 12 height 12
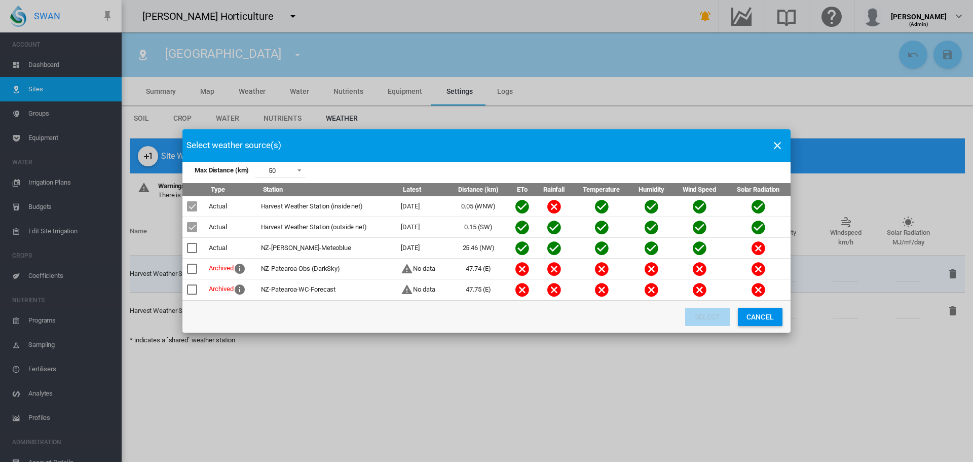
click at [779, 149] on md-icon "icon-close" at bounding box center [777, 145] width 12 height 12
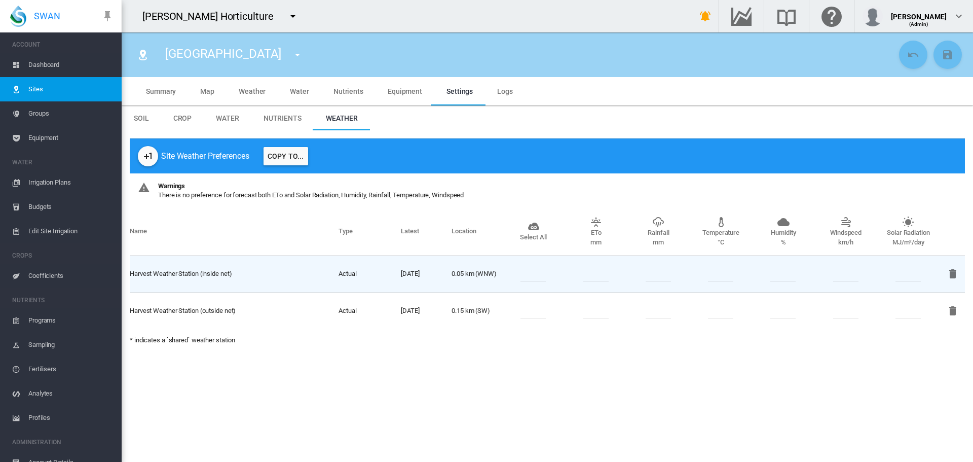
click at [148, 159] on md-icon "icon-plus-one" at bounding box center [148, 156] width 12 height 12
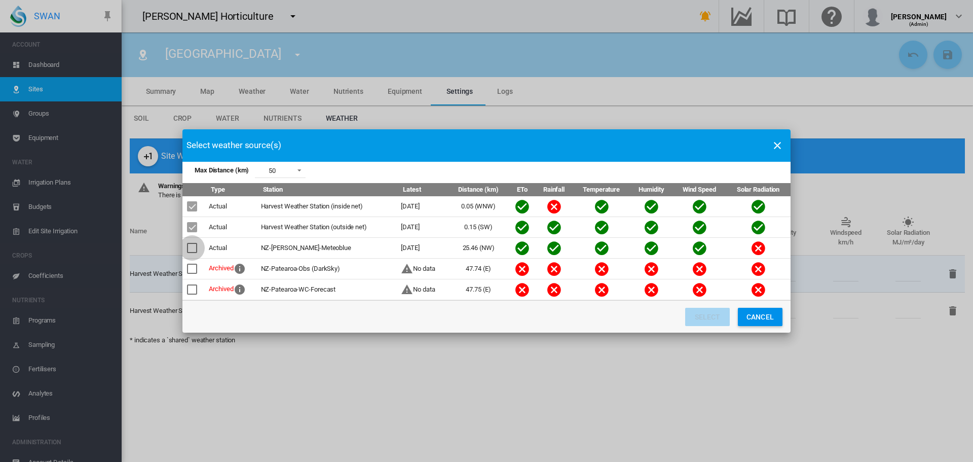
click at [193, 247] on div "Max Distance ..." at bounding box center [192, 248] width 10 height 10
click at [714, 321] on button "Select" at bounding box center [707, 317] width 45 height 18
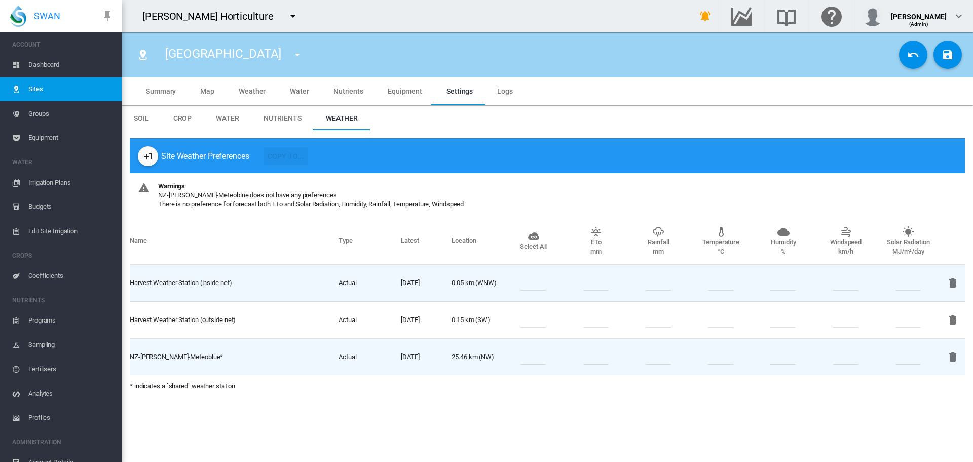
click at [538, 358] on input "number" at bounding box center [533, 356] width 25 height 15
type input "*"
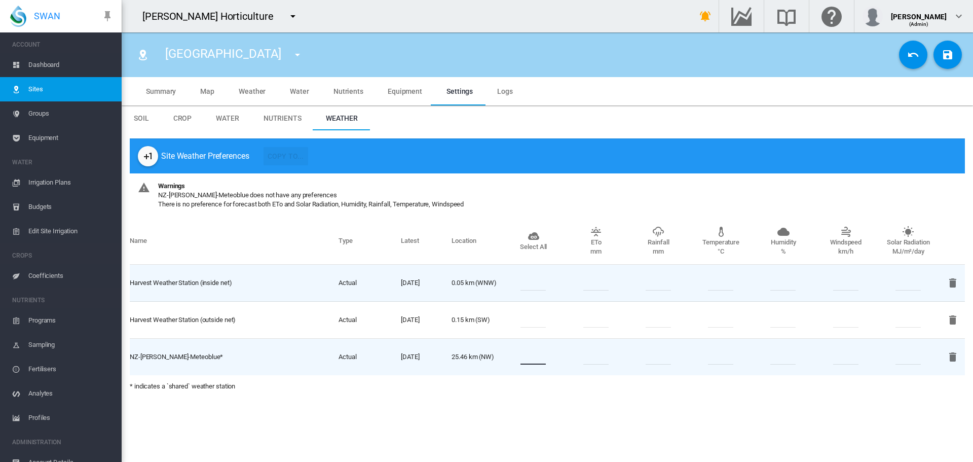
type input "*"
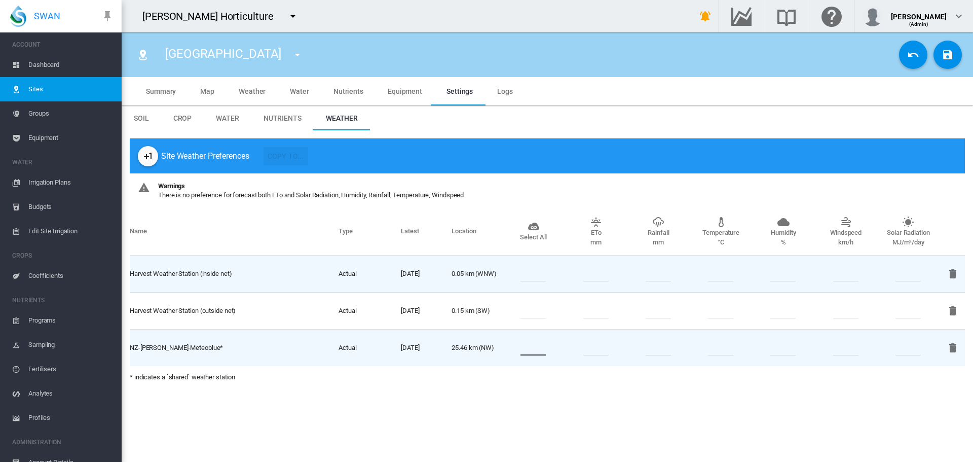
type input "*"
click at [946, 56] on md-icon "icon-content-save" at bounding box center [948, 55] width 12 height 12
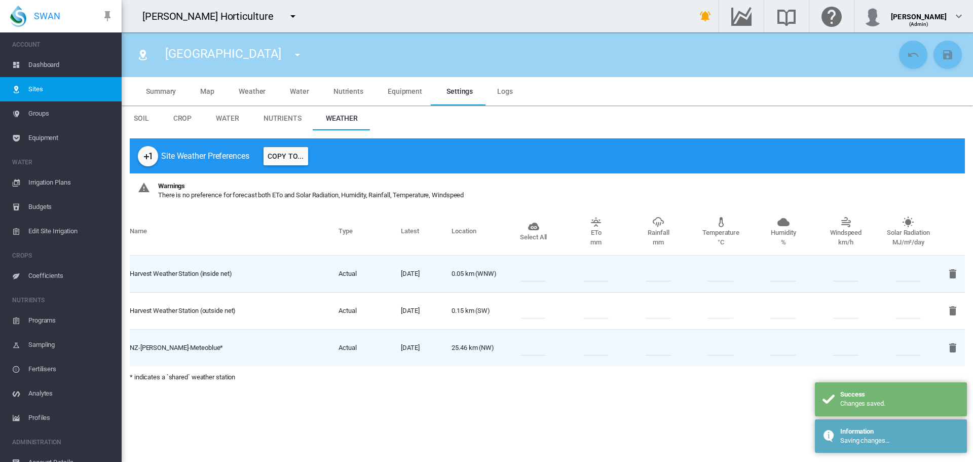
click at [282, 156] on button "Copy To..." at bounding box center [286, 156] width 45 height 18
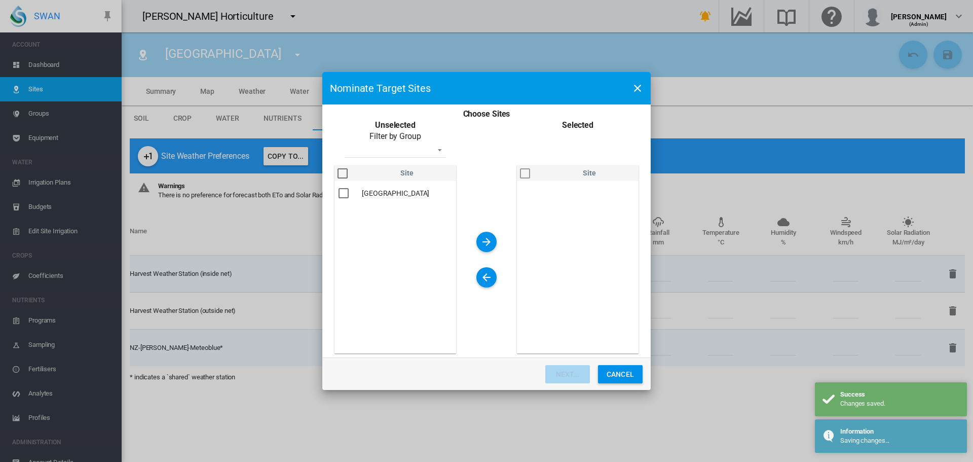
click at [342, 194] on div "You are ..." at bounding box center [344, 193] width 10 height 10
click at [481, 237] on md-icon "icon-arrow-right" at bounding box center [486, 242] width 12 height 12
click at [562, 370] on button "Next..." at bounding box center [567, 374] width 45 height 18
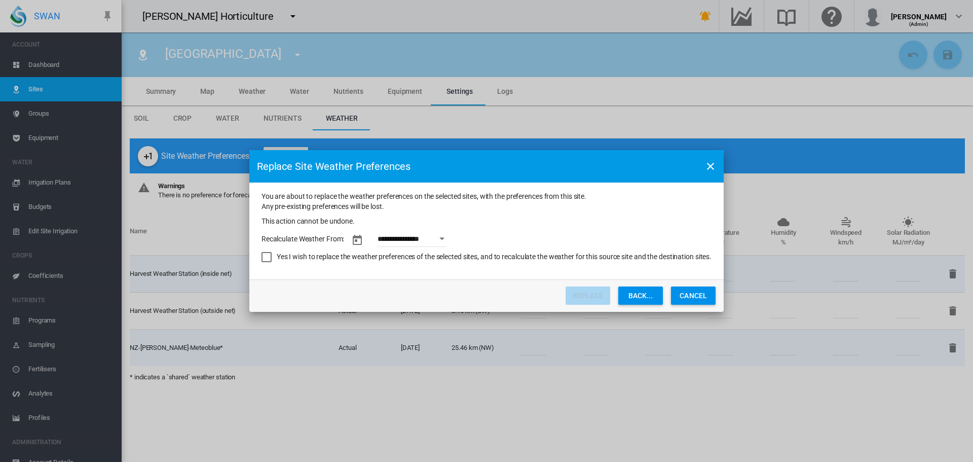
click at [445, 239] on div "Open calendar" at bounding box center [442, 239] width 5 height 3
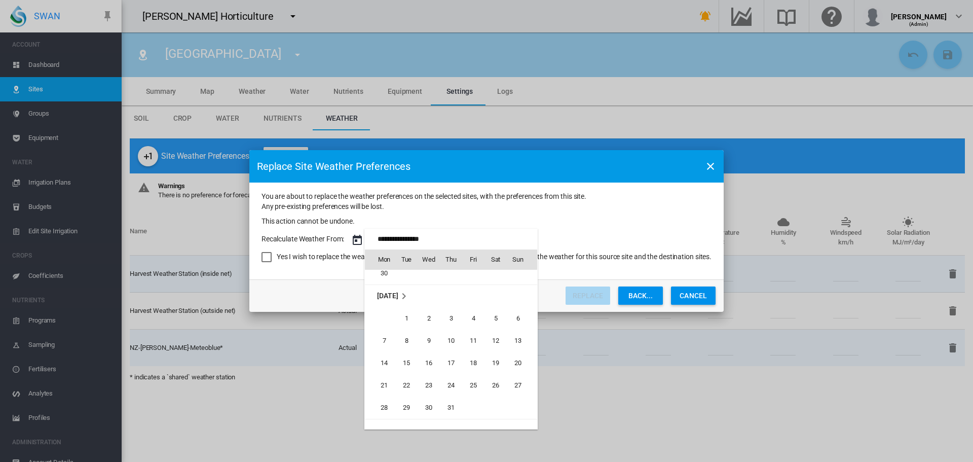
scroll to position [654, 0]
click at [410, 321] on span "1" at bounding box center [406, 321] width 20 height 20
type input "**********"
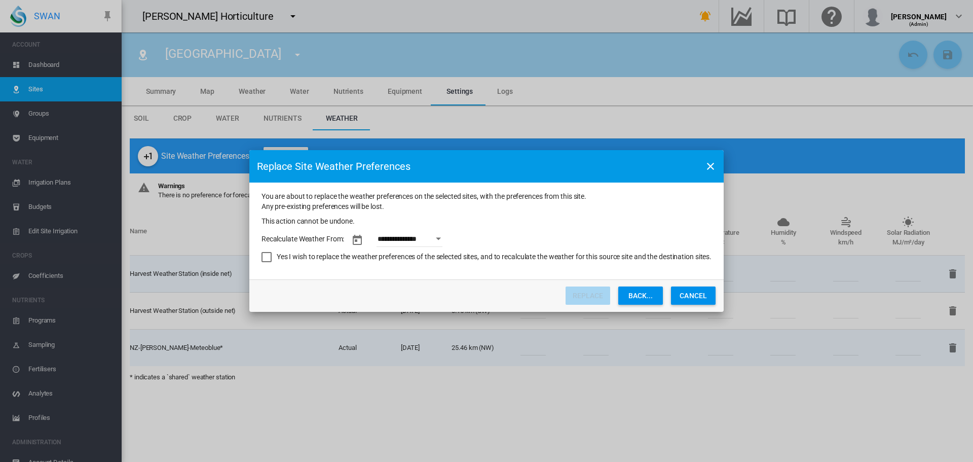
click at [270, 257] on div "Yes I wish to replace the weather preferences of the selected sites, and to rec…" at bounding box center [267, 257] width 10 height 10
click at [583, 297] on button "Replace" at bounding box center [588, 295] width 45 height 18
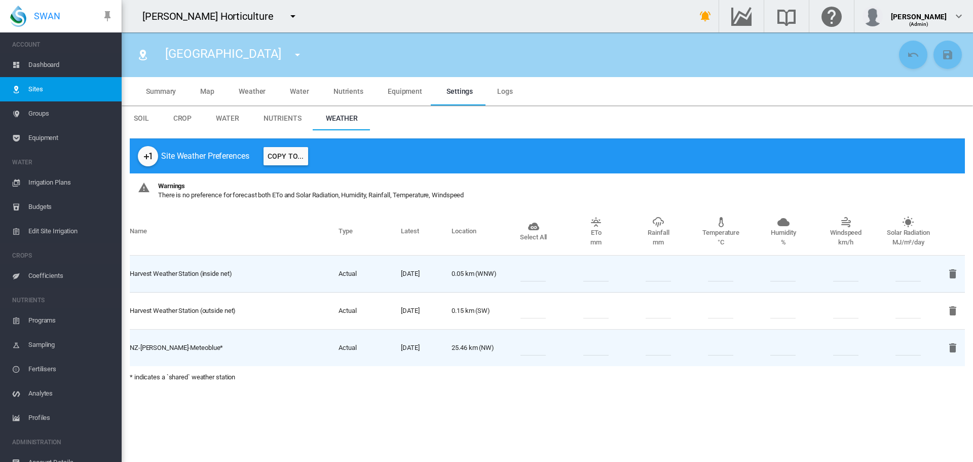
click at [30, 89] on span "Sites" at bounding box center [70, 89] width 85 height 24
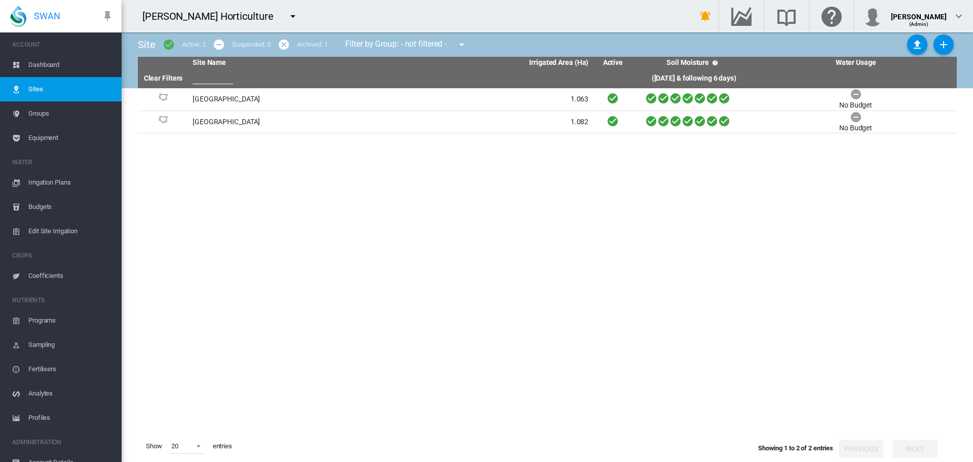
click at [287, 19] on md-icon "icon-menu-down" at bounding box center [293, 16] width 12 height 12
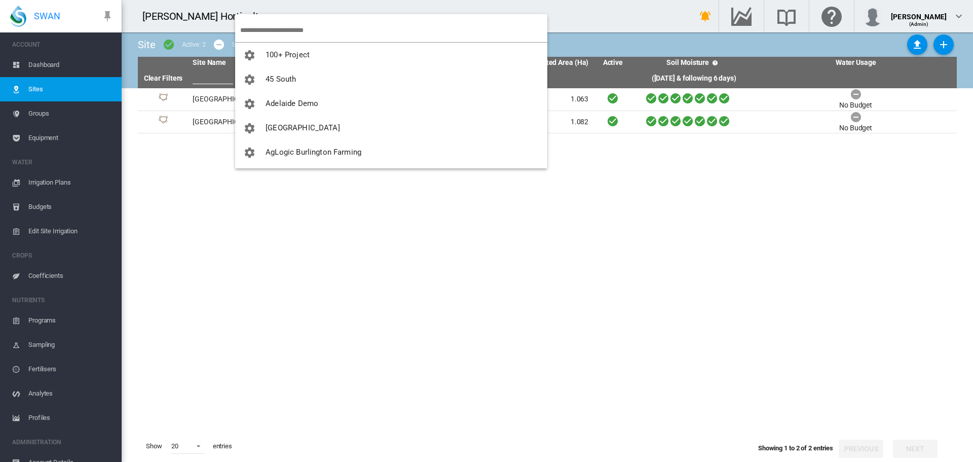
click at [261, 27] on input "search" at bounding box center [393, 30] width 307 height 24
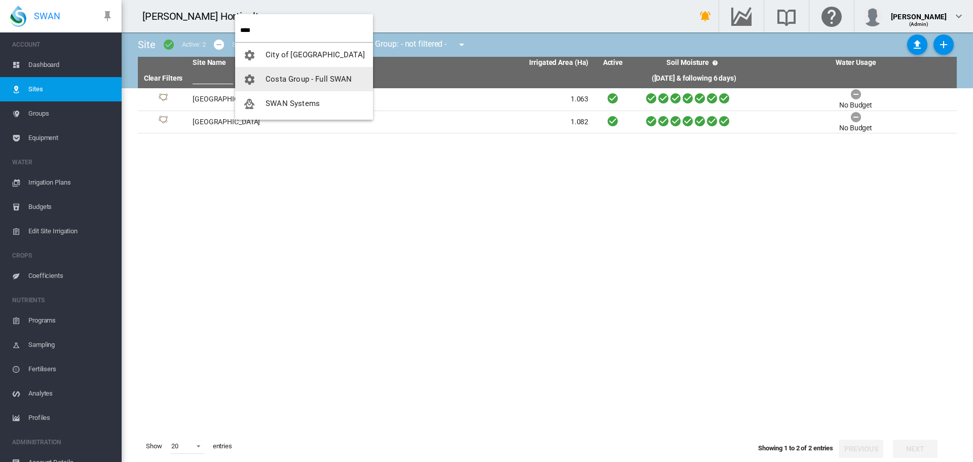
type input "****"
click at [278, 75] on span "SWAN Systems" at bounding box center [293, 79] width 54 height 9
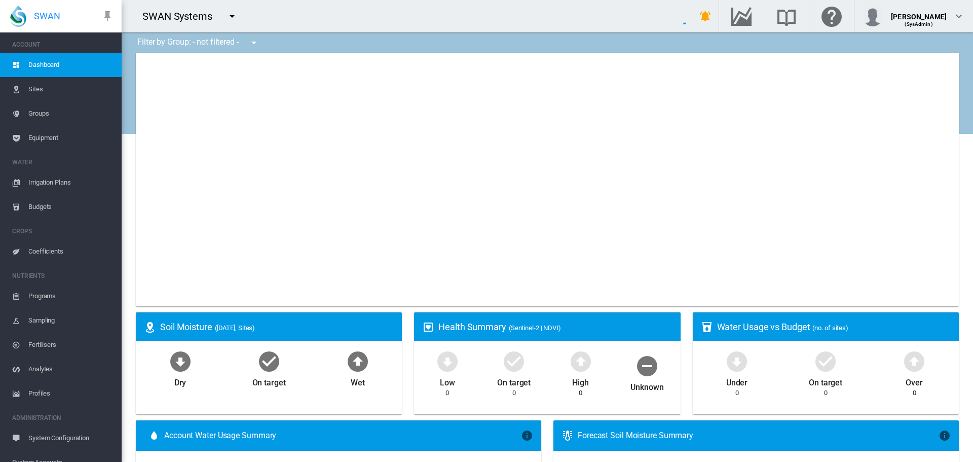
click at [44, 139] on span "Equipment" at bounding box center [70, 138] width 85 height 24
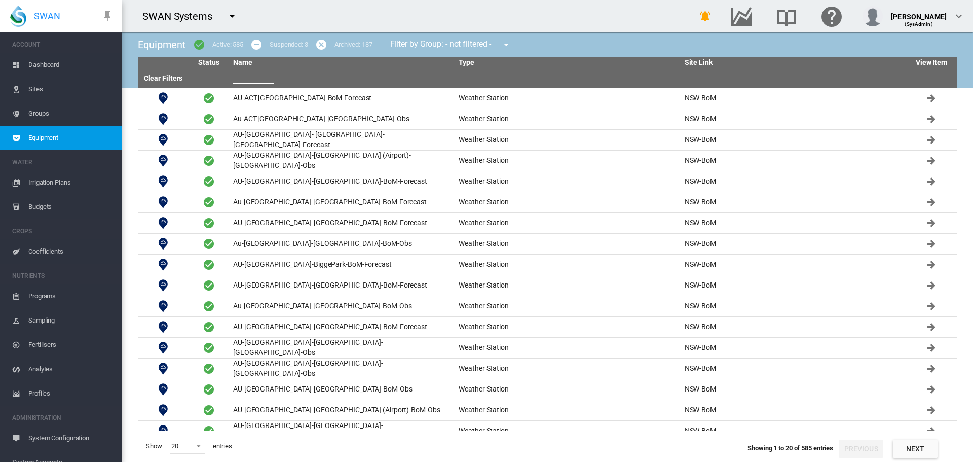
click at [250, 79] on input "text" at bounding box center [253, 76] width 41 height 15
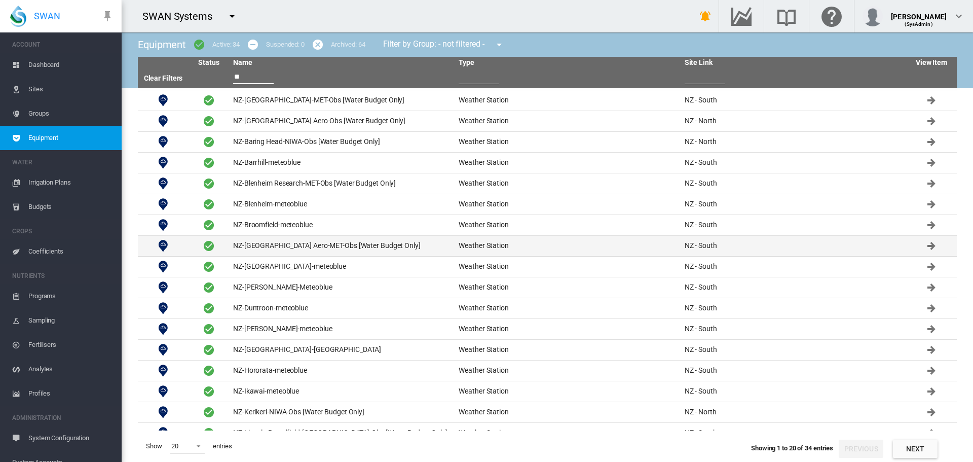
scroll to position [73, 0]
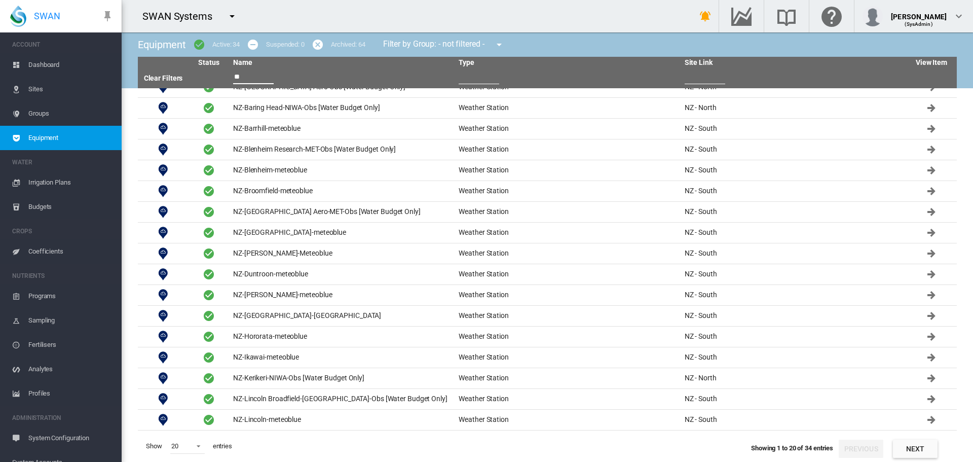
type input "**"
click at [198, 447] on span at bounding box center [196, 444] width 12 height 9
click at [190, 442] on md-option "200" at bounding box center [197, 445] width 69 height 24
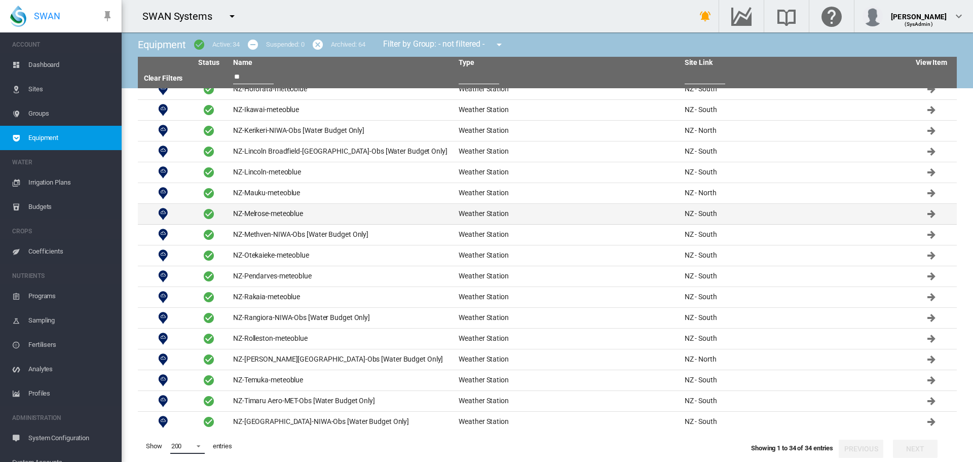
scroll to position [364, 0]
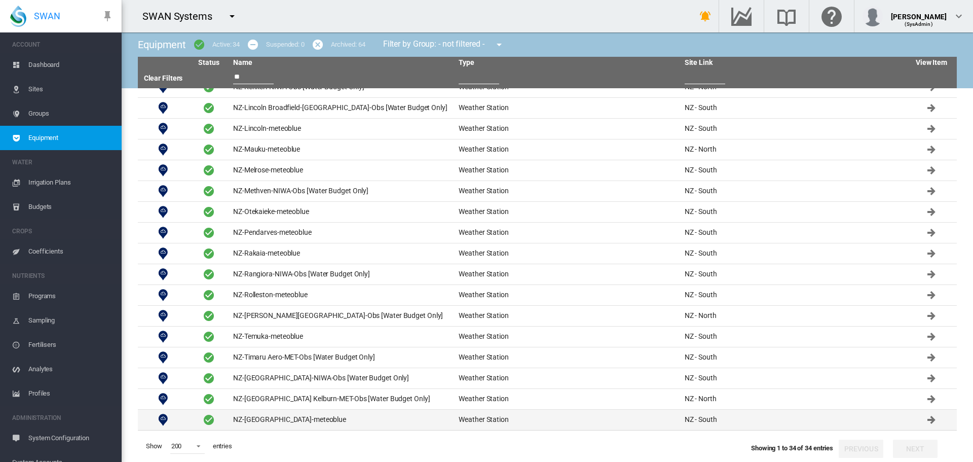
click at [250, 420] on td "NZ-Windsor-meteoblue" at bounding box center [342, 420] width 226 height 20
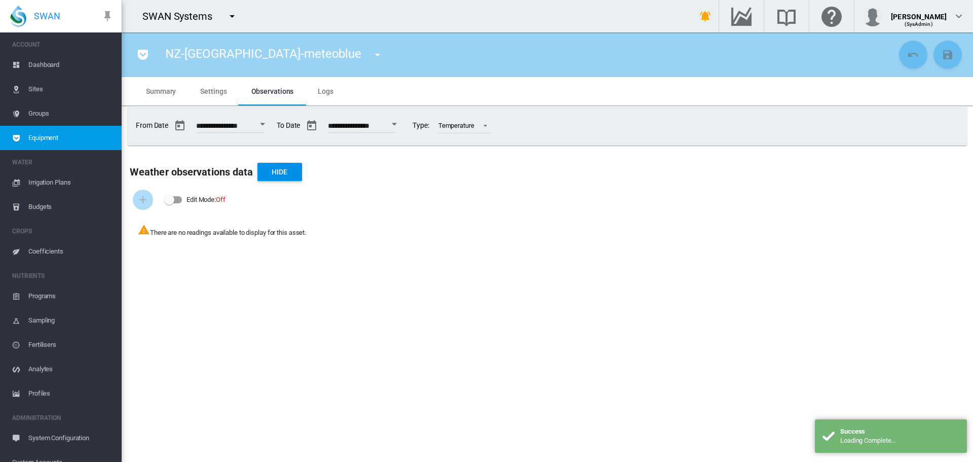
click at [161, 89] on span "Summary" at bounding box center [161, 91] width 30 height 8
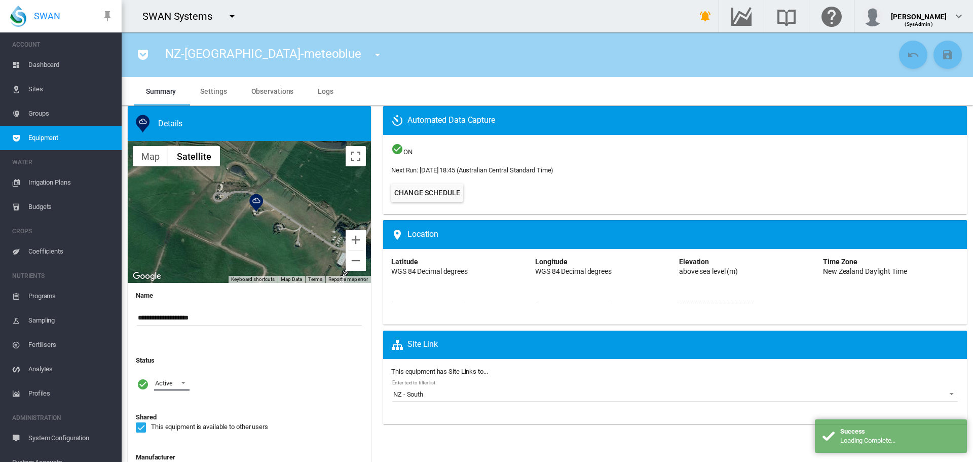
click at [183, 385] on span at bounding box center [180, 381] width 12 height 9
click at [177, 430] on div "Archived" at bounding box center [167, 431] width 24 height 9
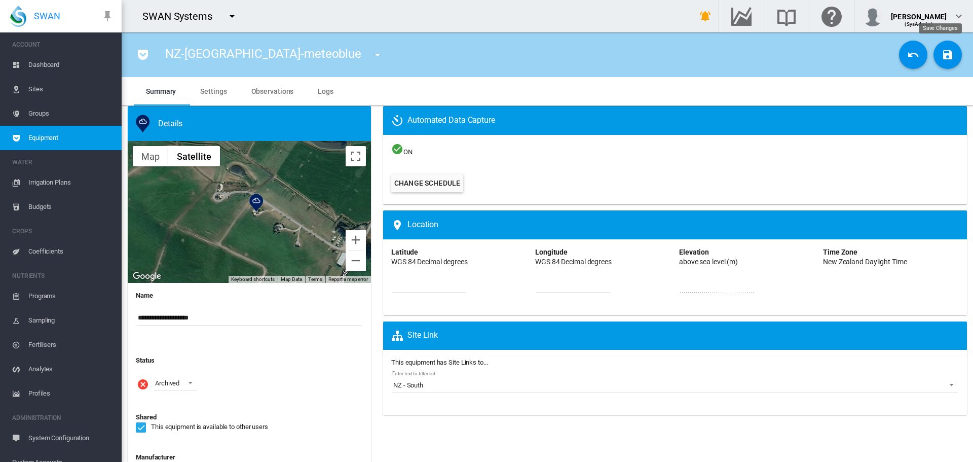
click at [942, 58] on md-icon "icon-content-save" at bounding box center [948, 55] width 12 height 12
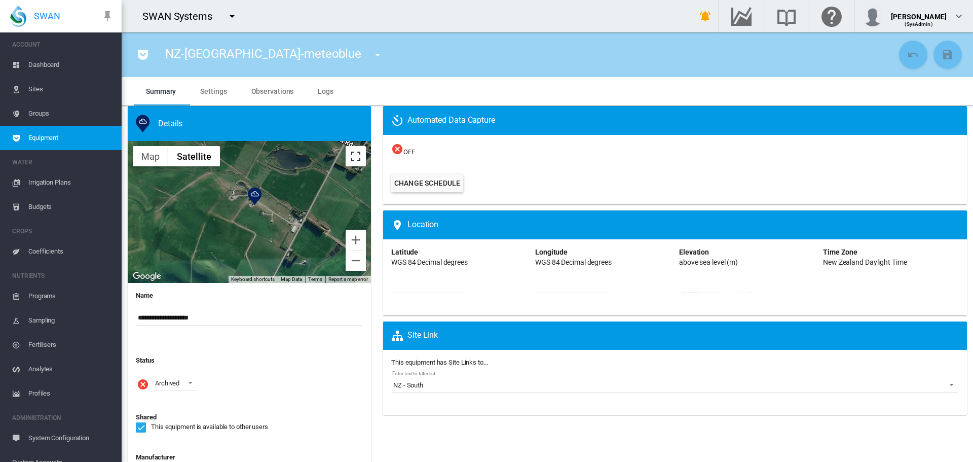
click at [349, 161] on button "Toggle fullscreen view" at bounding box center [356, 156] width 20 height 20
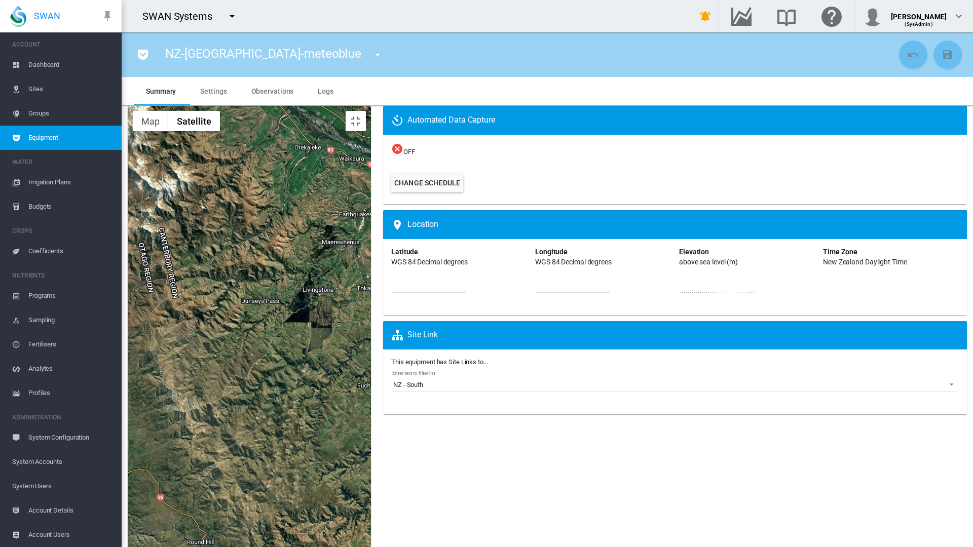
drag, startPoint x: 282, startPoint y: 352, endPoint x: 552, endPoint y: 294, distance: 275.7
click at [371, 294] on div at bounding box center [249, 393] width 243 height 574
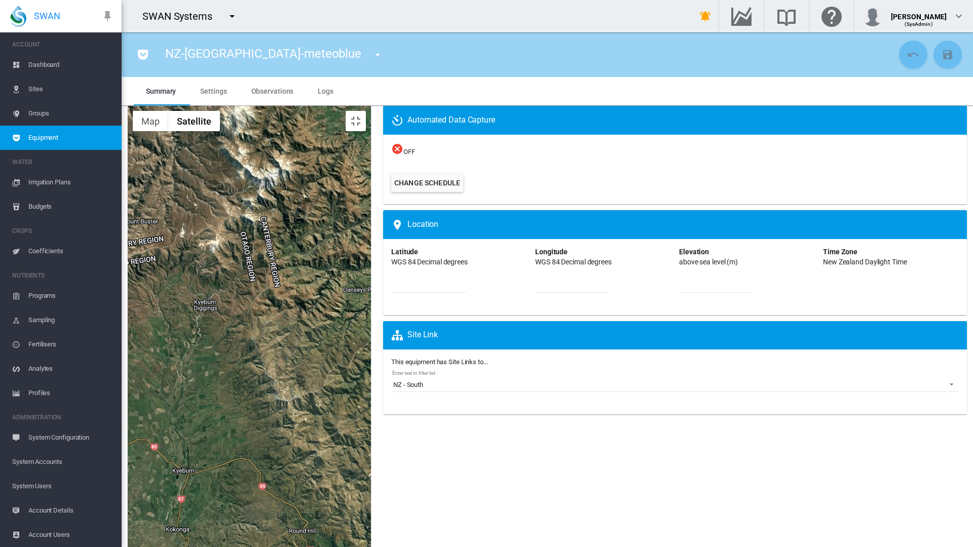
drag, startPoint x: 350, startPoint y: 331, endPoint x: 437, endPoint y: 319, distance: 88.0
click at [371, 319] on div at bounding box center [249, 393] width 243 height 574
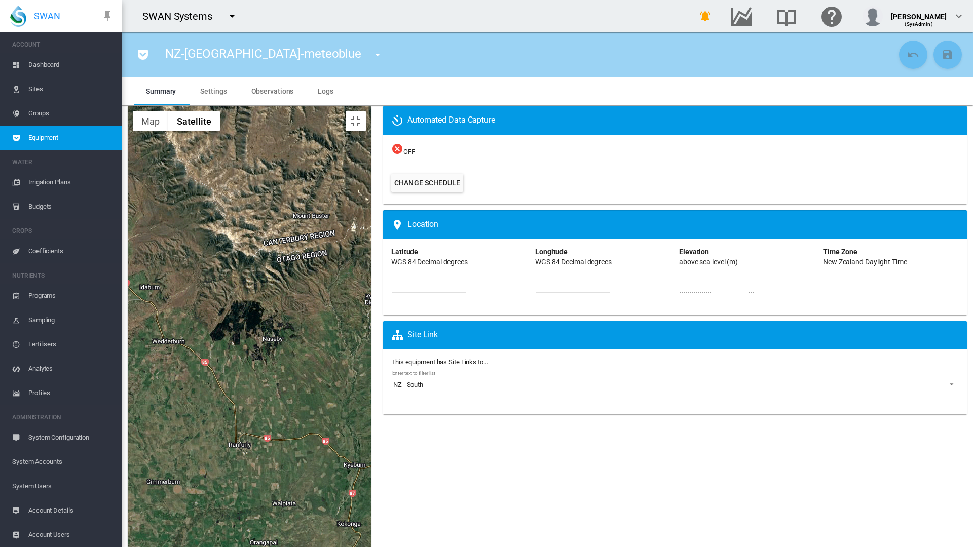
drag, startPoint x: 428, startPoint y: 318, endPoint x: 566, endPoint y: 313, distance: 137.4
click at [371, 313] on div at bounding box center [249, 393] width 243 height 574
click at [366, 111] on button "Toggle fullscreen view" at bounding box center [356, 121] width 20 height 20
